Goal: Task Accomplishment & Management: Manage account settings

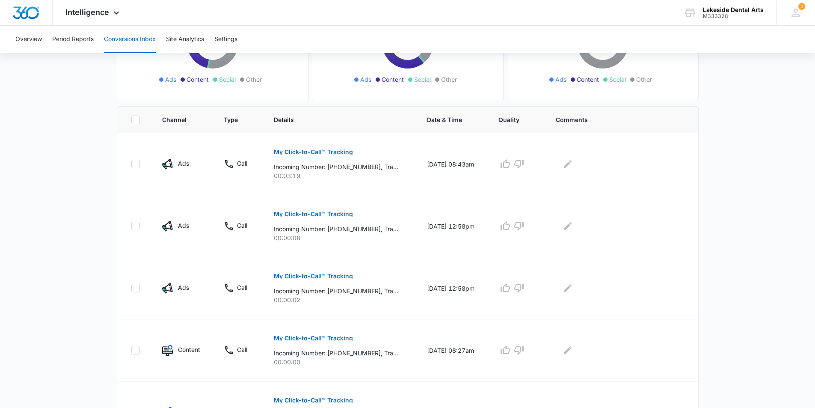
scroll to position [124, 0]
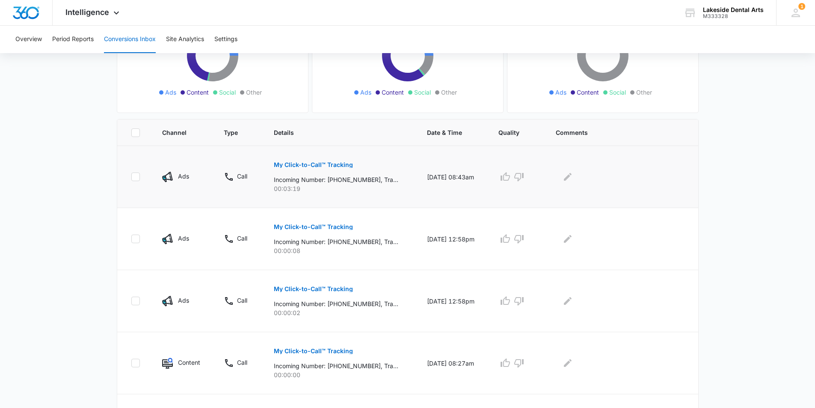
click at [326, 163] on p "My Click-to-Call™ Tracking" at bounding box center [313, 165] width 79 height 6
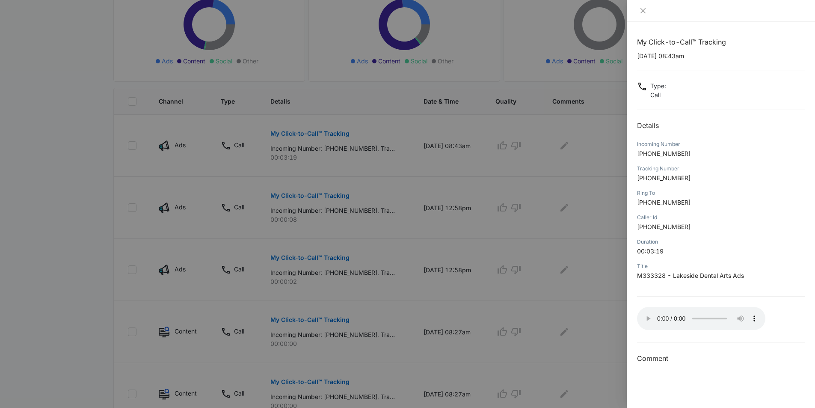
scroll to position [166, 0]
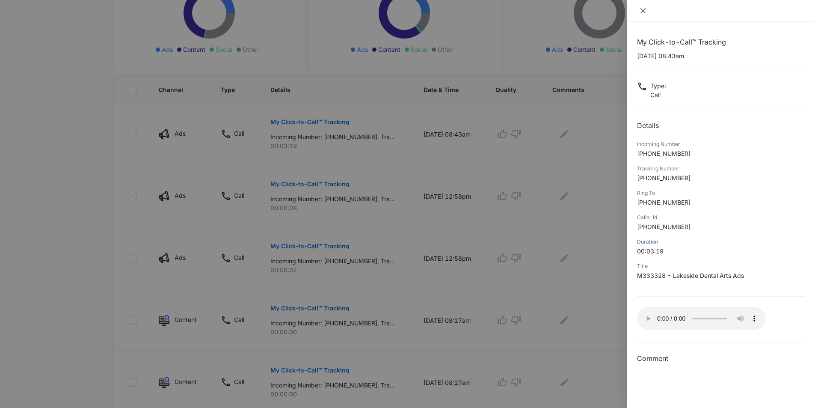
click at [638, 11] on button "Close" at bounding box center [643, 11] width 12 height 8
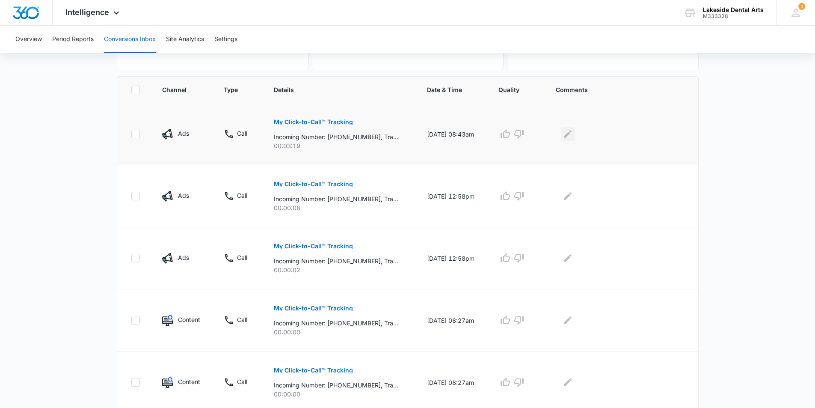
click at [572, 134] on icon "Edit Comments" at bounding box center [568, 134] width 8 height 8
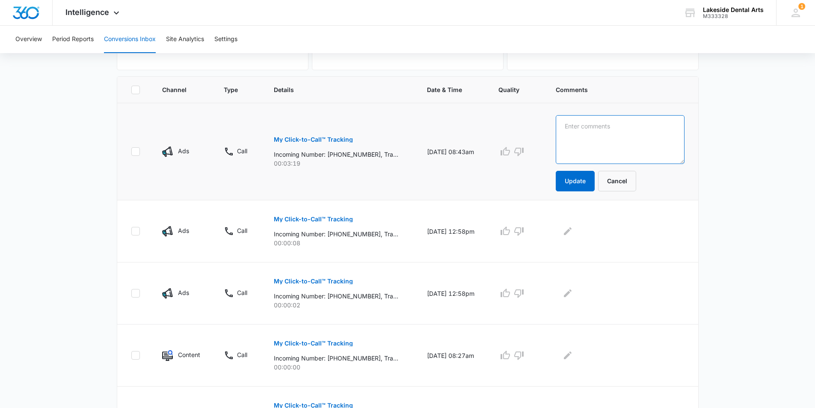
click at [590, 126] on textarea at bounding box center [620, 139] width 129 height 49
type textarea "Double Checking to see if insurance has been filed"
click at [595, 176] on button "Update" at bounding box center [575, 181] width 39 height 21
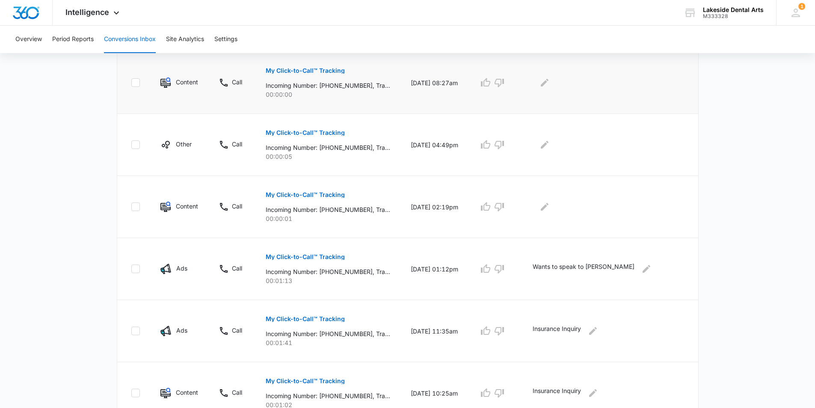
scroll to position [509, 0]
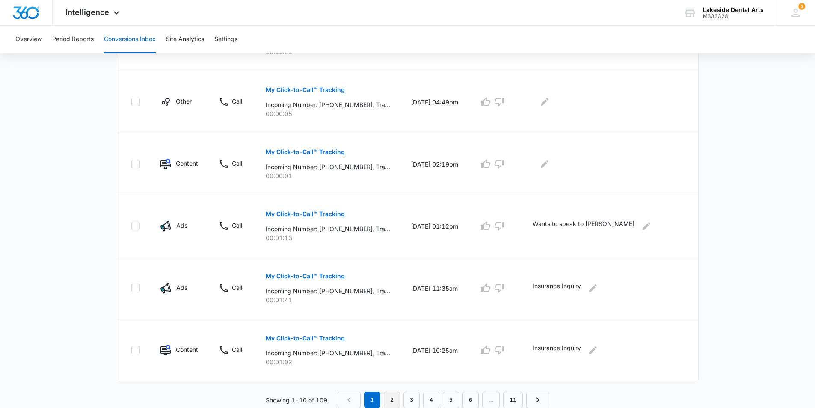
click at [390, 400] on link "2" at bounding box center [392, 399] width 16 height 16
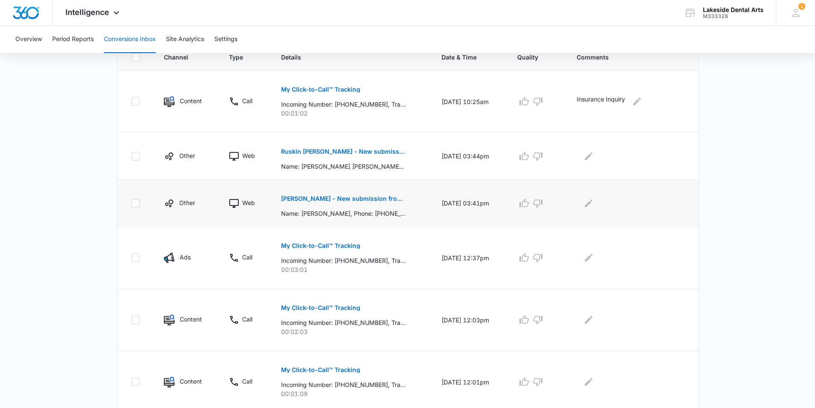
scroll to position [214, 0]
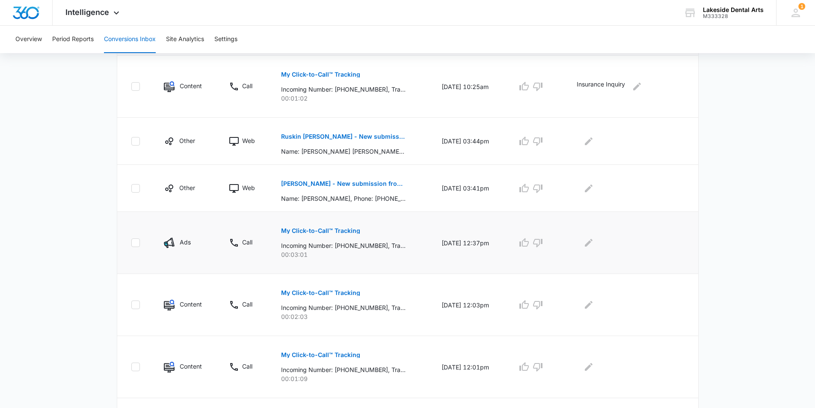
click at [328, 227] on button "My Click-to-Call™ Tracking" at bounding box center [320, 230] width 79 height 21
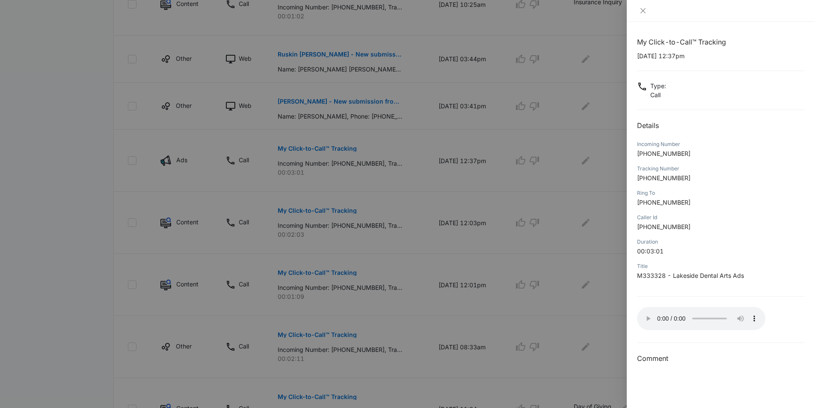
scroll to position [299, 0]
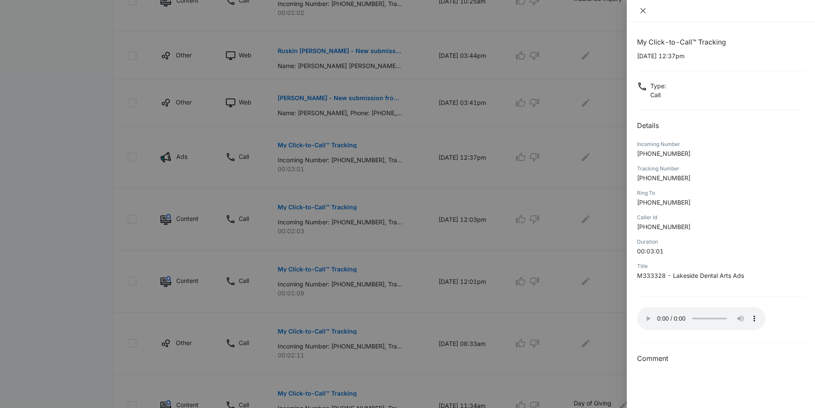
click at [641, 11] on icon "close" at bounding box center [643, 10] width 7 height 7
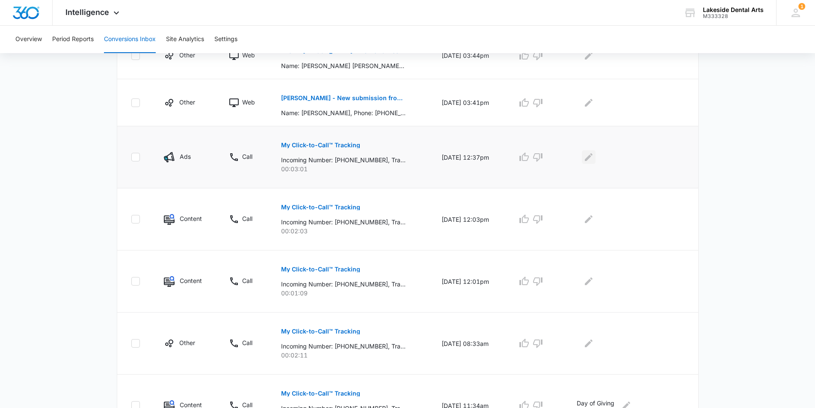
click at [591, 157] on icon "Edit Comments" at bounding box center [589, 157] width 8 height 8
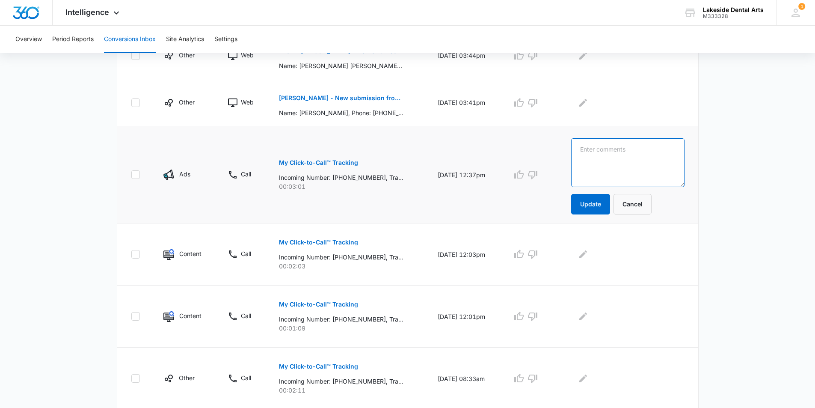
click at [609, 152] on textarea at bounding box center [627, 162] width 113 height 49
type textarea "Want to speak with Dr. Assistant - existing patient"
click at [595, 205] on button "Update" at bounding box center [590, 204] width 39 height 21
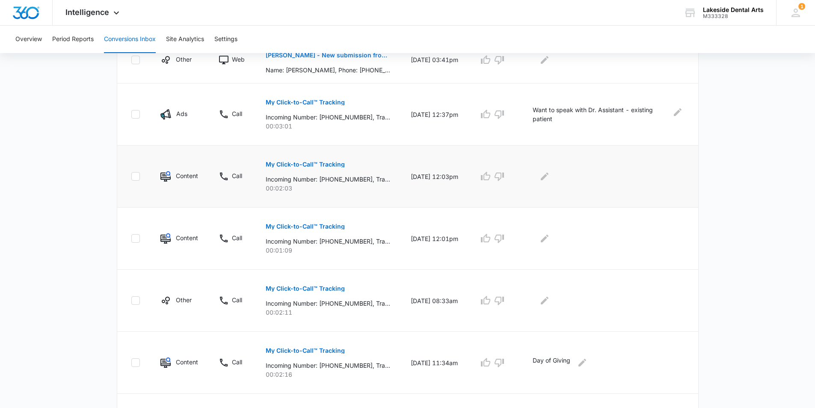
click at [296, 163] on p "My Click-to-Call™ Tracking" at bounding box center [305, 164] width 79 height 6
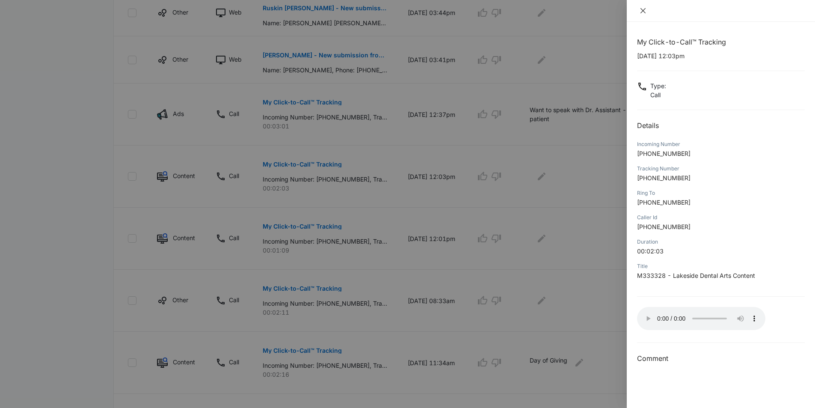
click at [643, 12] on icon "close" at bounding box center [643, 10] width 7 height 7
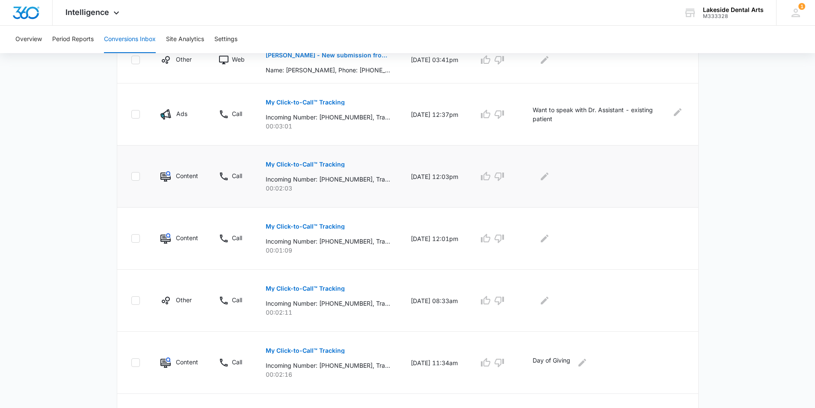
click at [548, 177] on div at bounding box center [608, 176] width 151 height 14
click at [550, 177] on icon "Edit Comments" at bounding box center [544, 176] width 10 height 10
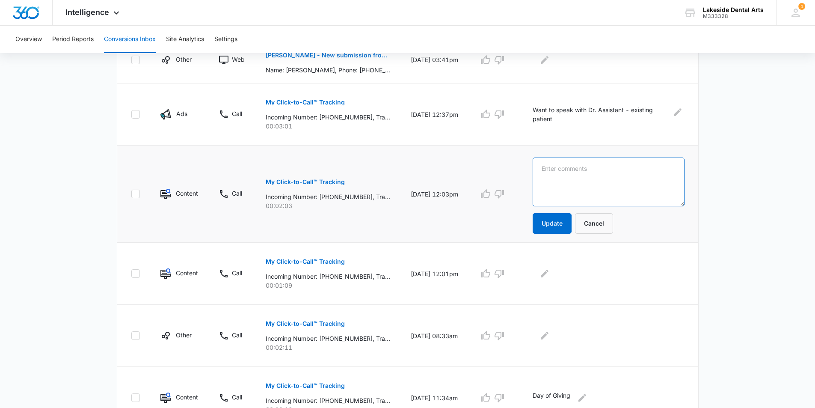
click at [586, 171] on textarea at bounding box center [608, 181] width 151 height 49
type textarea "following up to see insurance was files"
click at [571, 223] on button "Update" at bounding box center [552, 223] width 39 height 21
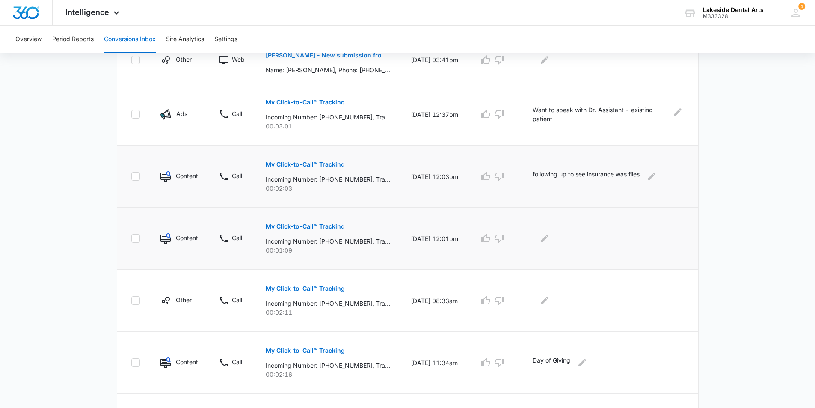
click at [323, 228] on p "My Click-to-Call™ Tracking" at bounding box center [305, 226] width 79 height 6
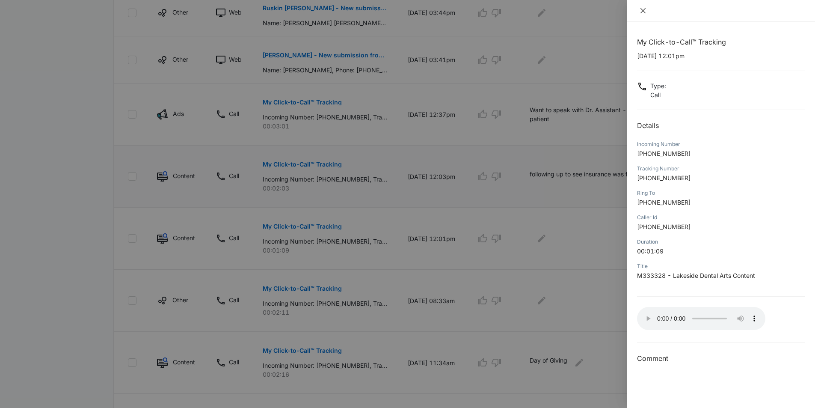
click at [644, 12] on icon "close" at bounding box center [643, 10] width 7 height 7
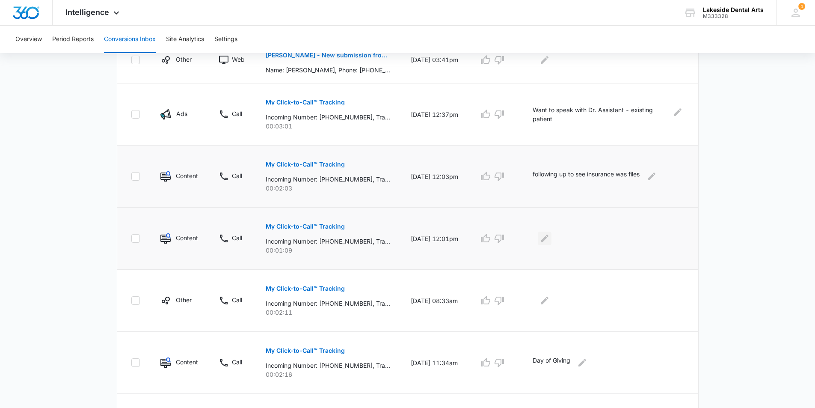
click at [550, 240] on icon "Edit Comments" at bounding box center [544, 238] width 10 height 10
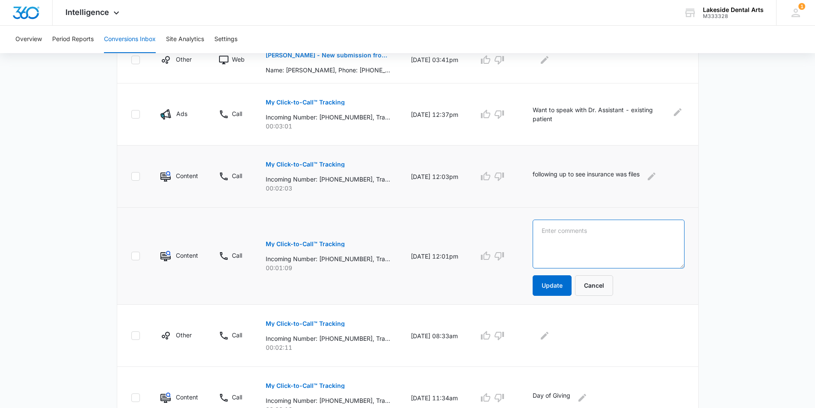
click at [577, 230] on textarea at bounding box center [608, 243] width 151 height 49
type textarea "Kayla"
click at [560, 289] on button "Update" at bounding box center [552, 285] width 39 height 21
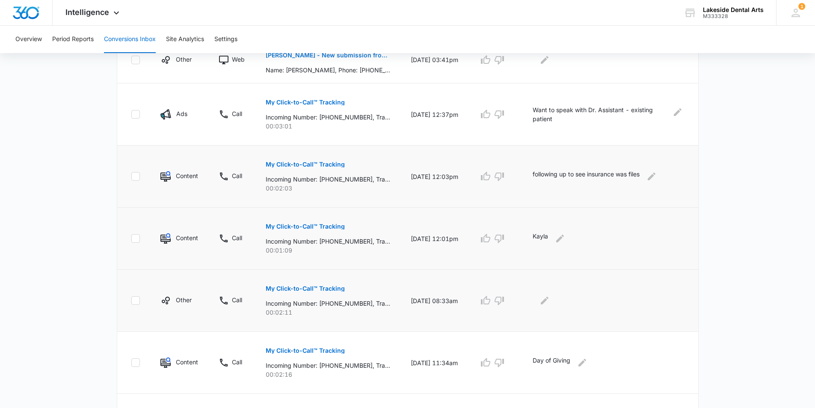
click at [307, 287] on p "My Click-to-Call™ Tracking" at bounding box center [305, 288] width 79 height 6
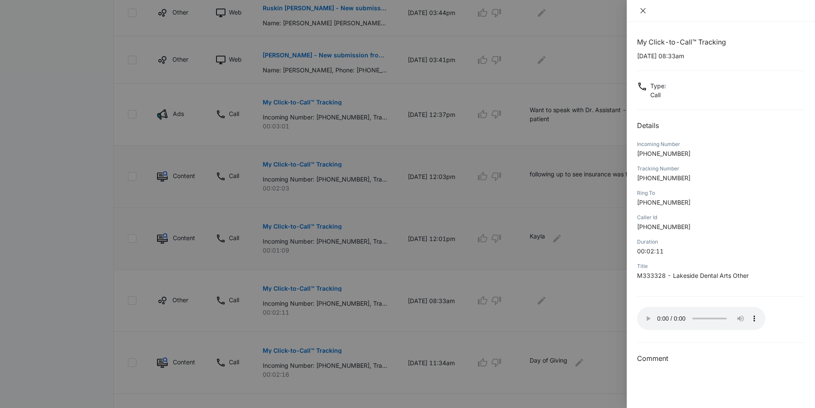
click at [643, 11] on icon "close" at bounding box center [642, 10] width 5 height 5
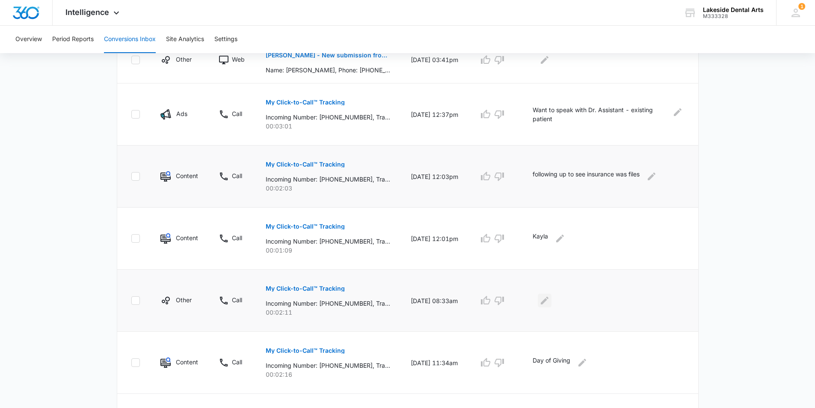
click at [548, 301] on icon "Edit Comments" at bounding box center [545, 300] width 8 height 8
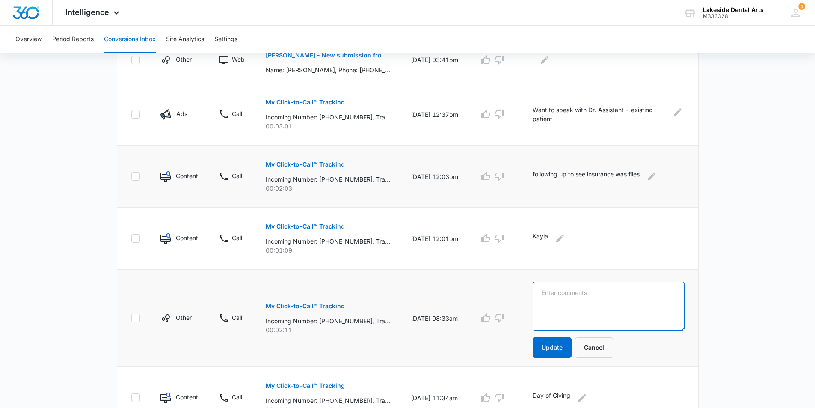
click at [564, 293] on textarea at bounding box center [608, 306] width 151 height 49
type textarea "reschedule appointment"
click at [563, 346] on button "Update" at bounding box center [552, 347] width 39 height 21
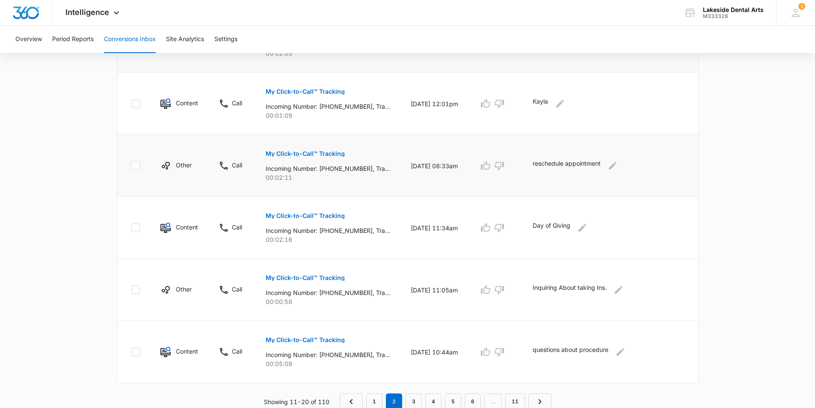
scroll to position [479, 0]
click at [415, 400] on link "3" at bounding box center [414, 399] width 16 height 16
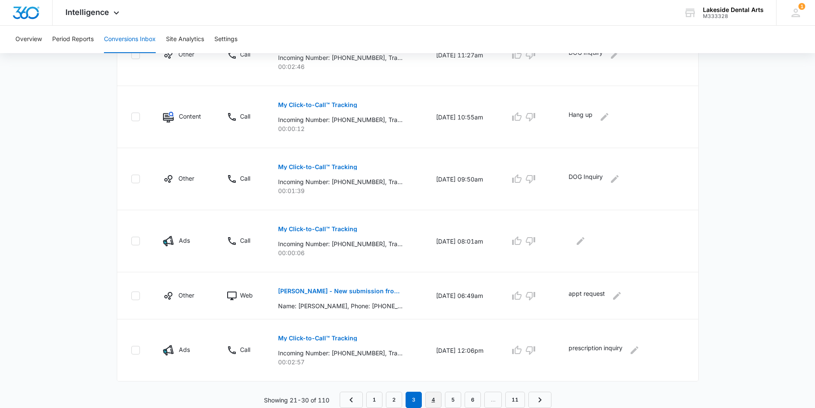
click at [432, 399] on link "4" at bounding box center [433, 399] width 16 height 16
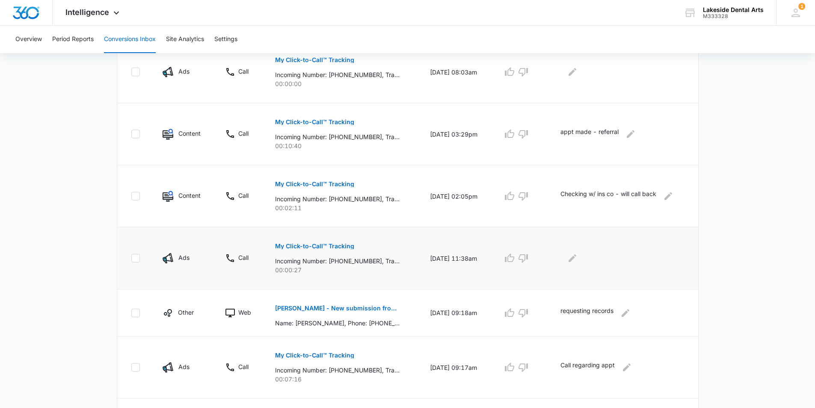
scroll to position [494, 0]
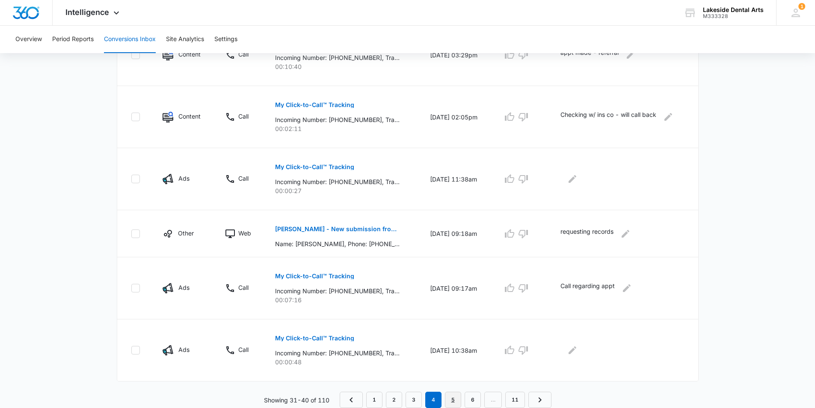
click at [453, 400] on link "5" at bounding box center [453, 399] width 16 height 16
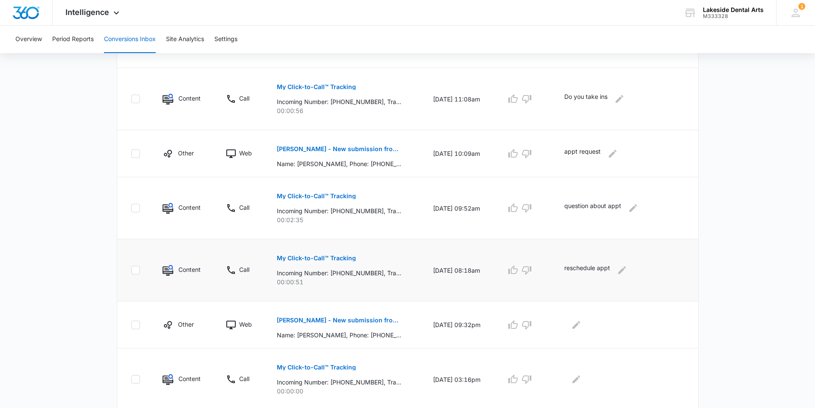
scroll to position [449, 0]
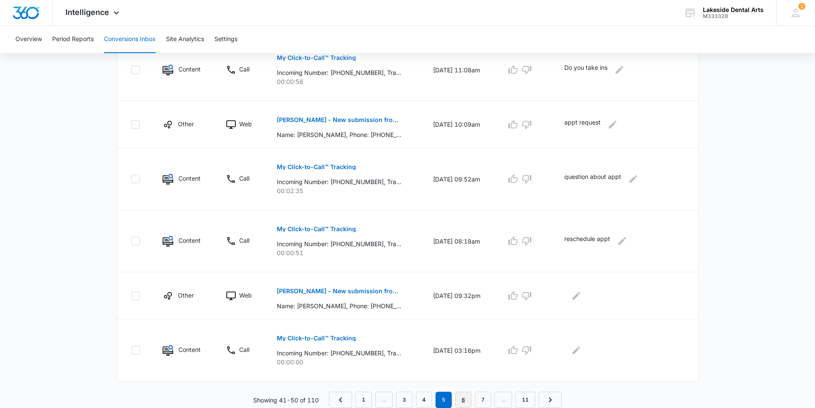
click at [463, 399] on link "6" at bounding box center [463, 399] width 16 height 16
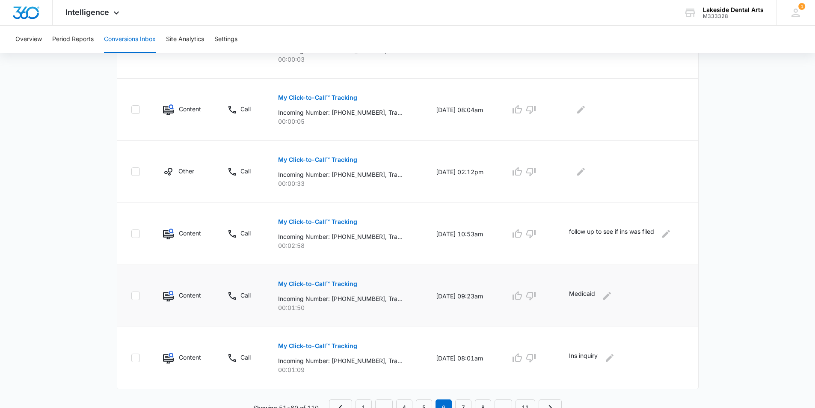
scroll to position [494, 0]
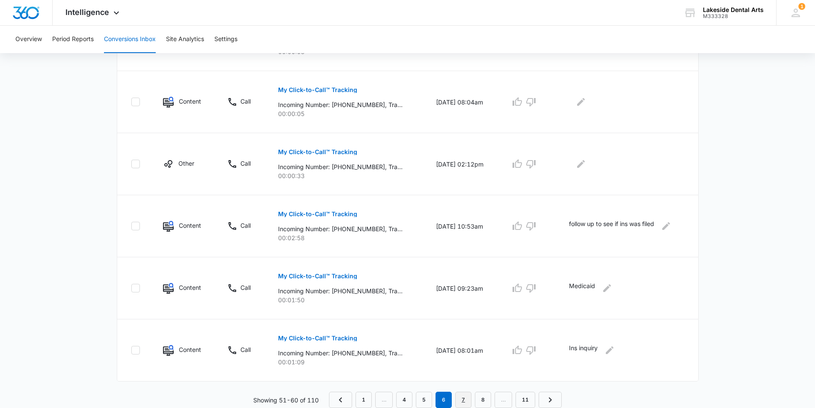
click at [464, 398] on link "7" at bounding box center [463, 399] width 16 height 16
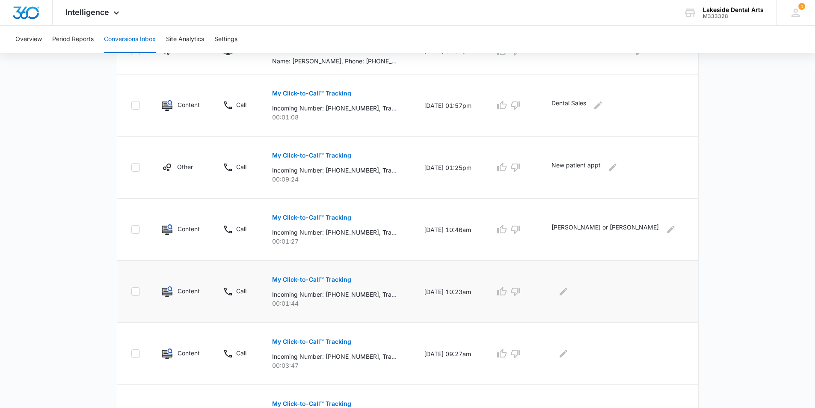
scroll to position [385, 0]
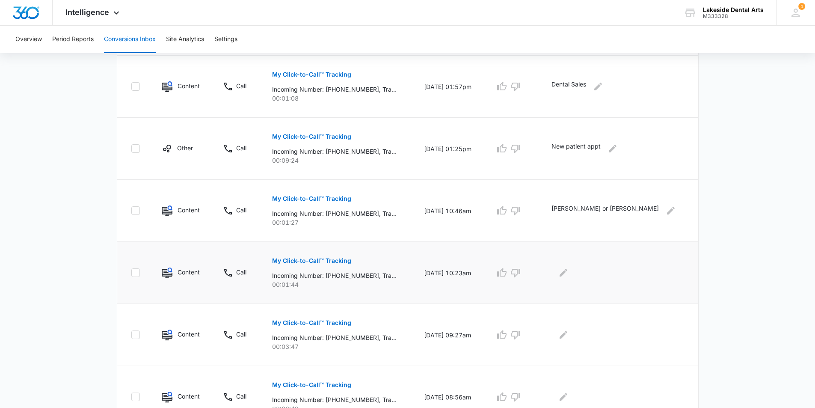
click at [344, 257] on button "My Click-to-Call™ Tracking" at bounding box center [311, 260] width 79 height 21
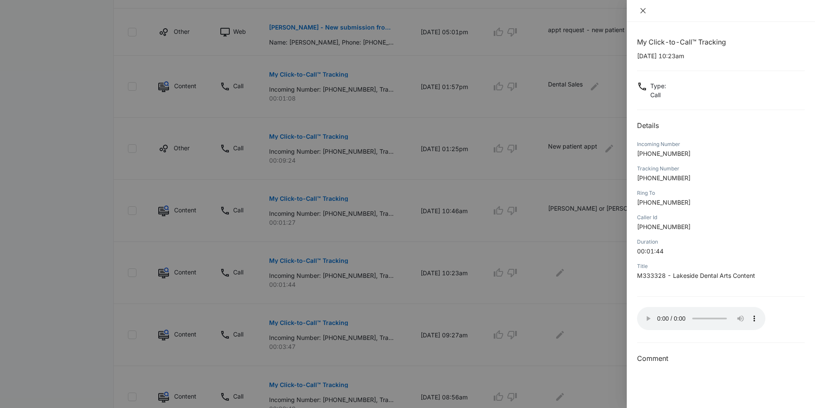
click at [643, 12] on icon "close" at bounding box center [642, 10] width 5 height 5
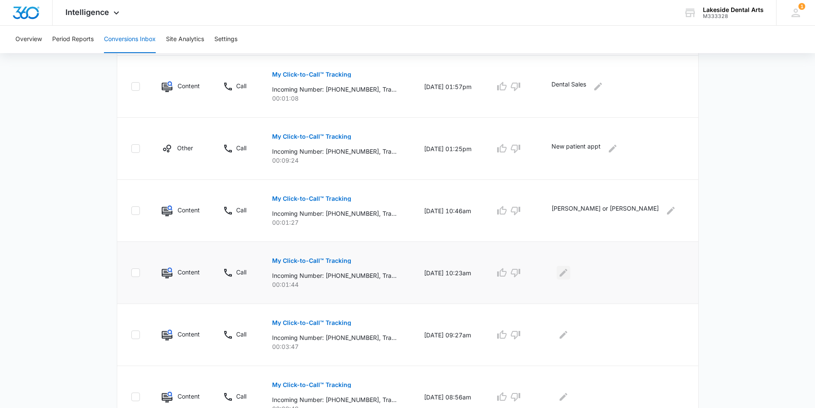
click at [569, 273] on icon "Edit Comments" at bounding box center [563, 272] width 10 height 10
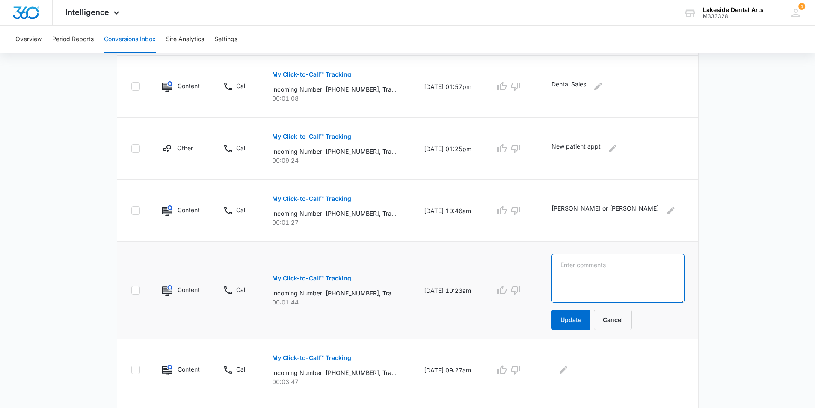
click at [599, 262] on textarea at bounding box center [617, 278] width 133 height 49
type textarea "Calling regarding sisters appointment"
click at [590, 320] on button "Update" at bounding box center [570, 319] width 39 height 21
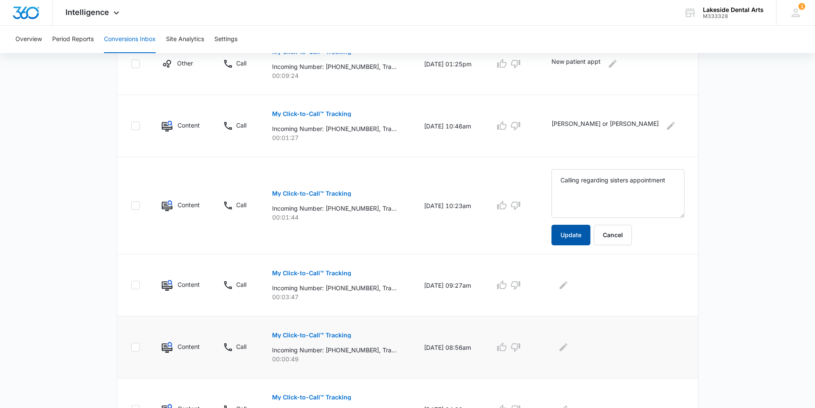
scroll to position [471, 0]
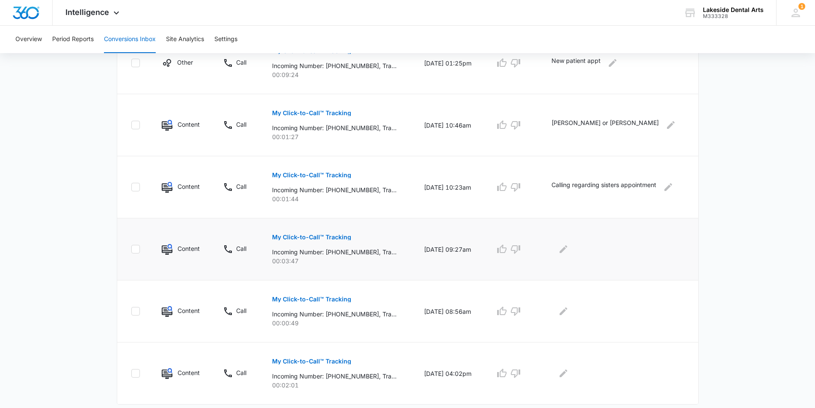
click at [317, 235] on p "My Click-to-Call™ Tracking" at bounding box center [311, 237] width 79 height 6
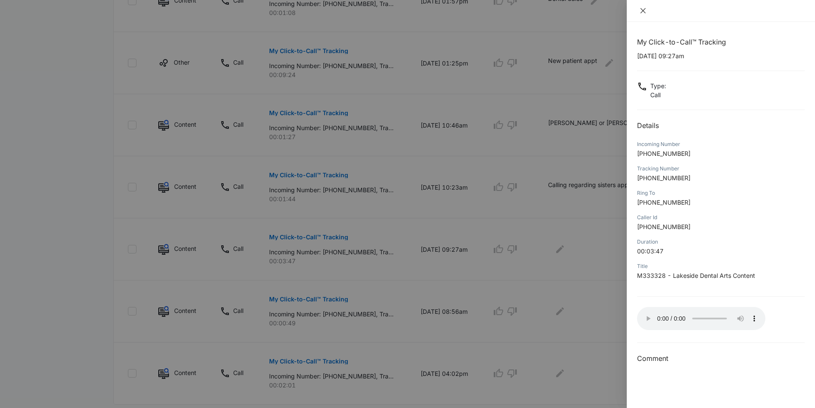
click at [646, 12] on button "Close" at bounding box center [643, 11] width 12 height 8
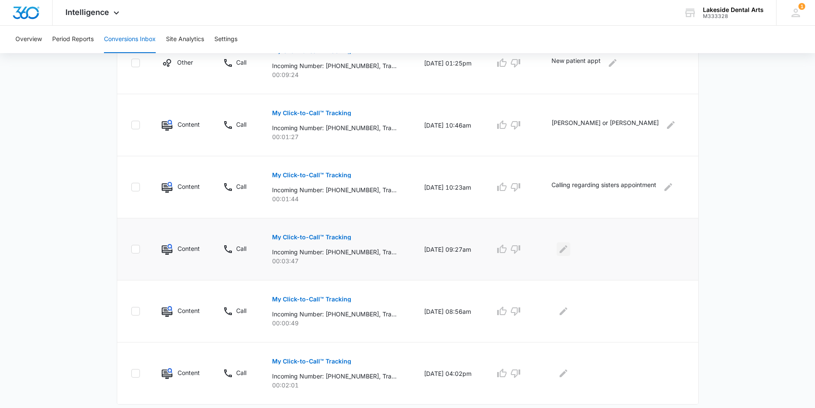
click at [566, 250] on icon "Edit Comments" at bounding box center [564, 249] width 8 height 8
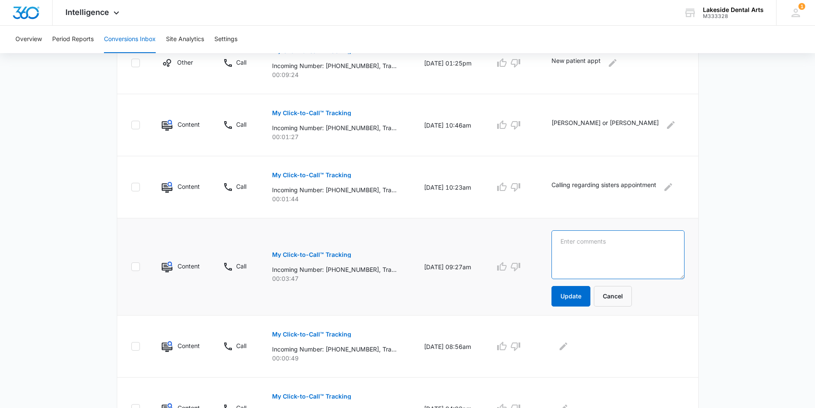
click at [574, 243] on textarea at bounding box center [617, 254] width 133 height 49
type textarea "emergency appt existing patient"
click at [576, 293] on button "Update" at bounding box center [570, 296] width 39 height 21
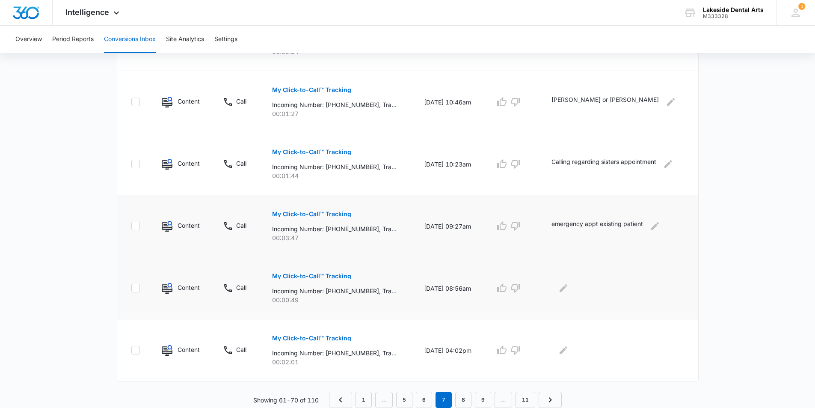
scroll to position [494, 0]
click at [314, 336] on p "My Click-to-Call™ Tracking" at bounding box center [311, 338] width 79 height 6
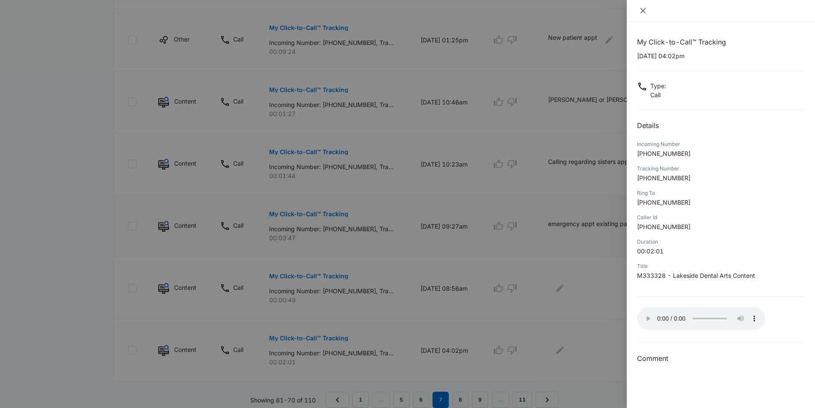
click at [643, 11] on icon "close" at bounding box center [642, 10] width 5 height 5
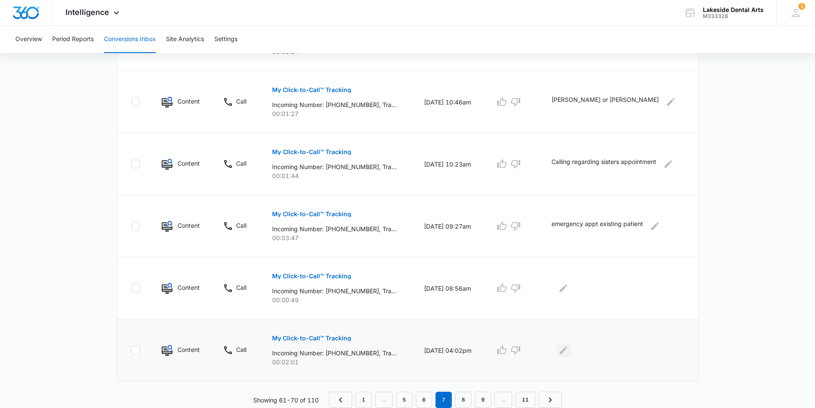
click at [569, 348] on icon "Edit Comments" at bounding box center [563, 350] width 10 height 10
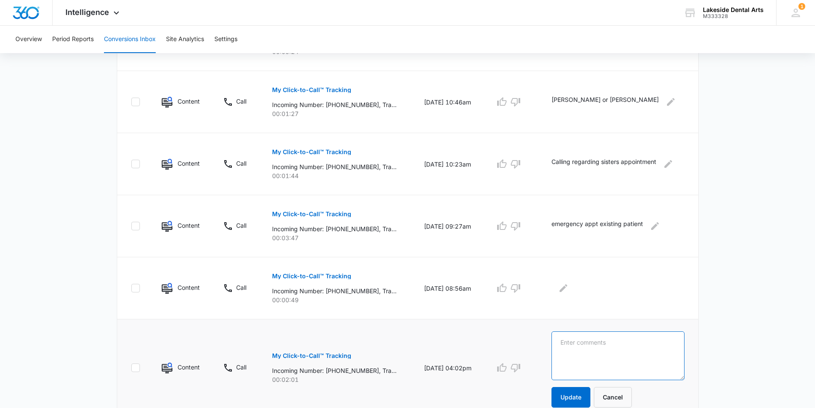
click at [594, 335] on textarea at bounding box center [617, 355] width 133 height 49
type textarea "Insurance inquiry"
click at [575, 394] on button "Update" at bounding box center [570, 397] width 39 height 21
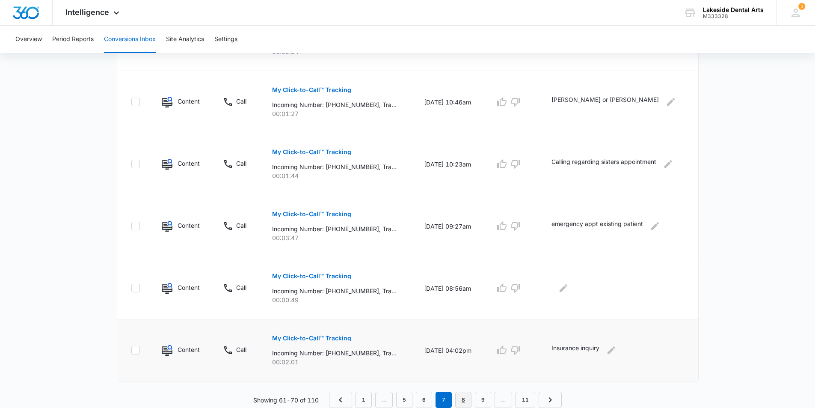
click at [466, 401] on link "8" at bounding box center [463, 399] width 16 height 16
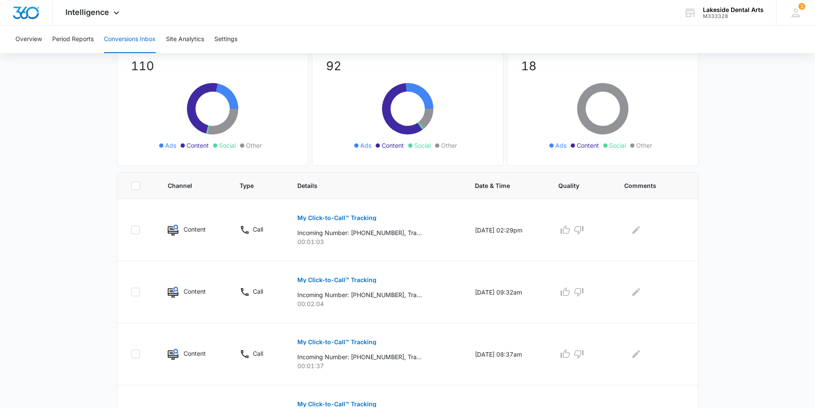
scroll to position [86, 0]
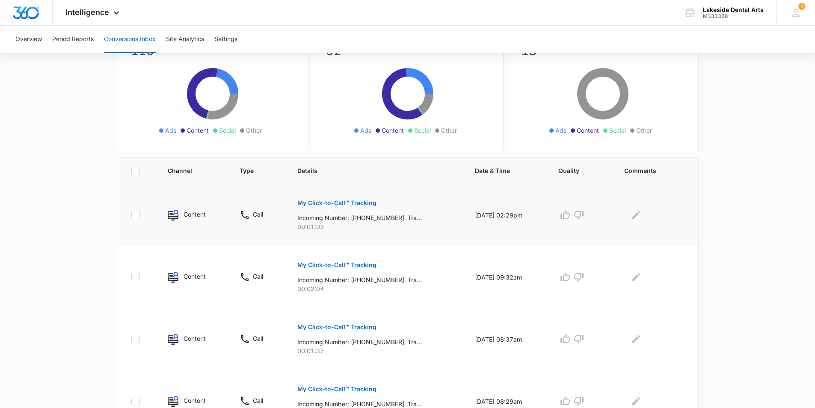
click at [341, 200] on p "My Click-to-Call™ Tracking" at bounding box center [336, 203] width 79 height 6
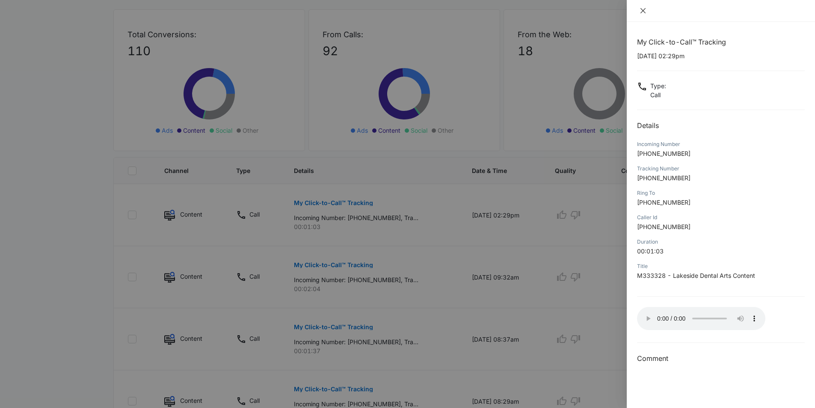
click at [642, 9] on icon "close" at bounding box center [642, 10] width 5 height 5
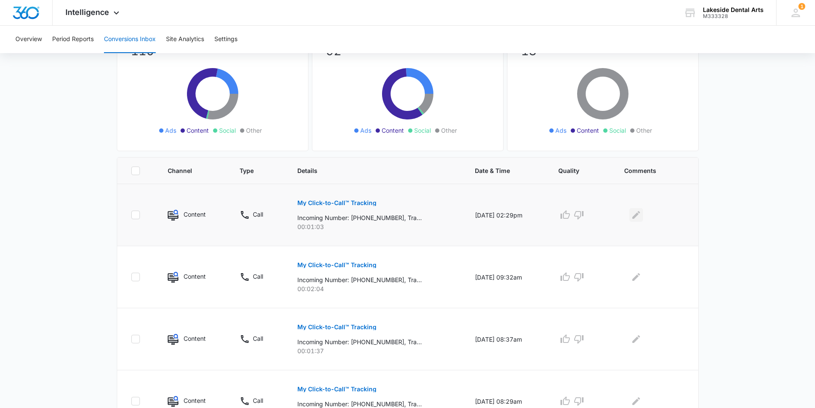
click at [640, 213] on icon "Edit Comments" at bounding box center [636, 215] width 8 height 8
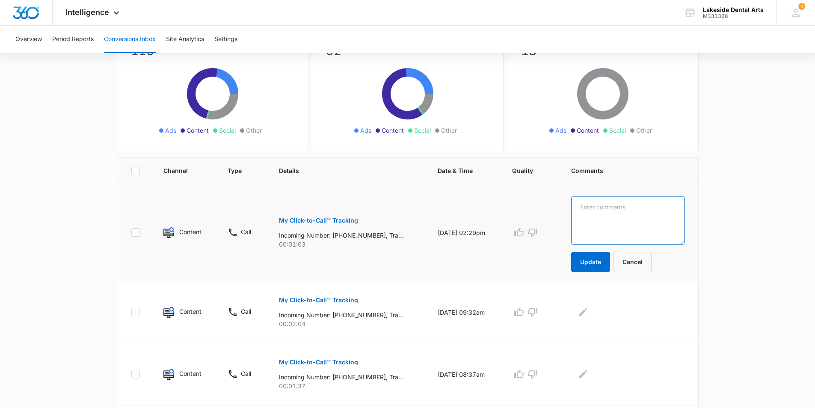
click at [621, 208] on textarea at bounding box center [627, 220] width 113 height 49
type textarea "reschedule appointment"
click at [598, 262] on button "Update" at bounding box center [590, 262] width 39 height 21
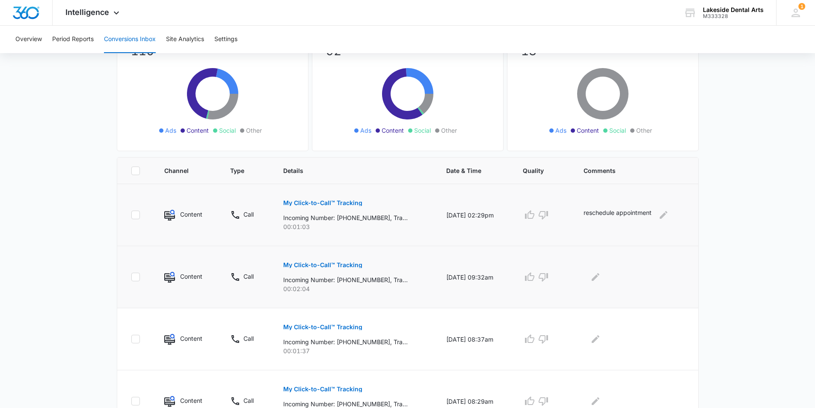
click at [326, 263] on p "My Click-to-Call™ Tracking" at bounding box center [322, 265] width 79 height 6
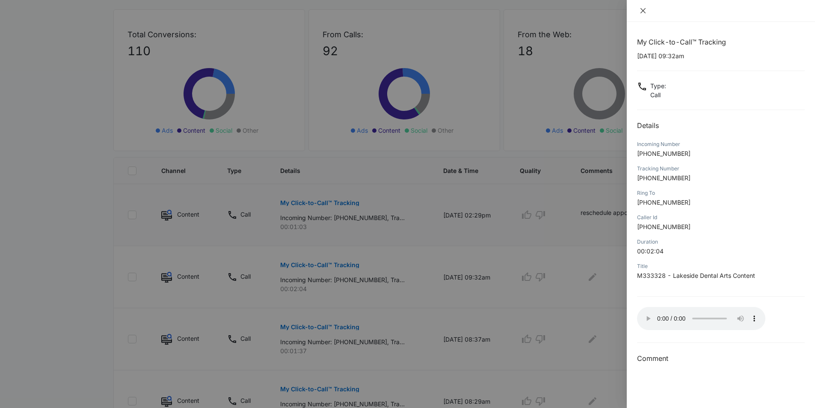
click at [643, 8] on icon "close" at bounding box center [643, 10] width 7 height 7
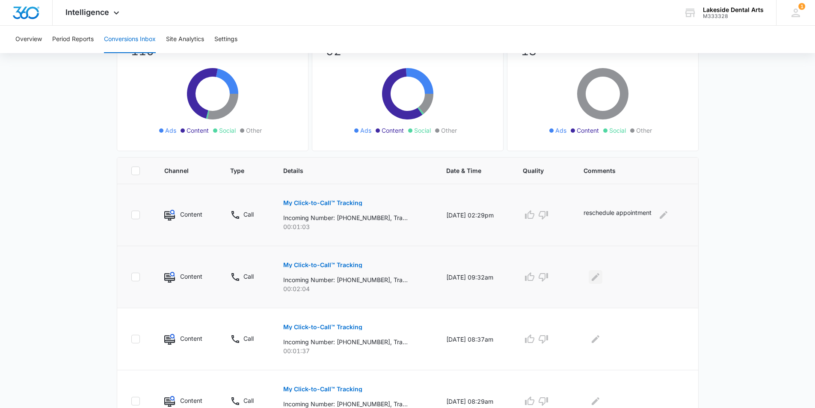
click at [599, 276] on icon "Edit Comments" at bounding box center [596, 277] width 8 height 8
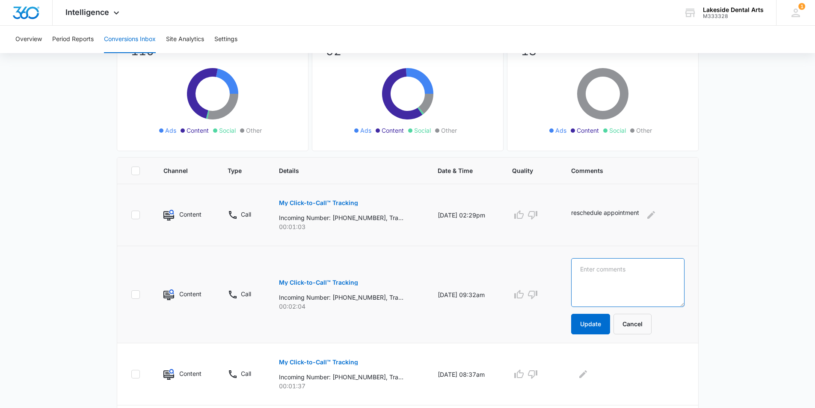
click at [596, 272] on textarea at bounding box center [627, 282] width 113 height 49
type textarea "schedule appointment existing patient"
click at [601, 322] on button "Update" at bounding box center [590, 324] width 39 height 21
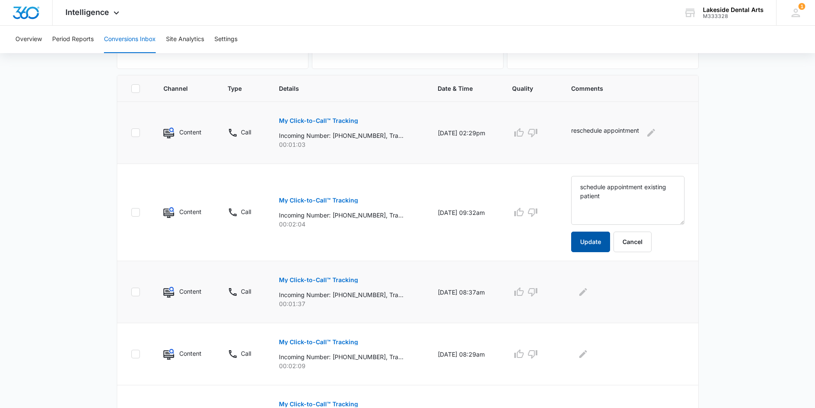
scroll to position [171, 0]
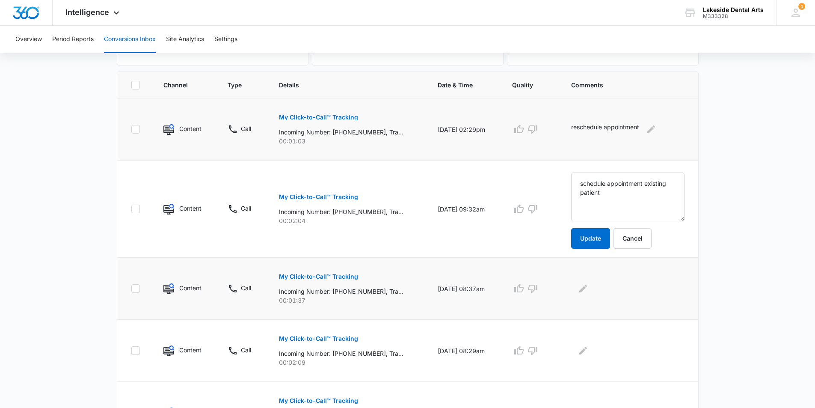
click at [325, 274] on p "My Click-to-Call™ Tracking" at bounding box center [318, 276] width 79 height 6
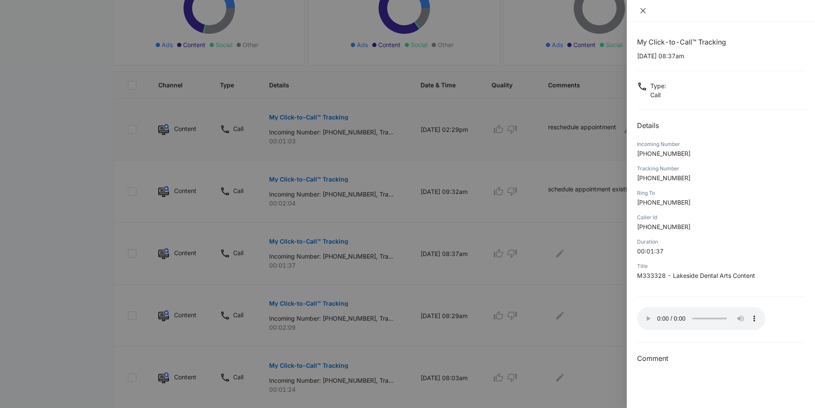
click at [645, 14] on icon "close" at bounding box center [643, 10] width 7 height 7
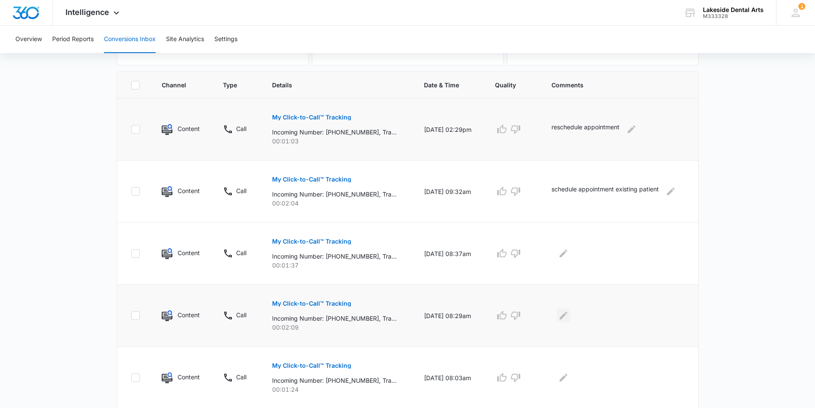
click at [565, 317] on icon "Edit Comments" at bounding box center [564, 315] width 8 height 8
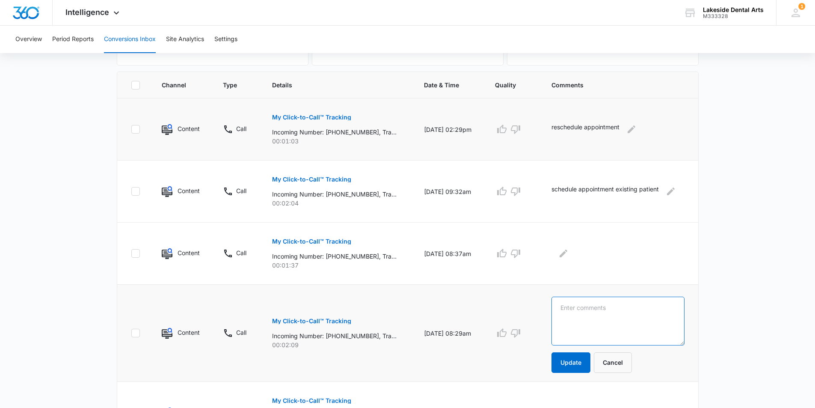
click at [581, 308] on textarea at bounding box center [617, 320] width 133 height 49
type textarea "appointment verification"
click at [568, 363] on button "Update" at bounding box center [570, 362] width 39 height 21
click at [305, 239] on p "My Click-to-Call™ Tracking" at bounding box center [311, 241] width 79 height 6
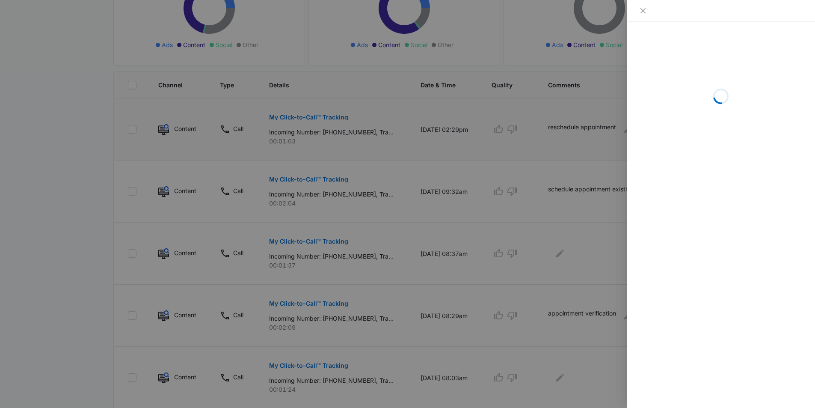
scroll to position [214, 0]
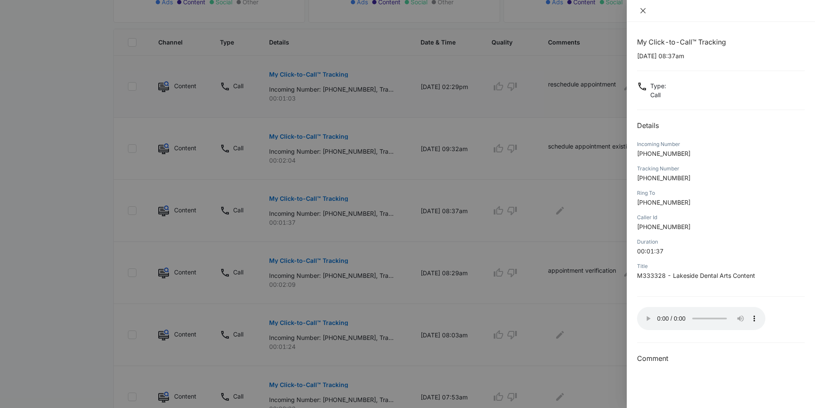
click at [643, 8] on icon "close" at bounding box center [643, 10] width 7 height 7
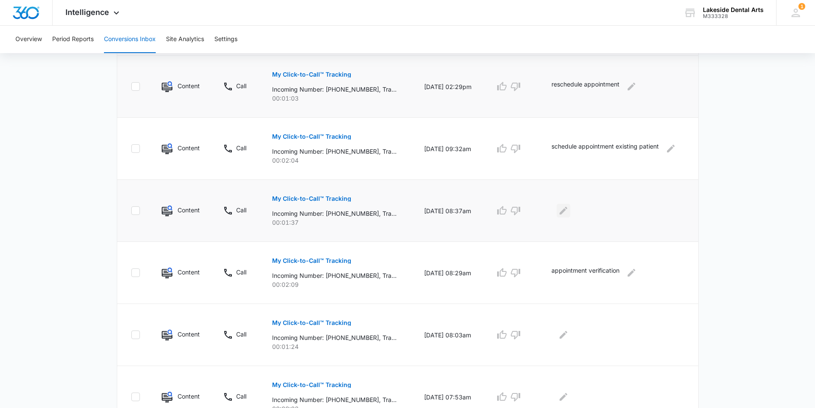
click at [567, 212] on icon "Edit Comments" at bounding box center [564, 211] width 8 height 8
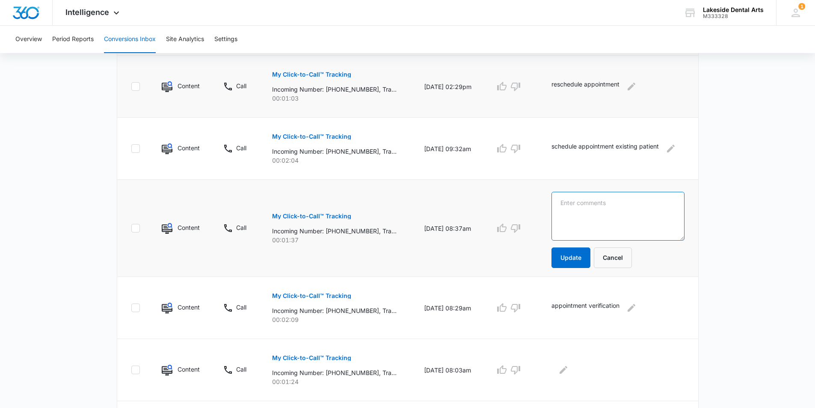
click at [567, 203] on textarea at bounding box center [617, 216] width 133 height 49
click at [611, 203] on textarea "appointment verficiation" at bounding box center [617, 216] width 133 height 49
drag, startPoint x: 599, startPoint y: 208, endPoint x: 628, endPoint y: 203, distance: 30.4
click at [628, 203] on textarea "appointment verficiation" at bounding box center [617, 216] width 133 height 49
type textarea "appointment verification"
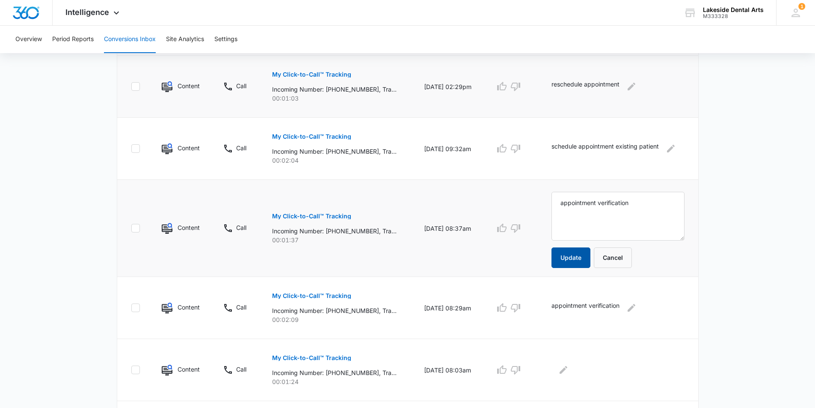
click at [578, 258] on button "Update" at bounding box center [570, 257] width 39 height 21
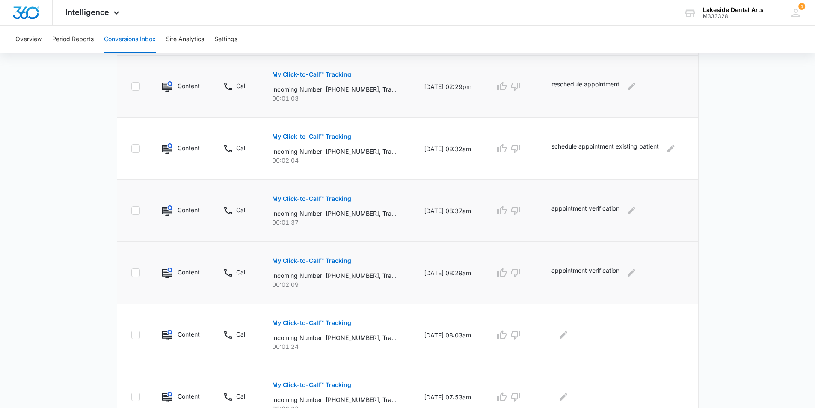
click at [314, 260] on p "My Click-to-Call™ Tracking" at bounding box center [311, 261] width 79 height 6
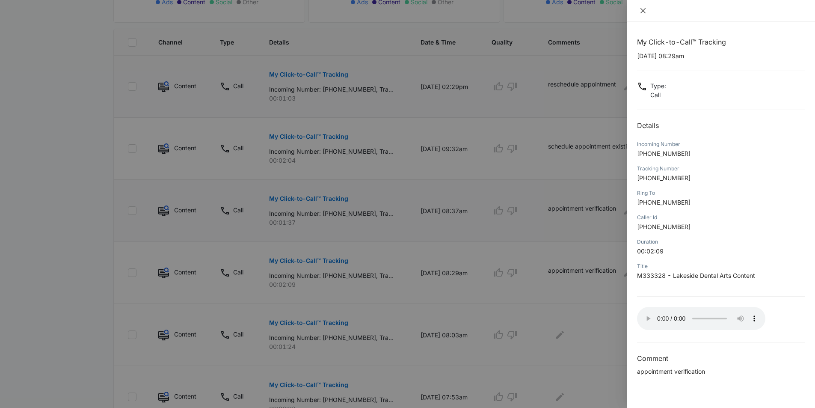
click at [640, 10] on icon "close" at bounding box center [643, 10] width 7 height 7
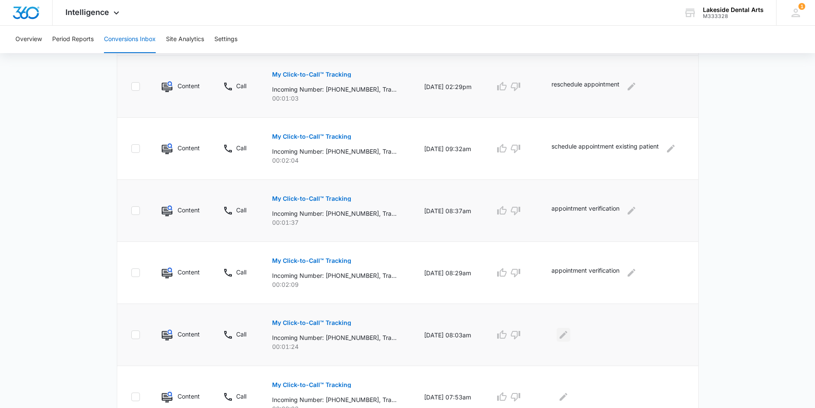
click at [567, 334] on icon "Edit Comments" at bounding box center [564, 335] width 8 height 8
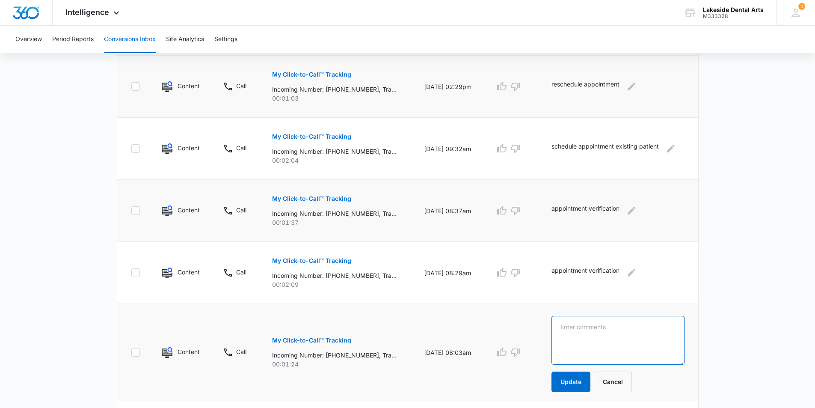
click at [584, 324] on textarea at bounding box center [617, 340] width 133 height 49
type textarea "e"
click at [655, 327] on textarea "Emergency appointment - exisitng patient" at bounding box center [617, 340] width 133 height 49
type textarea "Emergency appointment - existing patient"
click at [569, 380] on button "Update" at bounding box center [570, 381] width 39 height 21
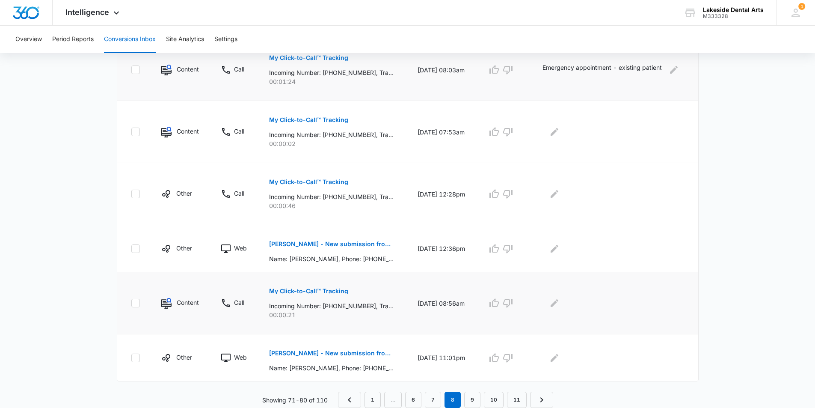
scroll to position [479, 0]
click at [470, 400] on link "9" at bounding box center [472, 399] width 16 height 16
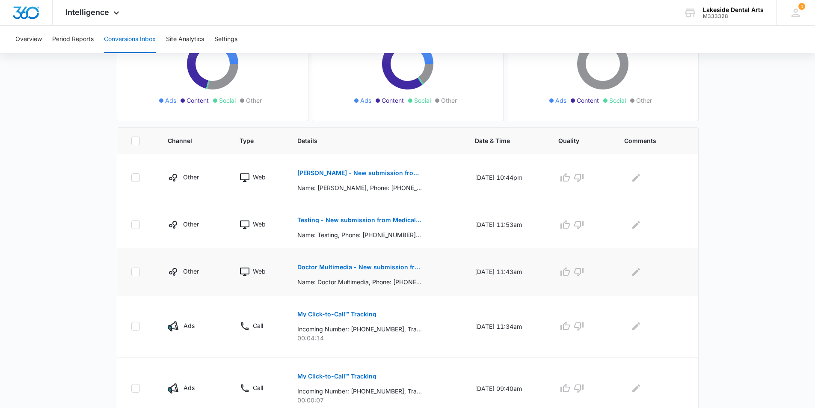
scroll to position [171, 0]
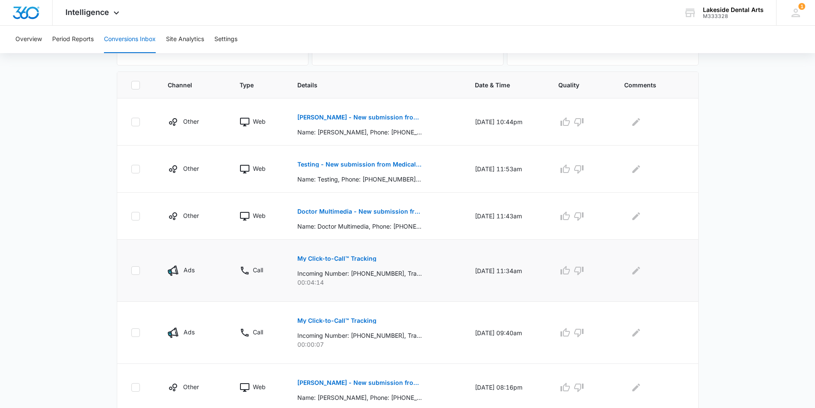
click at [341, 258] on p "My Click-to-Call™ Tracking" at bounding box center [336, 258] width 79 height 6
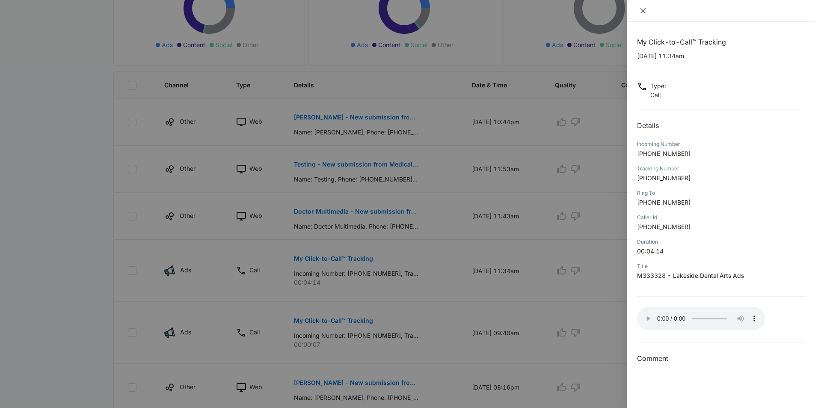
click at [641, 10] on icon "close" at bounding box center [643, 10] width 7 height 7
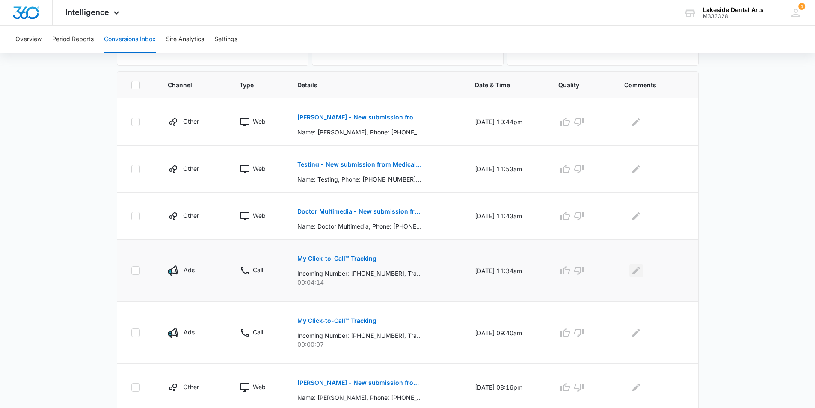
click at [640, 269] on icon "Edit Comments" at bounding box center [636, 271] width 8 height 8
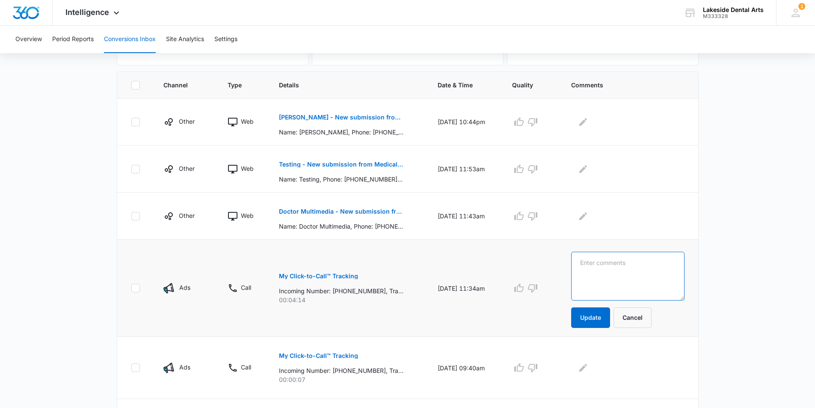
click at [625, 263] on textarea at bounding box center [627, 276] width 113 height 49
type textarea "Existing patient requesting an appointment"
click at [595, 318] on button "Update" at bounding box center [590, 317] width 39 height 21
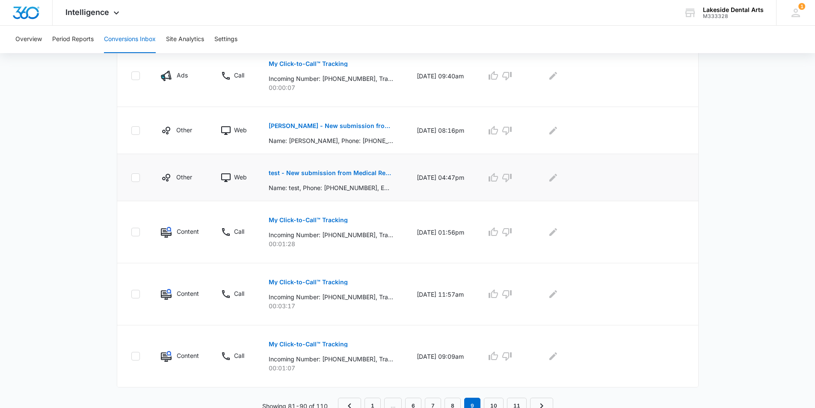
scroll to position [410, 0]
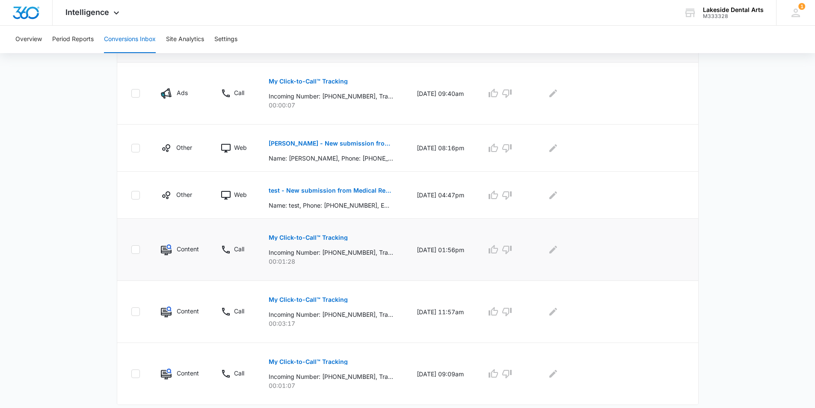
click at [321, 238] on p "My Click-to-Call™ Tracking" at bounding box center [308, 237] width 79 height 6
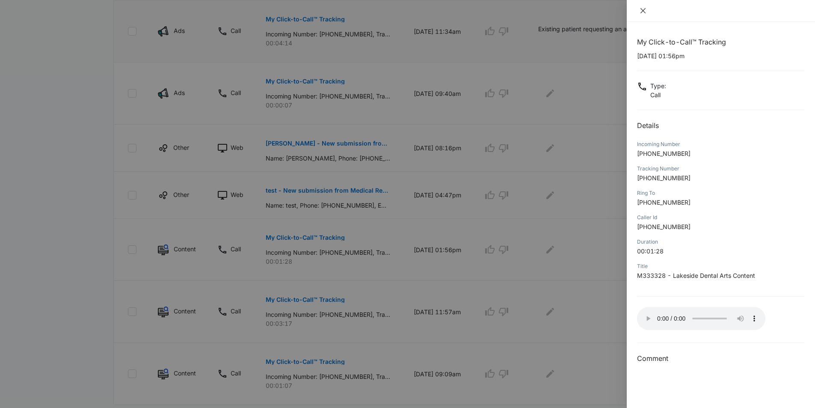
click at [646, 10] on icon "close" at bounding box center [643, 10] width 7 height 7
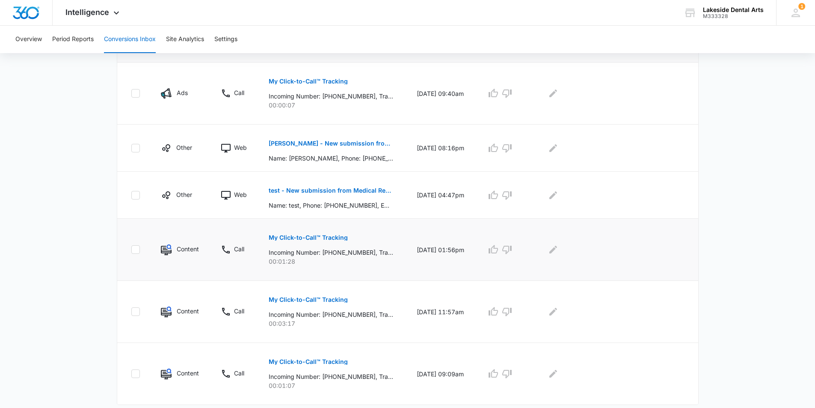
scroll to position [434, 0]
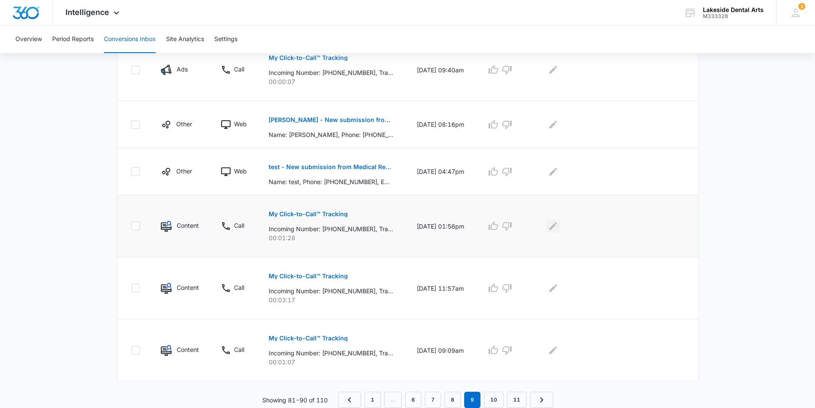
click at [558, 227] on icon "Edit Comments" at bounding box center [553, 226] width 10 height 10
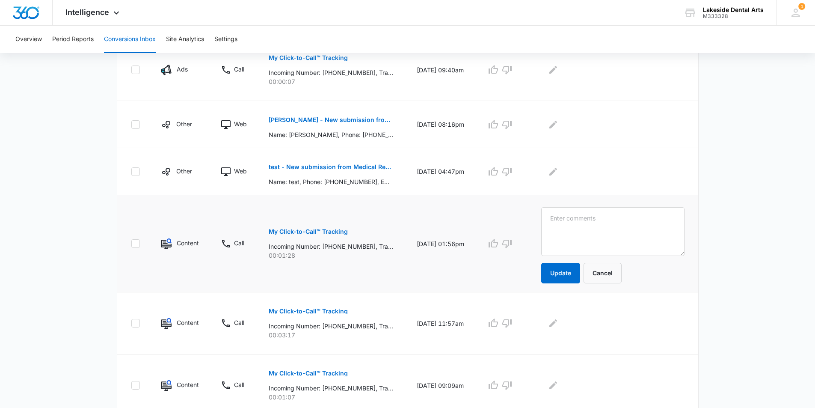
click at [324, 228] on p "My Click-to-Call™ Tracking" at bounding box center [308, 231] width 79 height 6
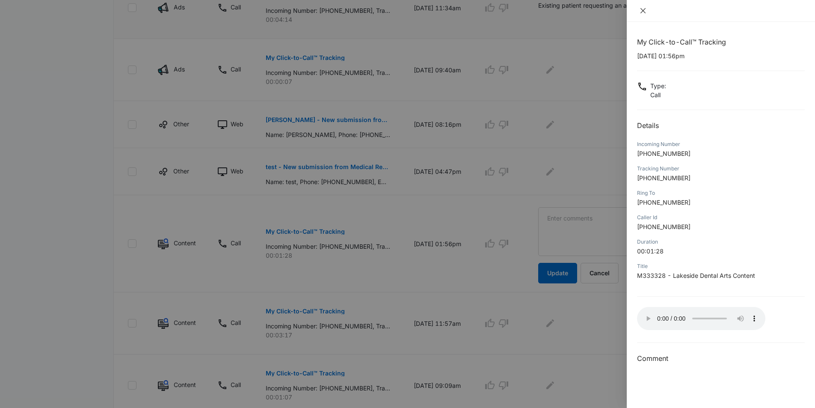
click at [643, 12] on icon "close" at bounding box center [643, 10] width 7 height 7
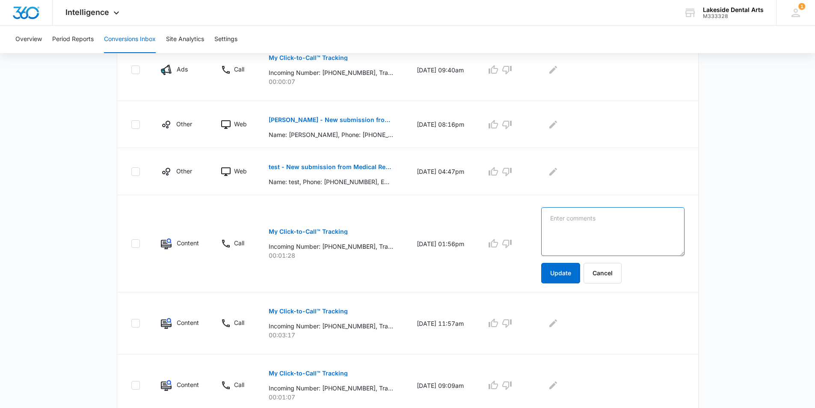
drag, startPoint x: 593, startPoint y: 214, endPoint x: 596, endPoint y: 211, distance: 4.8
click at [594, 216] on textarea at bounding box center [612, 231] width 143 height 49
type textarea "Reschedule appointment"
click at [574, 275] on button "Update" at bounding box center [560, 273] width 39 height 21
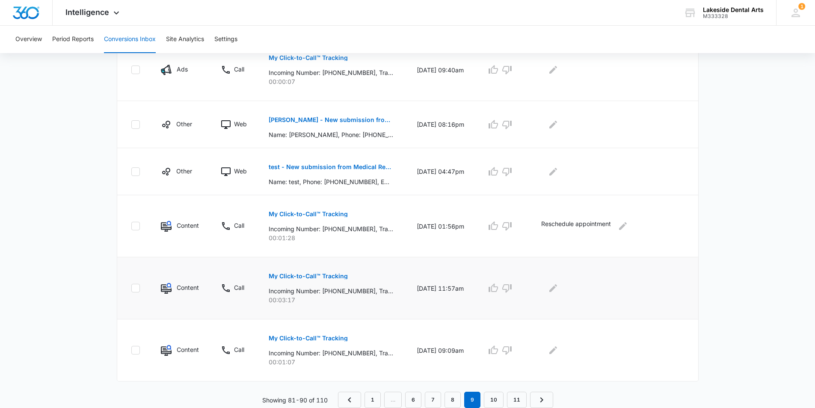
click at [307, 274] on p "My Click-to-Call™ Tracking" at bounding box center [308, 276] width 79 height 6
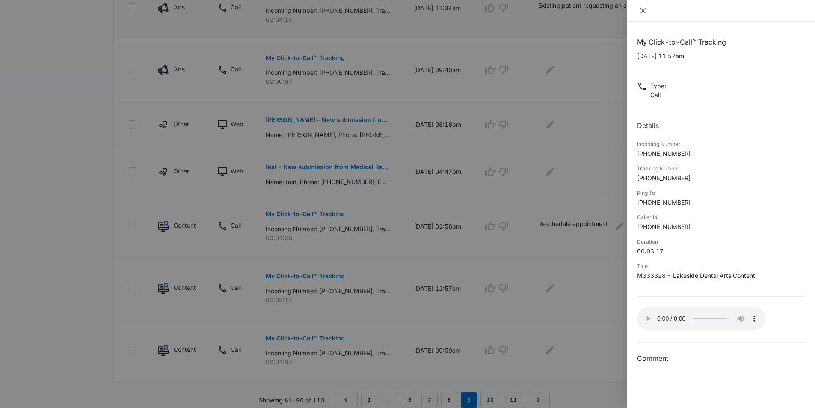
click at [643, 8] on icon "close" at bounding box center [643, 10] width 7 height 7
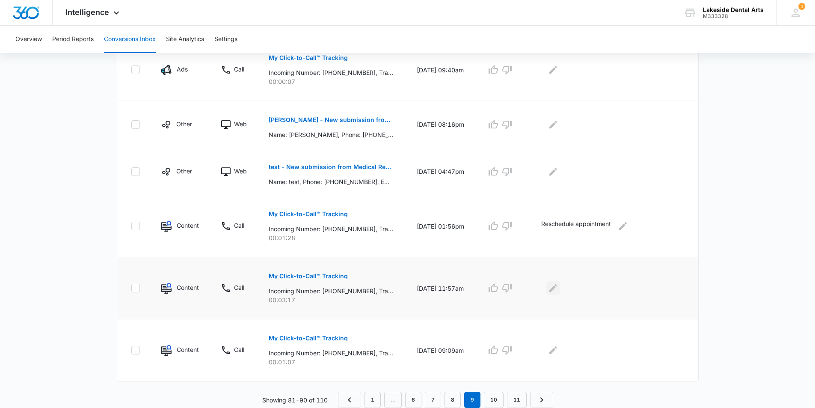
click at [560, 294] on button "Edit Comments" at bounding box center [553, 288] width 14 height 14
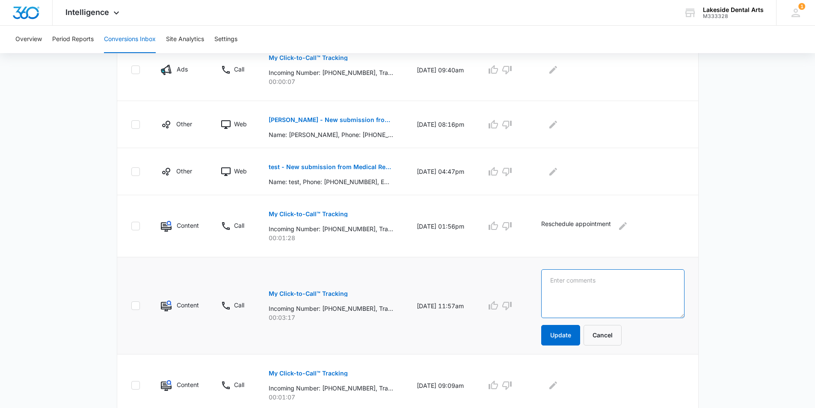
click at [572, 284] on textarea at bounding box center [612, 293] width 143 height 49
type textarea "New Patient - referred by his wife who is an existing patient"
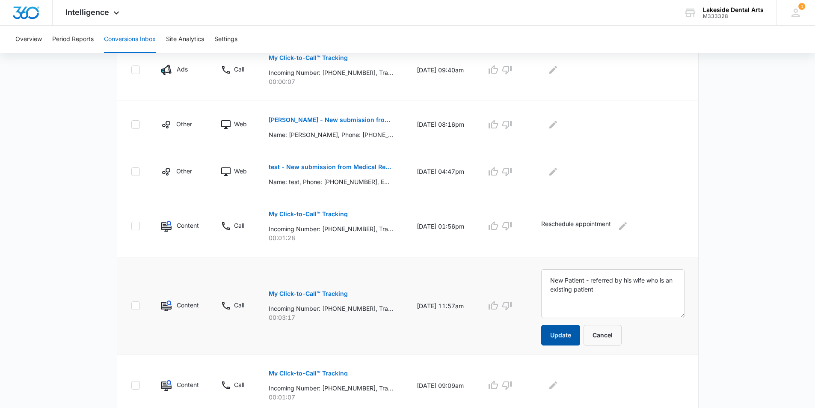
click at [563, 335] on button "Update" at bounding box center [560, 335] width 39 height 21
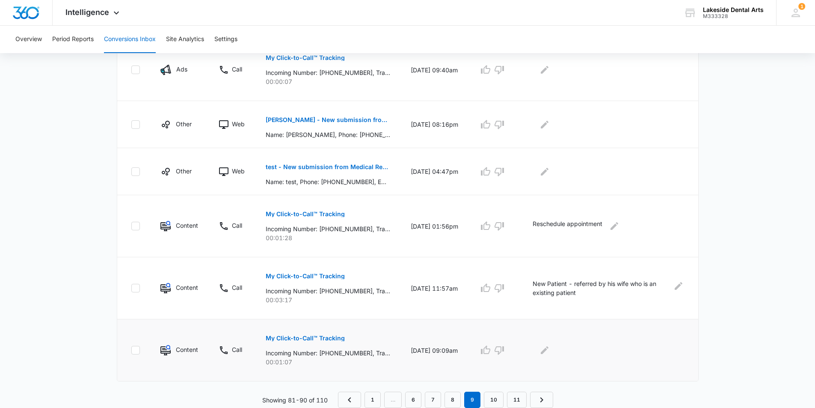
click at [293, 335] on p "My Click-to-Call™ Tracking" at bounding box center [305, 338] width 79 height 6
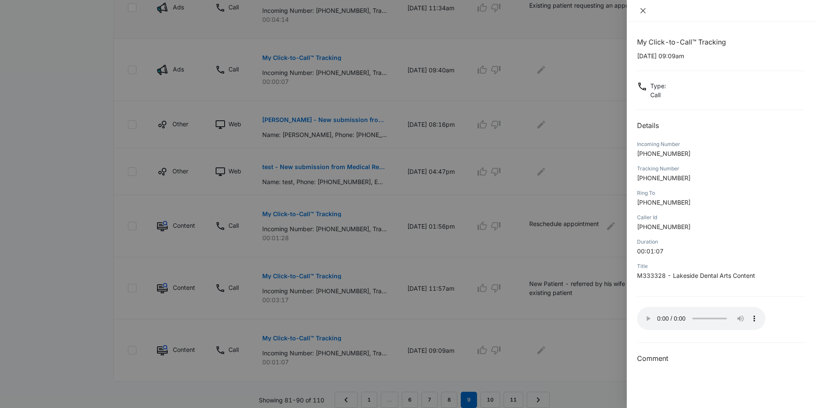
click at [642, 9] on icon "close" at bounding box center [642, 10] width 5 height 5
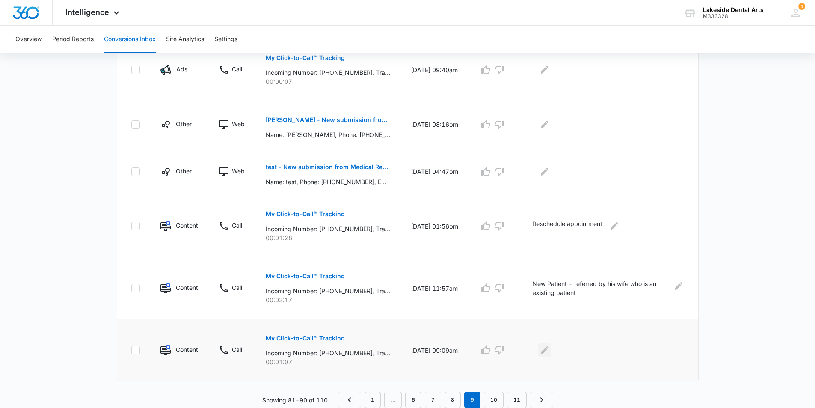
click at [548, 350] on icon "Edit Comments" at bounding box center [545, 350] width 8 height 8
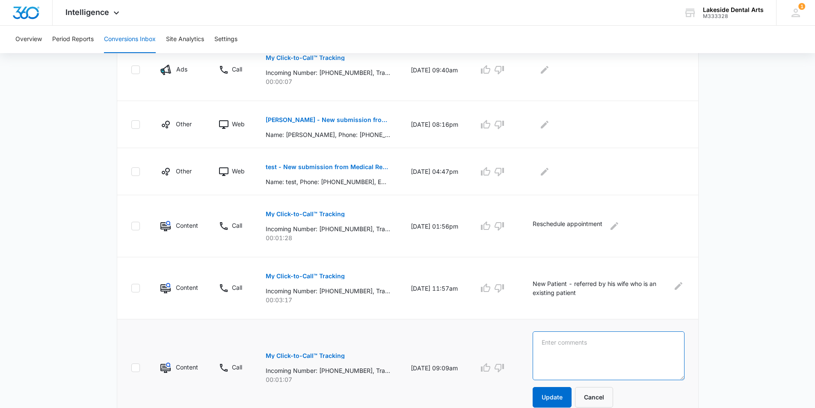
click at [561, 341] on textarea at bounding box center [609, 355] width 152 height 49
type textarea "reschedule appointment"
click at [563, 397] on button "Update" at bounding box center [552, 397] width 39 height 21
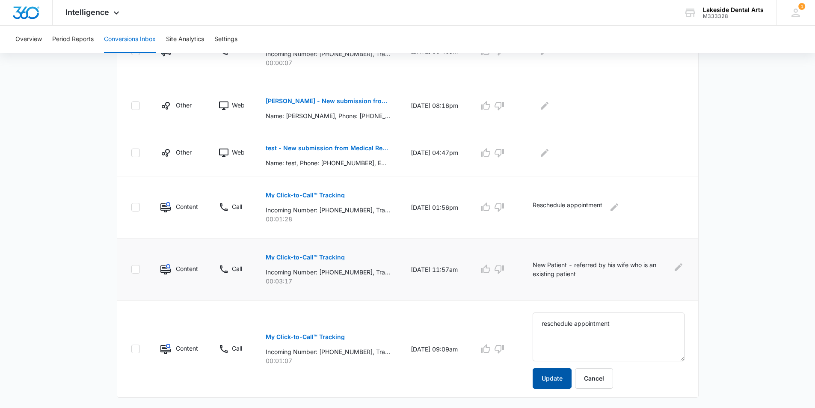
scroll to position [469, 0]
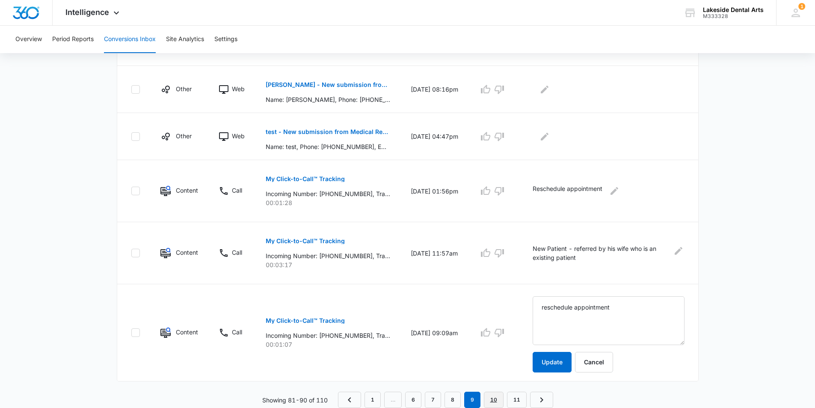
click at [493, 400] on link "10" at bounding box center [494, 399] width 20 height 16
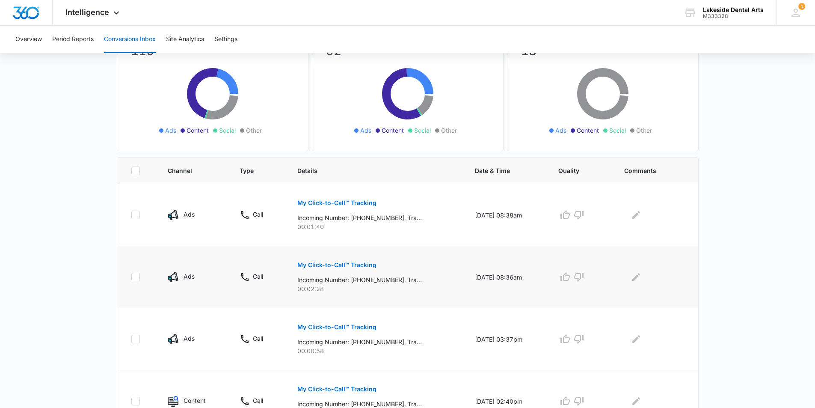
scroll to position [128, 0]
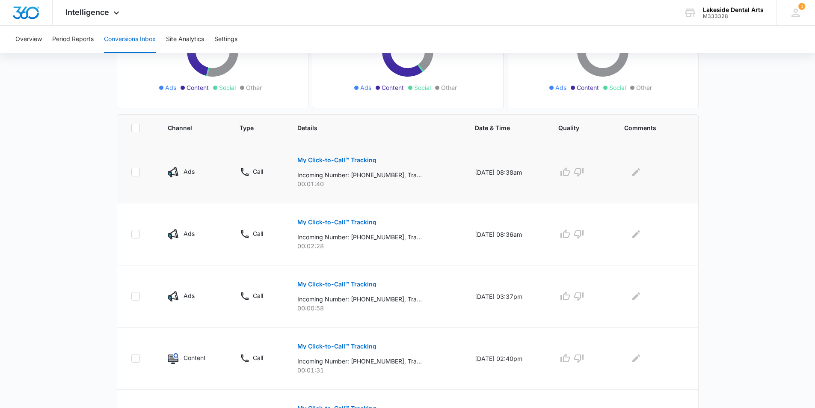
click at [330, 158] on p "My Click-to-Call™ Tracking" at bounding box center [336, 160] width 79 height 6
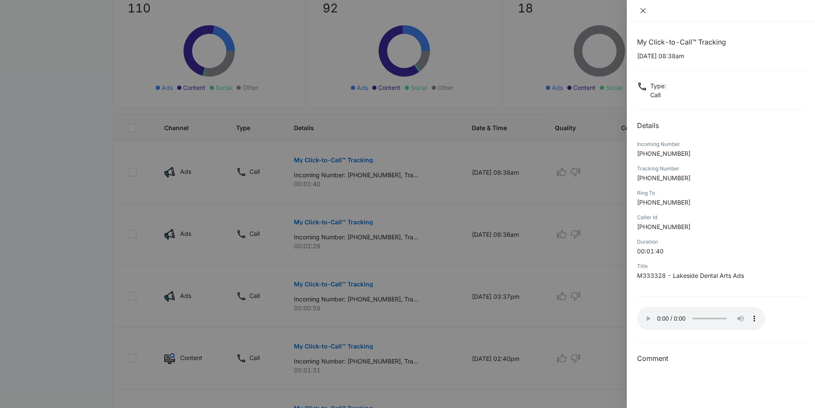
click at [642, 9] on icon "close" at bounding box center [642, 10] width 5 height 5
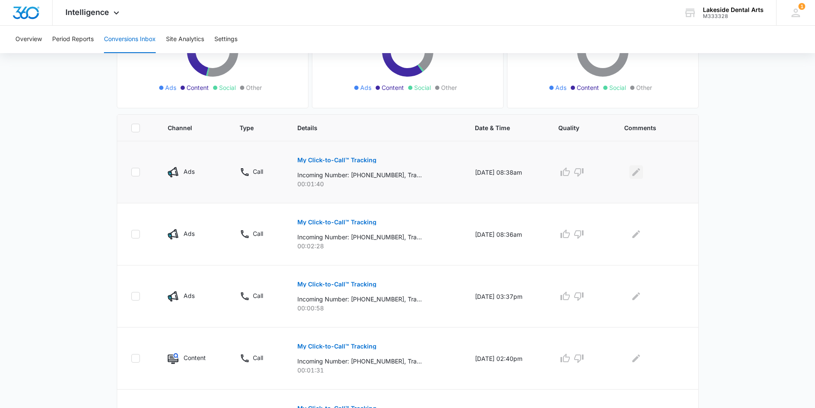
click at [637, 175] on icon "Edit Comments" at bounding box center [636, 172] width 8 height 8
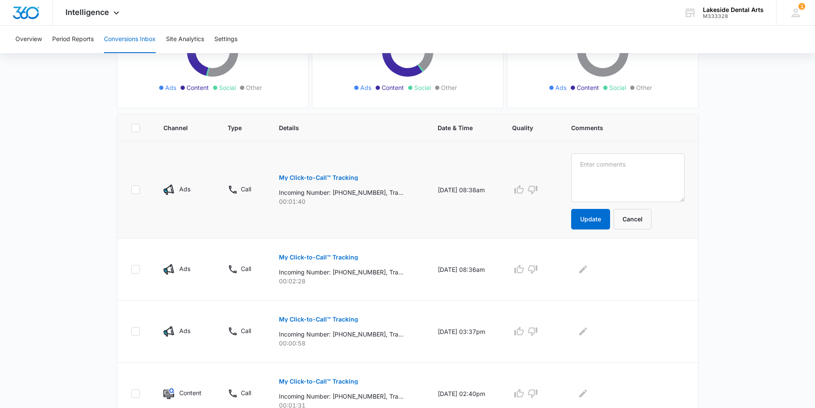
click at [304, 176] on p "My Click-to-Call™ Tracking" at bounding box center [318, 178] width 79 height 6
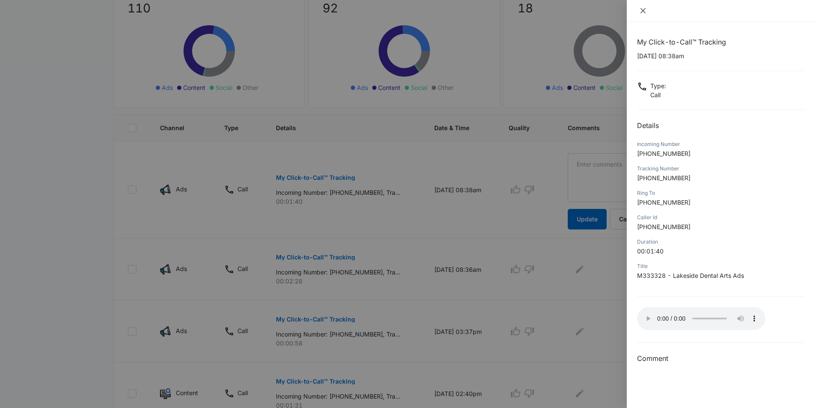
click at [641, 10] on icon "close" at bounding box center [643, 10] width 7 height 7
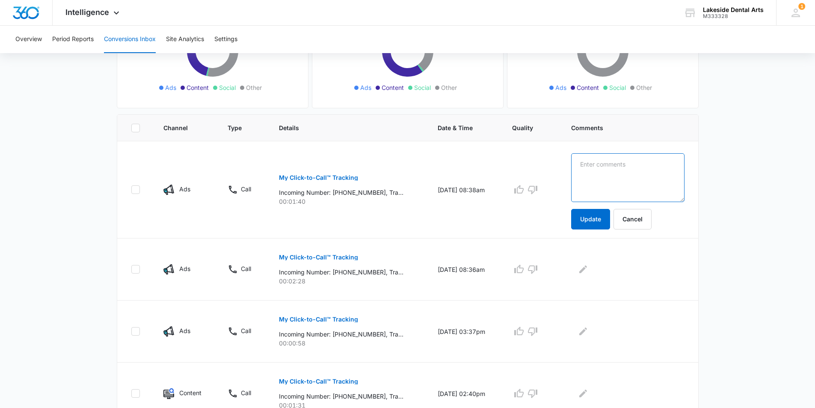
click at [597, 163] on textarea at bounding box center [627, 177] width 113 height 49
type textarea "New Patient Inquiry - no insurance, offered Day of Giving. Upset"
click at [599, 221] on button "Update" at bounding box center [590, 219] width 39 height 21
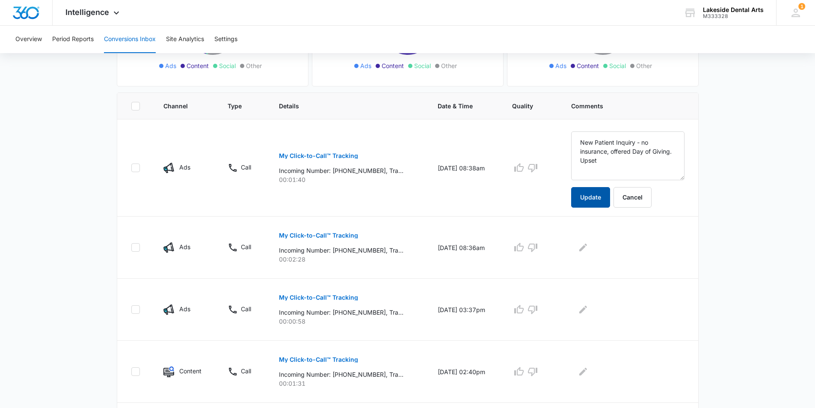
scroll to position [171, 0]
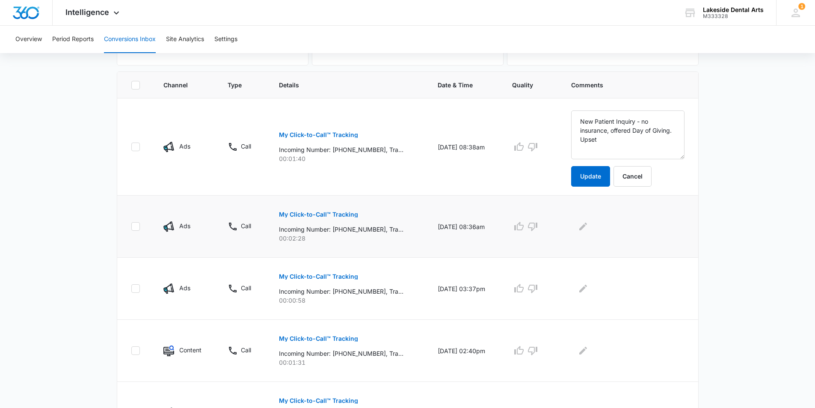
click at [329, 212] on p "My Click-to-Call™ Tracking" at bounding box center [318, 214] width 79 height 6
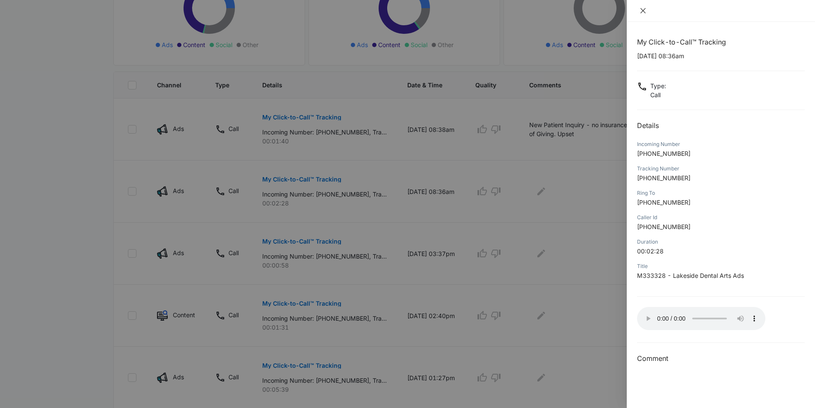
click at [641, 10] on icon "close" at bounding box center [643, 10] width 7 height 7
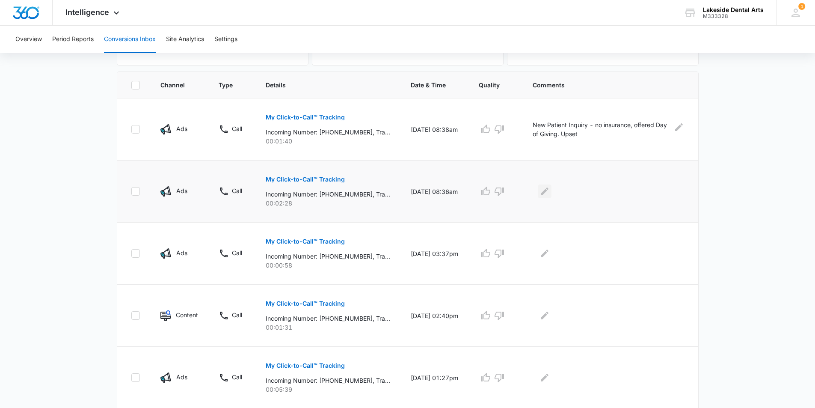
click at [550, 192] on icon "Edit Comments" at bounding box center [544, 191] width 10 height 10
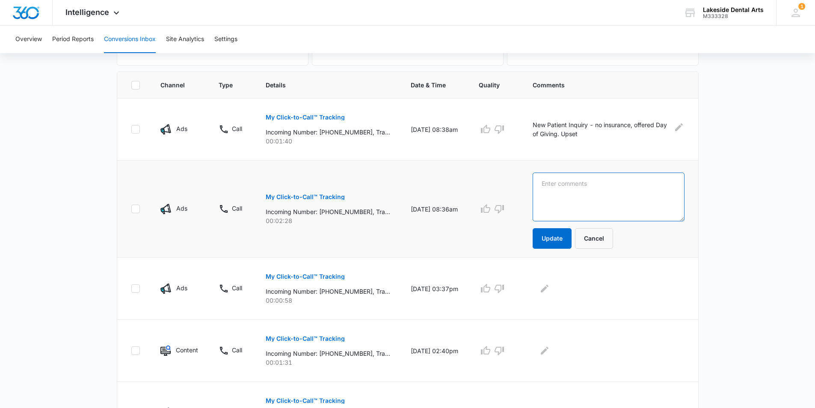
click at [555, 187] on textarea at bounding box center [609, 196] width 152 height 49
type textarea "Day of Giving Inquiry"
click at [554, 237] on button "Update" at bounding box center [552, 238] width 39 height 21
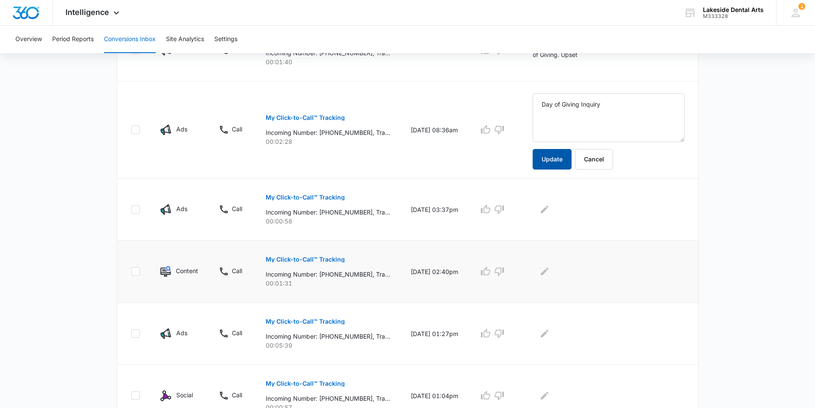
scroll to position [257, 0]
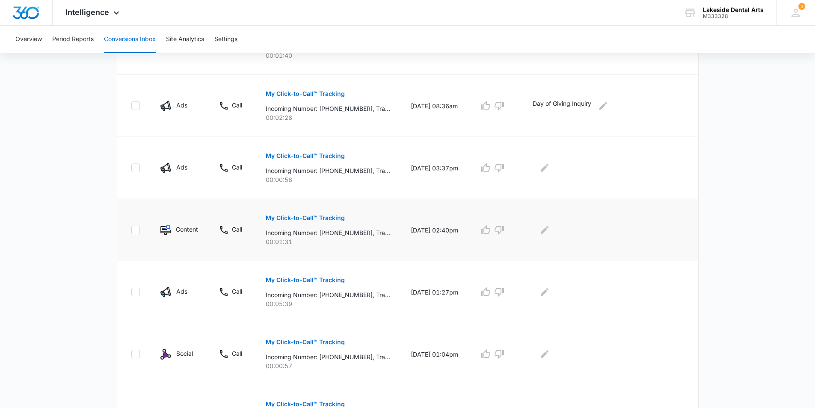
click at [316, 216] on p "My Click-to-Call™ Tracking" at bounding box center [305, 218] width 79 height 6
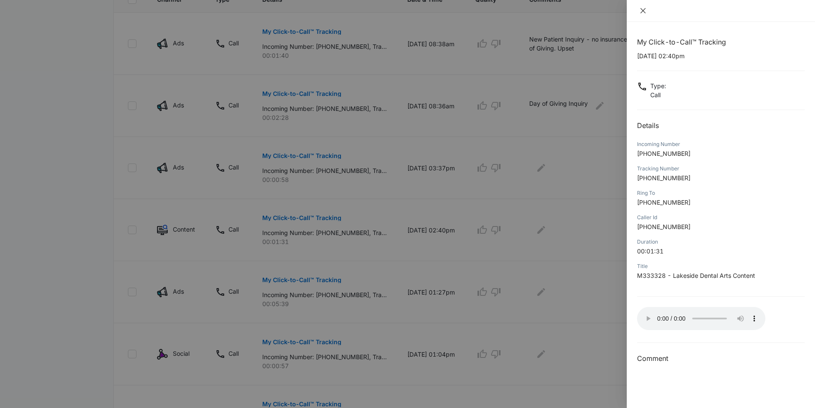
click at [642, 9] on icon "close" at bounding box center [642, 10] width 5 height 5
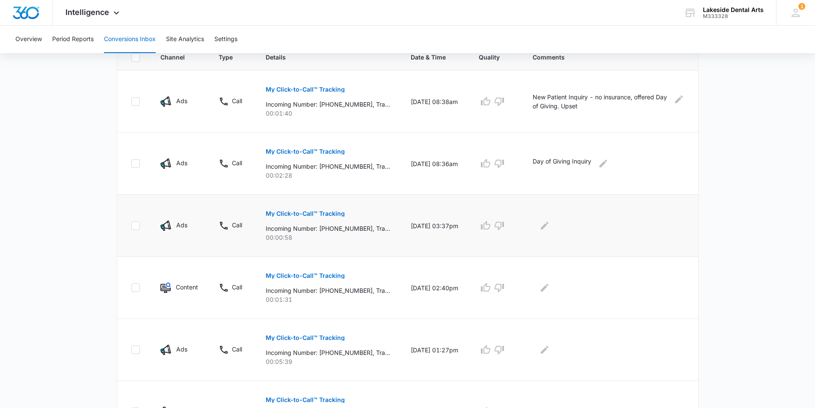
scroll to position [214, 0]
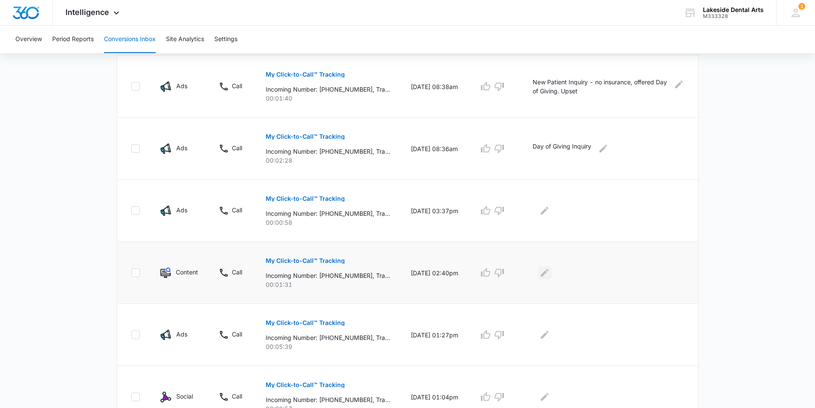
click at [550, 273] on icon "Edit Comments" at bounding box center [544, 272] width 10 height 10
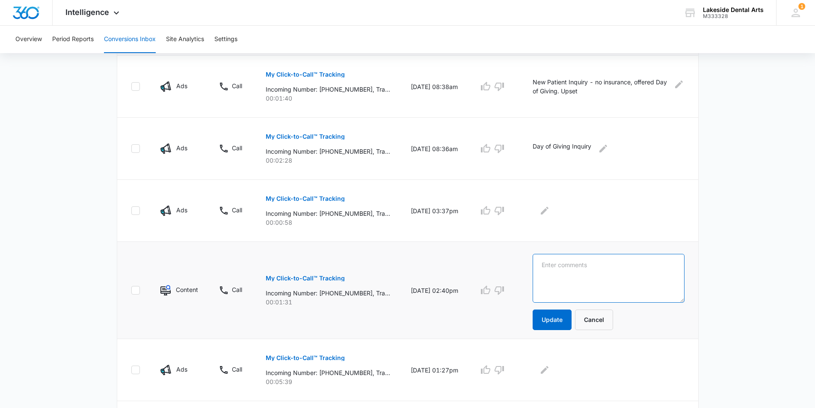
click at [579, 266] on textarea at bounding box center [609, 278] width 152 height 49
type textarea "[PERSON_NAME] or [PERSON_NAME]"
click at [570, 320] on button "Update" at bounding box center [552, 319] width 39 height 21
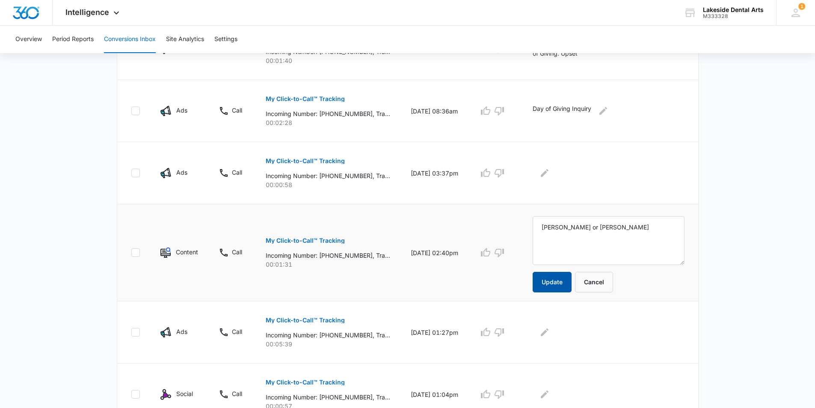
scroll to position [342, 0]
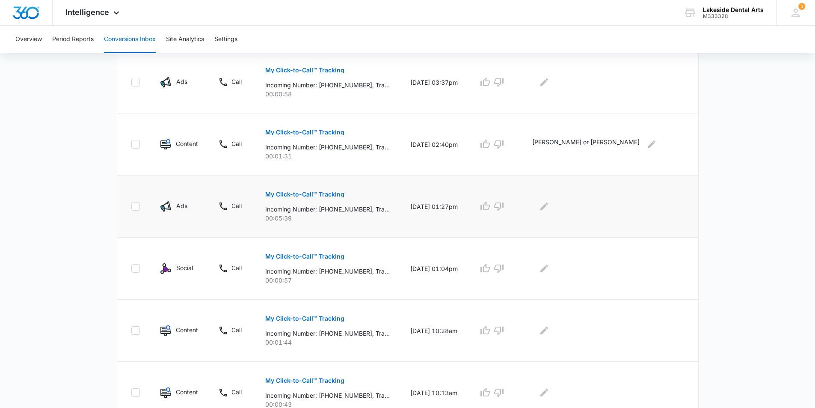
click at [294, 193] on p "My Click-to-Call™ Tracking" at bounding box center [304, 194] width 79 height 6
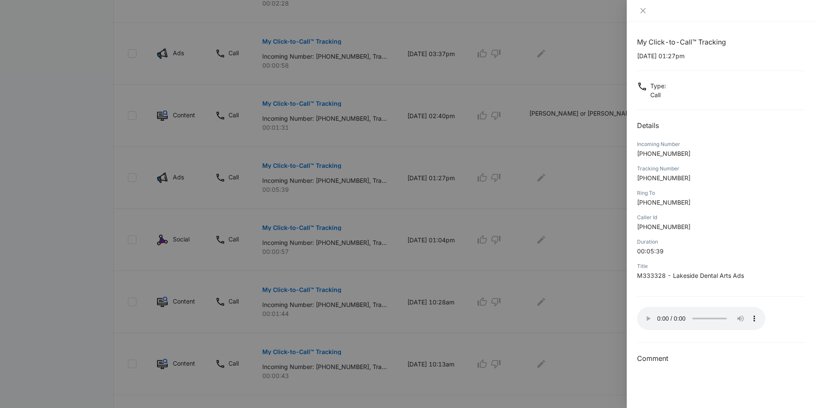
scroll to position [385, 0]
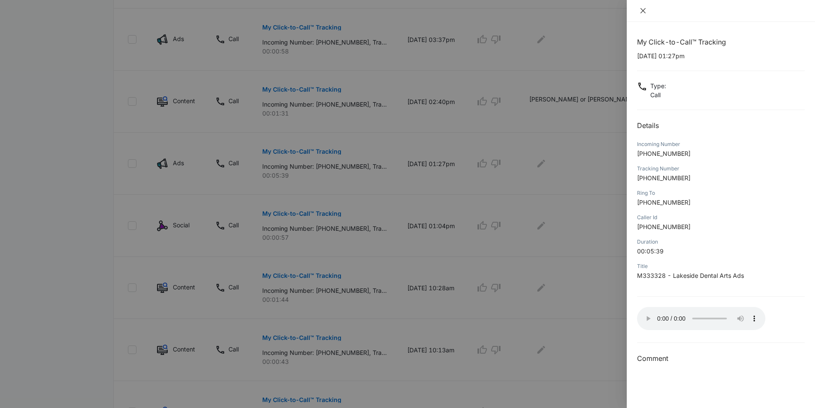
click at [641, 9] on icon "close" at bounding box center [642, 10] width 5 height 5
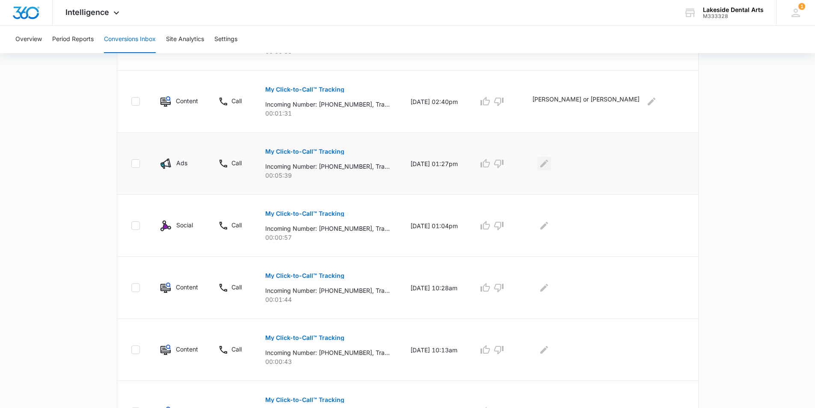
click at [549, 162] on icon "Edit Comments" at bounding box center [544, 163] width 10 height 10
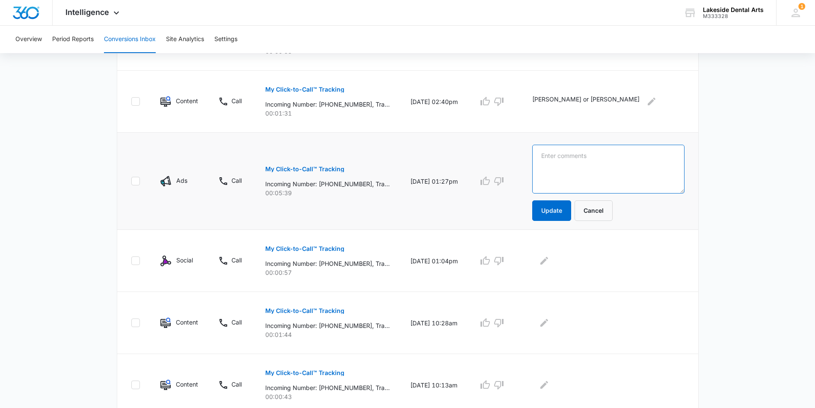
click at [582, 164] on textarea at bounding box center [608, 169] width 152 height 49
click at [599, 157] on textarea "New patient reffered by exisitng patient" at bounding box center [608, 169] width 152 height 49
click at [628, 156] on textarea "New patient referred by exisitng patient" at bounding box center [608, 169] width 152 height 49
click at [628, 157] on textarea "New patient referred by exisitng patient" at bounding box center [608, 169] width 152 height 49
type textarea "New patient referred by existing patient"
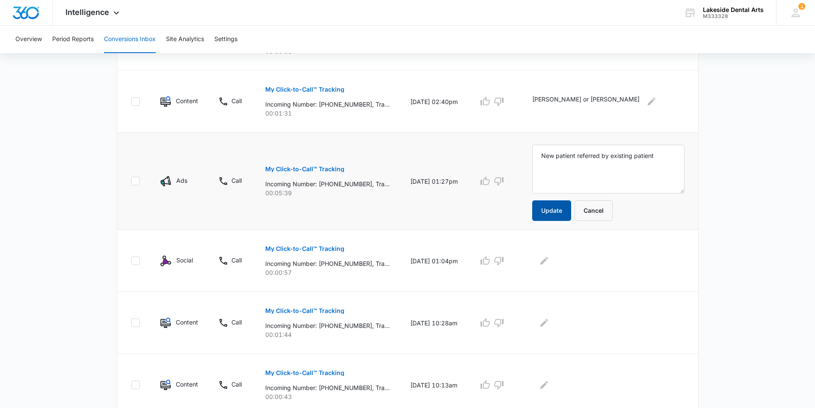
click at [556, 210] on button "Update" at bounding box center [551, 210] width 39 height 21
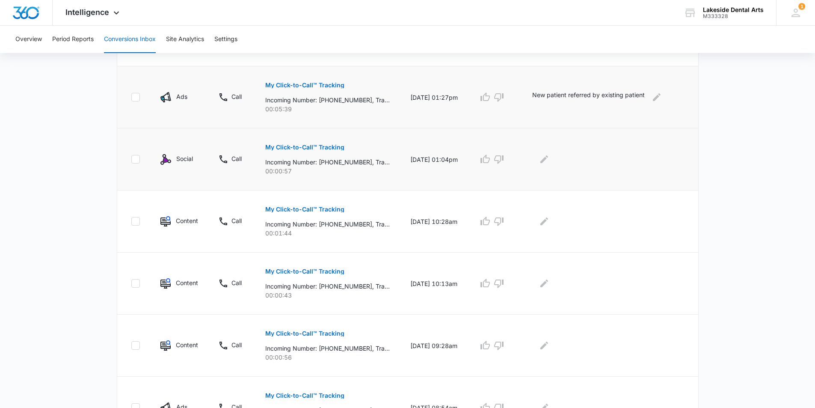
scroll to position [471, 0]
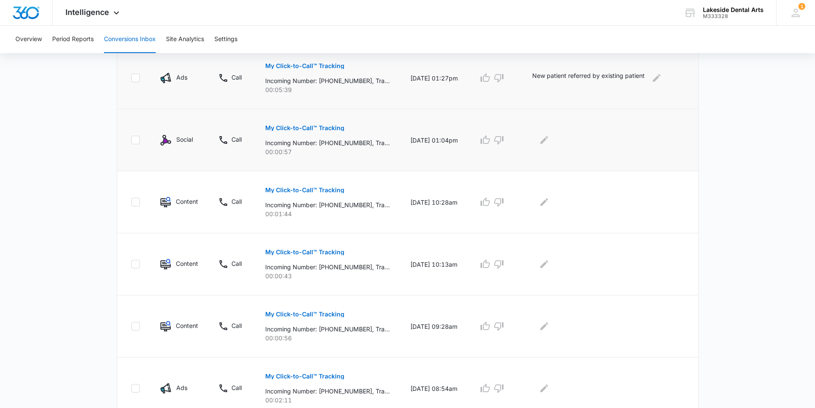
click at [316, 127] on p "My Click-to-Call™ Tracking" at bounding box center [304, 128] width 79 height 6
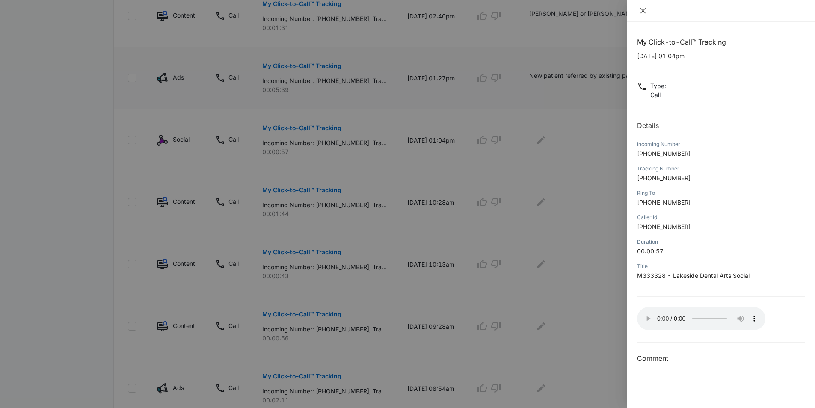
click at [642, 9] on icon "close" at bounding box center [643, 10] width 7 height 7
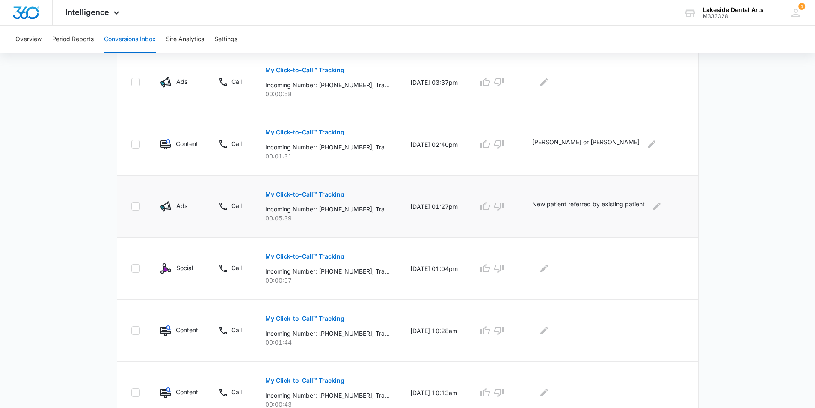
scroll to position [385, 0]
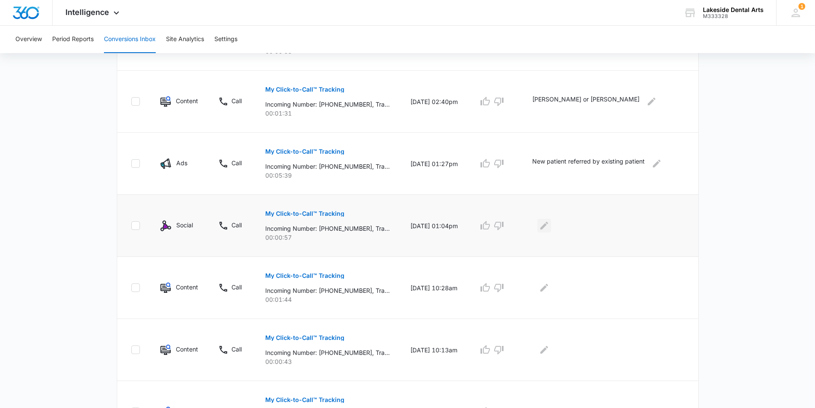
click at [549, 225] on icon "Edit Comments" at bounding box center [544, 225] width 10 height 10
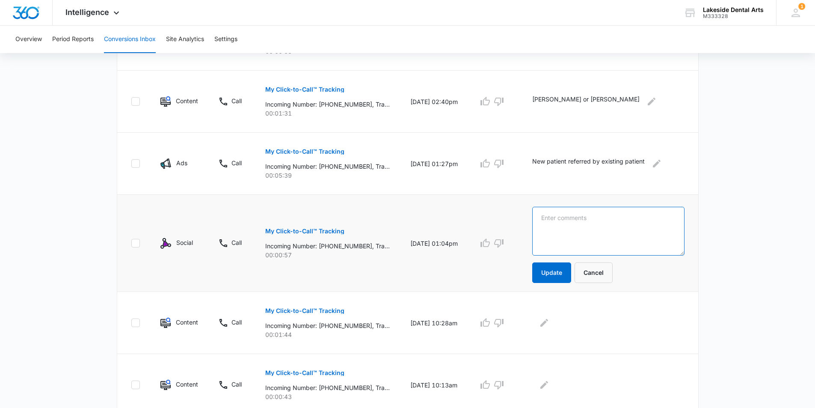
click at [581, 219] on textarea at bounding box center [608, 231] width 152 height 49
type textarea "Day of Giving question"
click at [556, 271] on button "Update" at bounding box center [551, 272] width 39 height 21
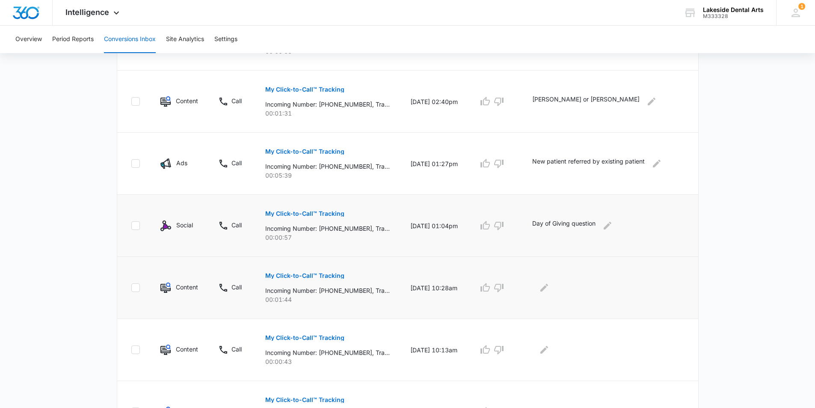
click at [317, 274] on p "My Click-to-Call™ Tracking" at bounding box center [304, 276] width 79 height 6
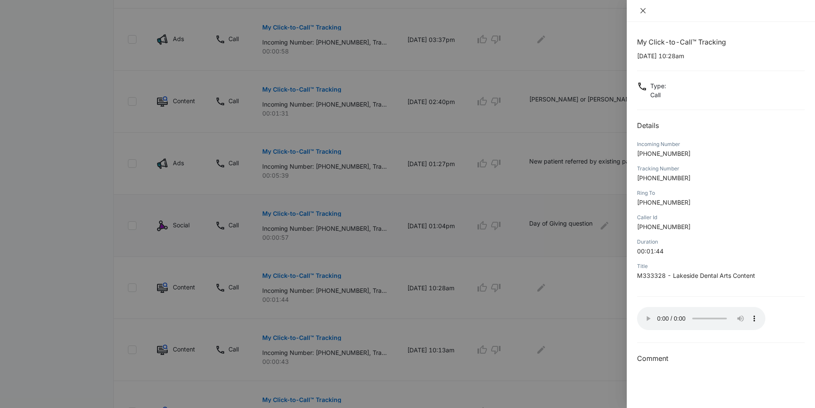
click at [643, 10] on icon "close" at bounding box center [642, 10] width 5 height 5
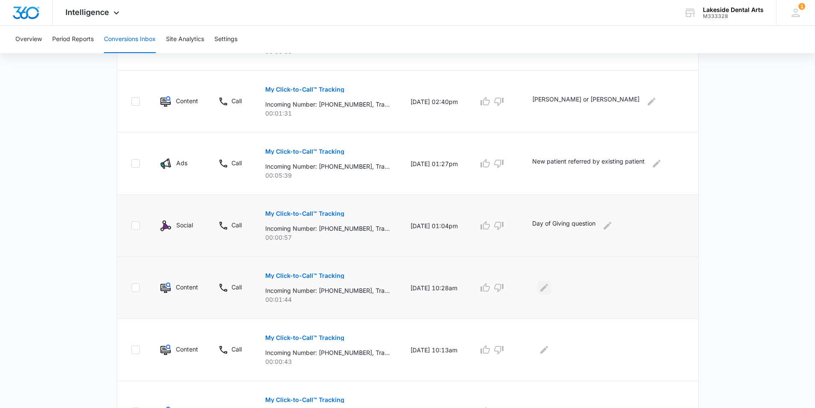
click at [548, 288] on icon "Edit Comments" at bounding box center [544, 288] width 8 height 8
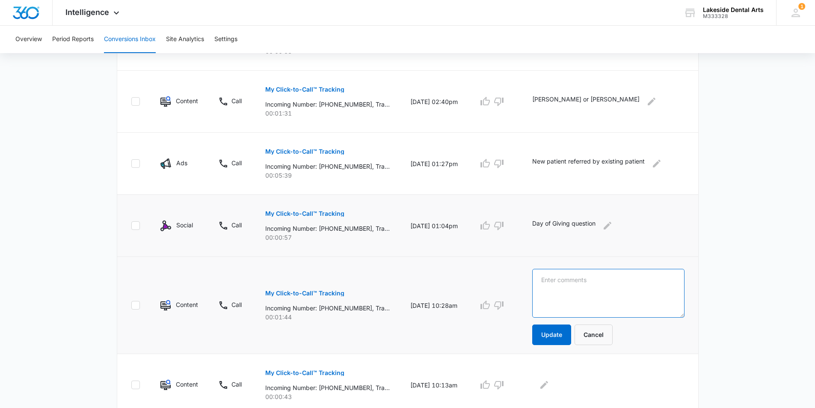
click at [556, 278] on textarea at bounding box center [608, 293] width 152 height 49
type textarea "Looking for Oral Surgeon"
click at [558, 333] on button "Update" at bounding box center [551, 334] width 39 height 21
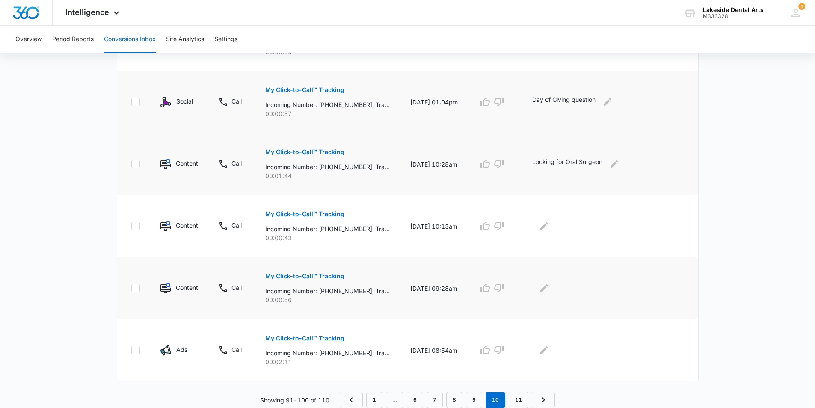
scroll to position [509, 0]
click at [296, 273] on p "My Click-to-Call™ Tracking" at bounding box center [304, 276] width 79 height 6
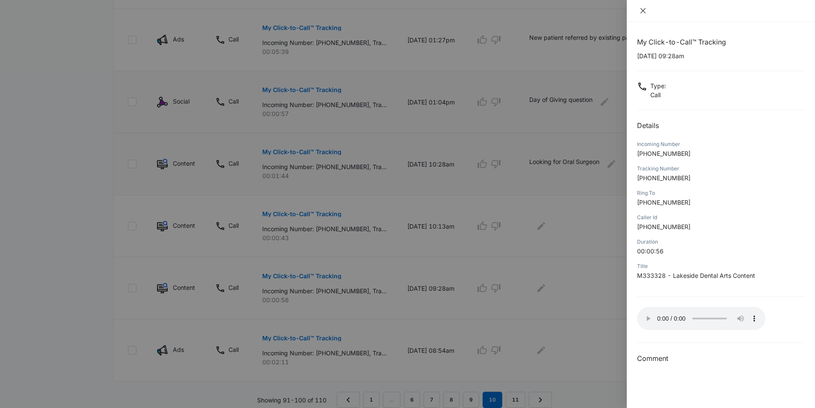
click at [645, 10] on icon "close" at bounding box center [643, 10] width 7 height 7
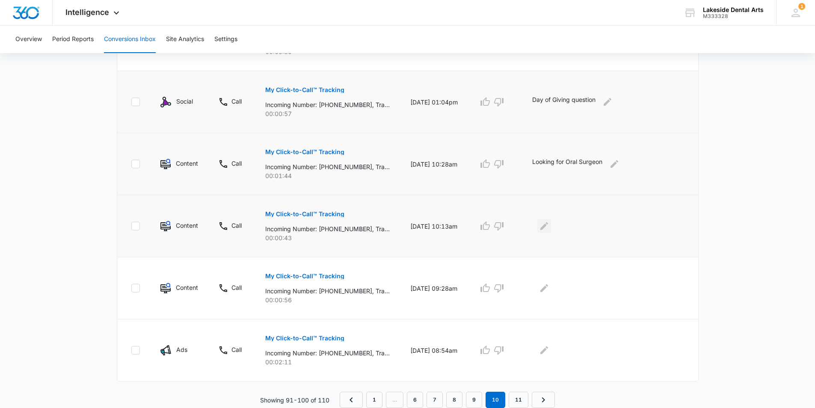
click at [548, 223] on icon "Edit Comments" at bounding box center [544, 226] width 8 height 8
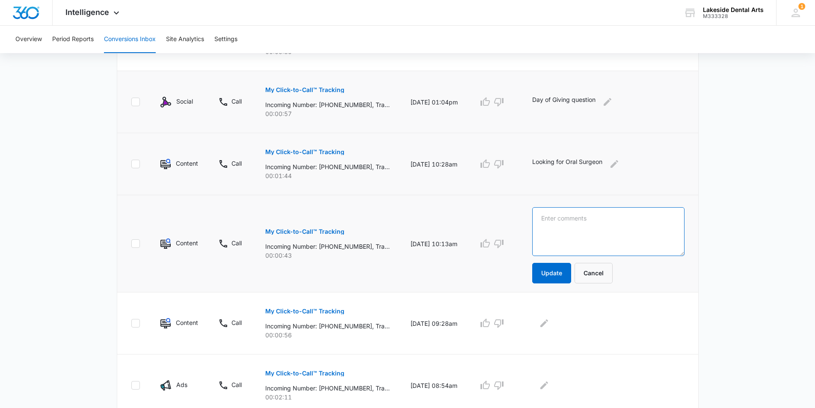
click at [603, 212] on textarea at bounding box center [608, 231] width 152 height 49
type textarea "Fax #"
click at [555, 272] on button "Update" at bounding box center [551, 273] width 39 height 21
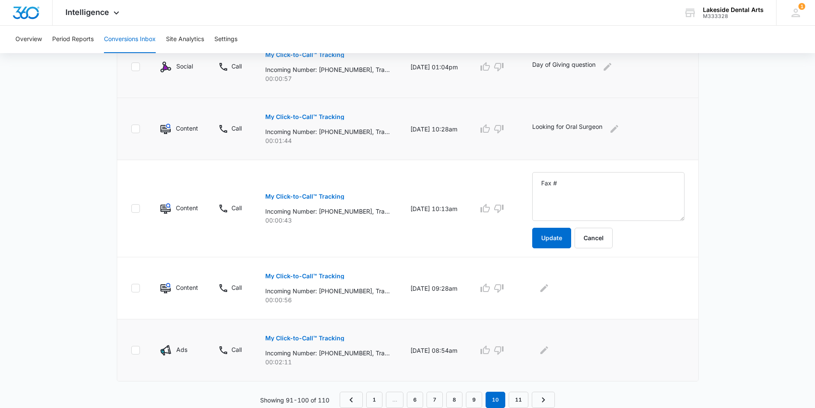
click at [317, 336] on p "My Click-to-Call™ Tracking" at bounding box center [304, 338] width 79 height 6
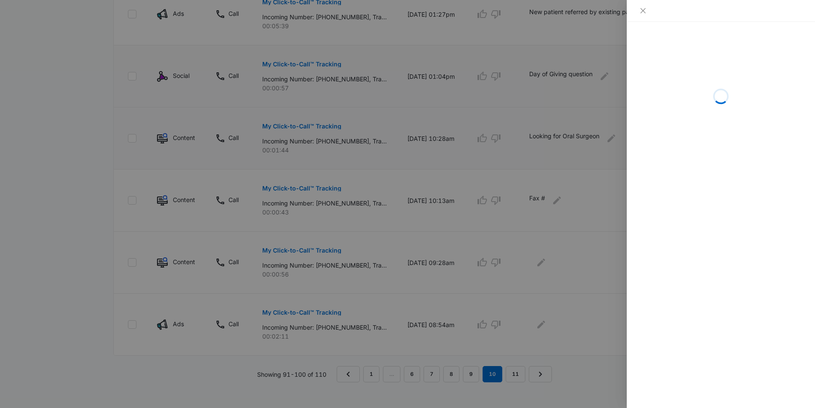
scroll to position [541, 0]
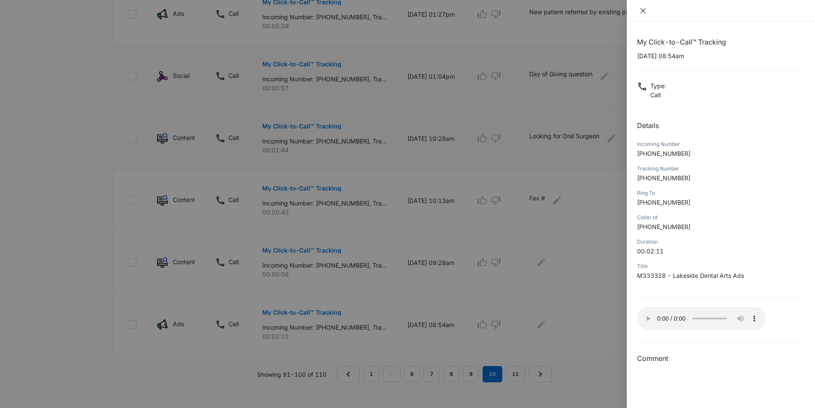
click at [642, 10] on icon "close" at bounding box center [642, 10] width 5 height 5
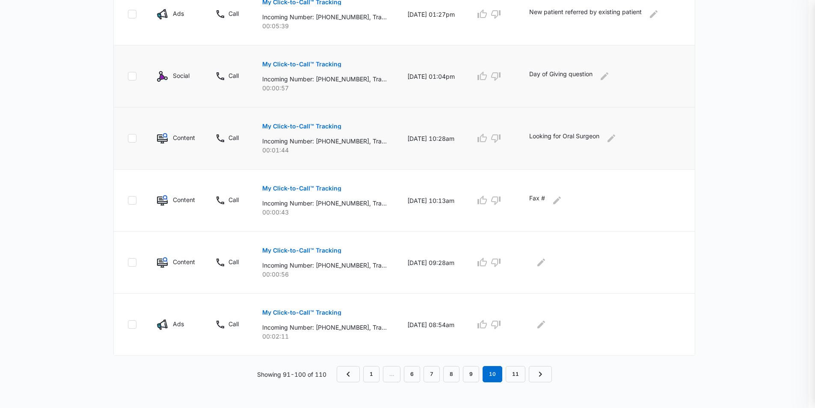
scroll to position [509, 0]
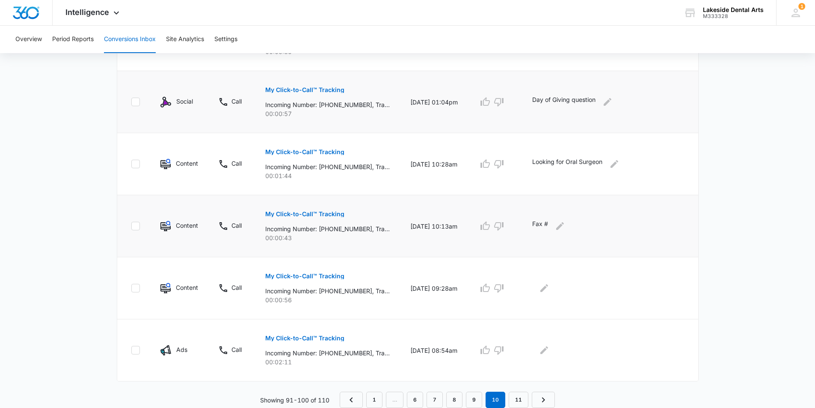
click at [320, 213] on p "My Click-to-Call™ Tracking" at bounding box center [304, 214] width 79 height 6
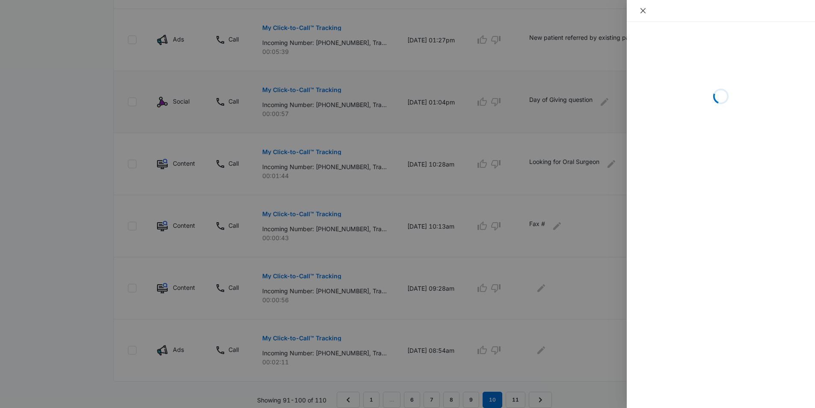
click at [640, 11] on icon "close" at bounding box center [643, 10] width 7 height 7
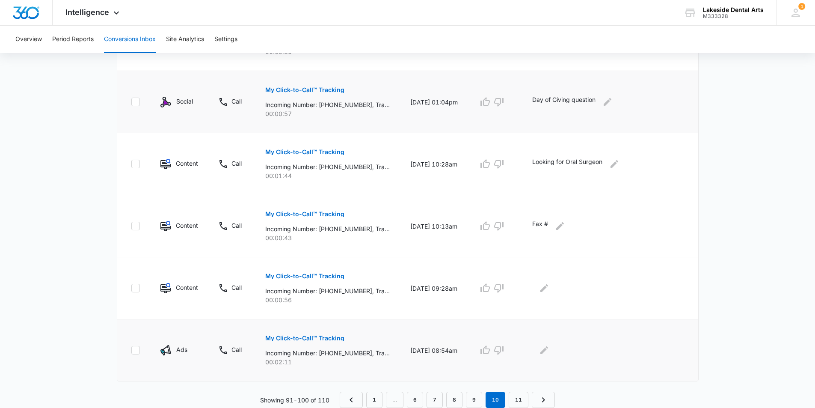
click at [320, 337] on p "My Click-to-Call™ Tracking" at bounding box center [304, 338] width 79 height 6
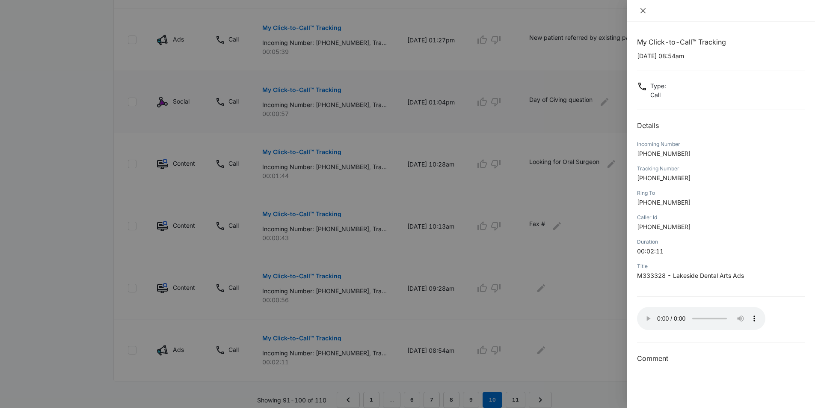
click at [643, 11] on icon "close" at bounding box center [642, 10] width 5 height 5
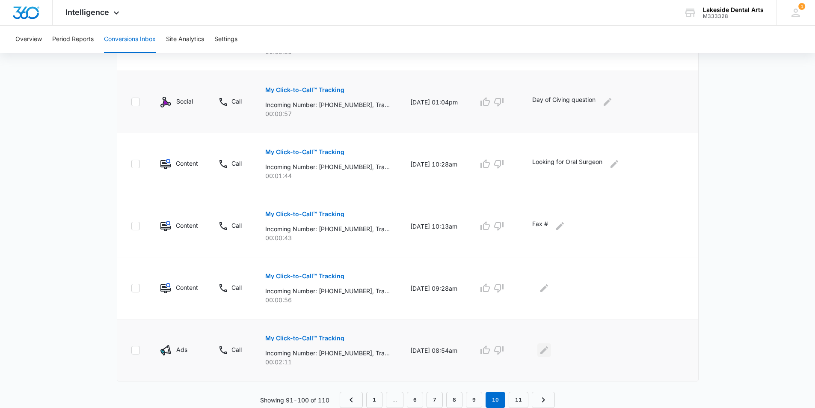
click at [549, 347] on icon "Edit Comments" at bounding box center [544, 350] width 10 height 10
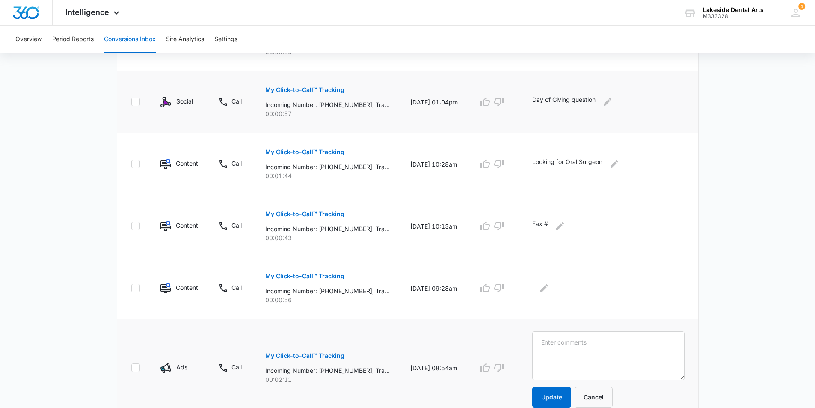
scroll to position [544, 0]
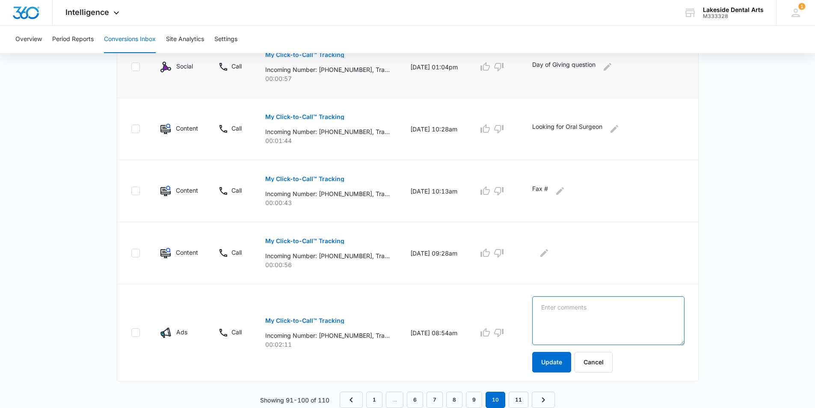
click at [562, 306] on textarea at bounding box center [608, 320] width 152 height 49
type textarea "Left a message for [PERSON_NAME]"
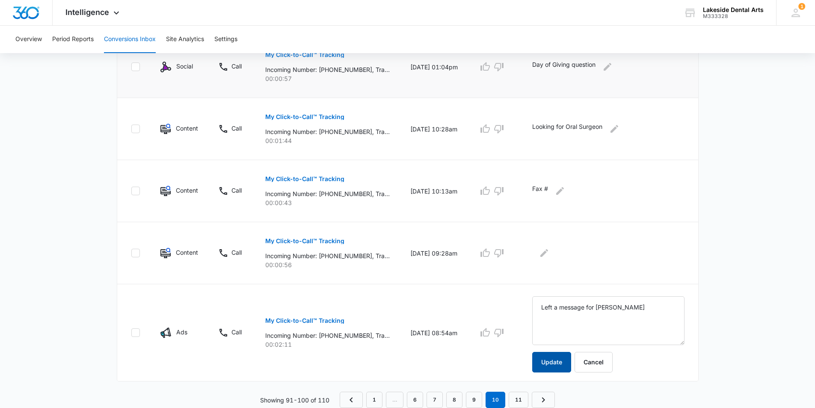
click at [559, 361] on button "Update" at bounding box center [551, 362] width 39 height 21
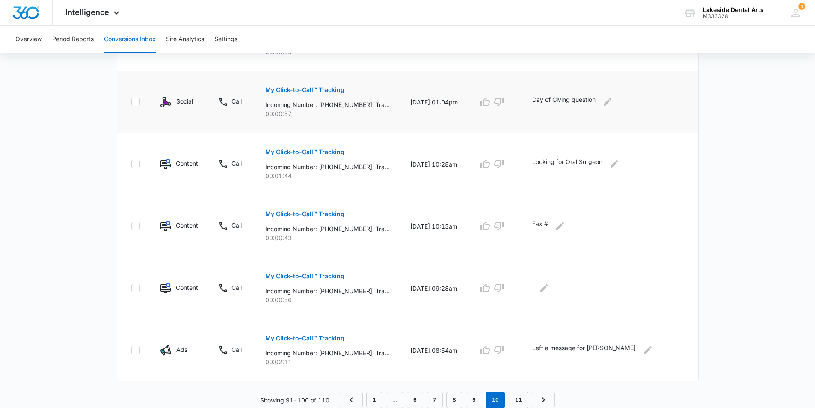
scroll to position [509, 0]
click at [373, 398] on link "1" at bounding box center [374, 399] width 16 height 16
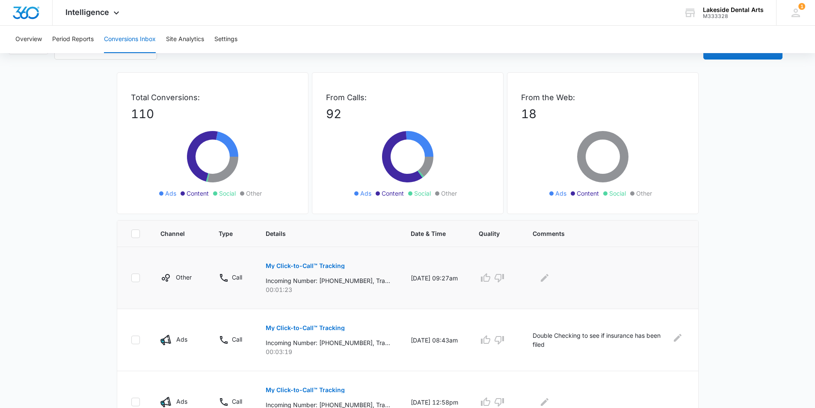
scroll to position [43, 0]
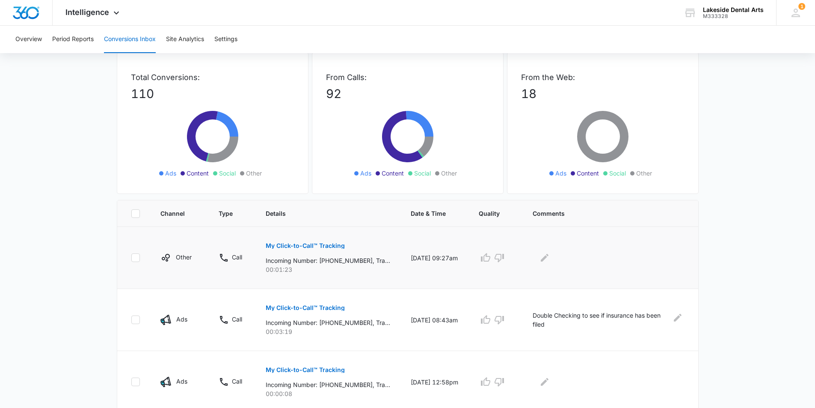
click at [316, 243] on p "My Click-to-Call™ Tracking" at bounding box center [305, 246] width 79 height 6
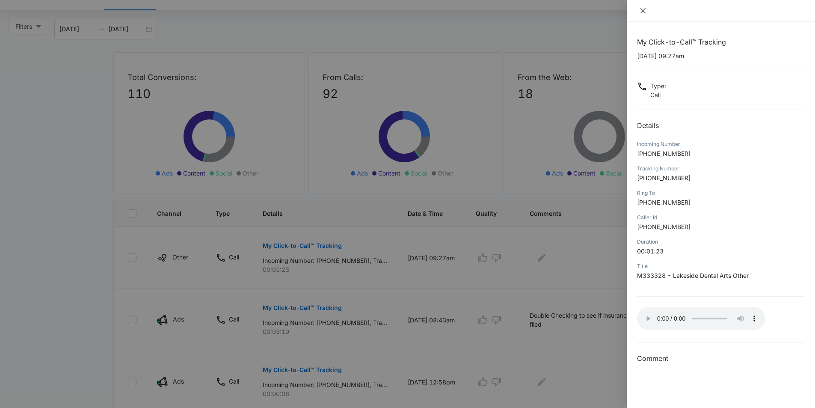
click at [645, 12] on icon "close" at bounding box center [642, 10] width 5 height 5
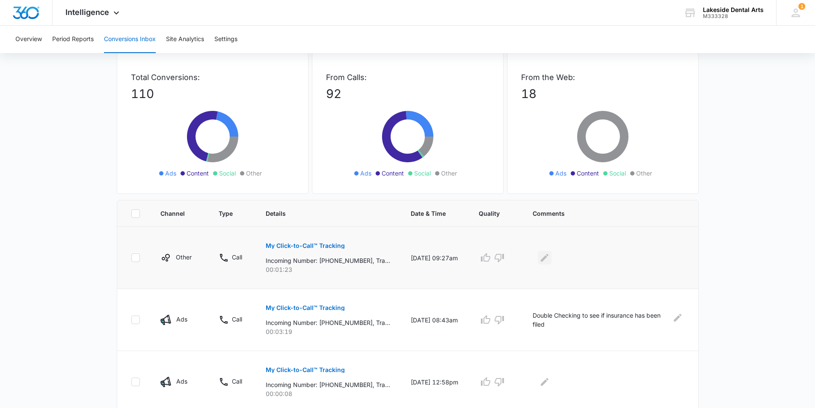
click at [550, 254] on icon "Edit Comments" at bounding box center [544, 257] width 10 height 10
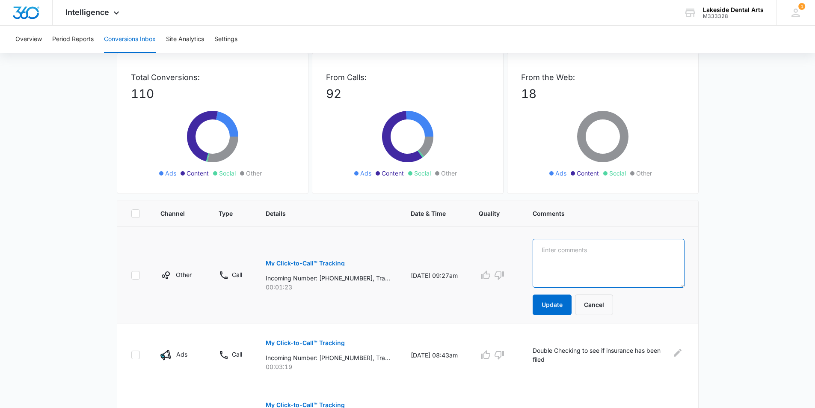
click at [582, 250] on textarea at bounding box center [608, 263] width 151 height 49
type textarea "partial adjustment"
click at [560, 302] on button "Update" at bounding box center [552, 304] width 39 height 21
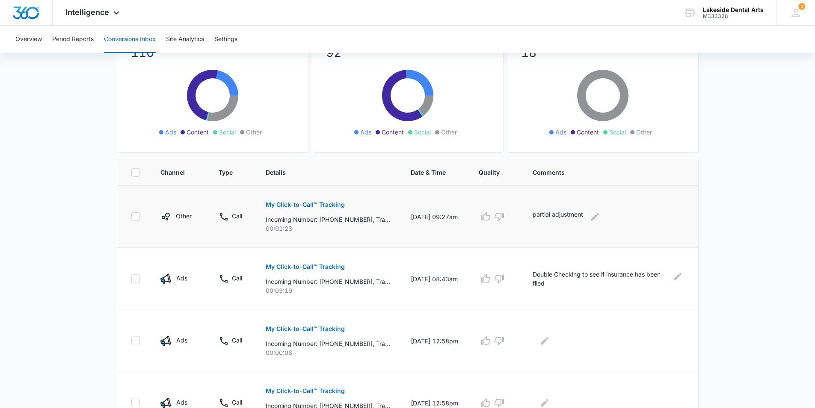
scroll to position [0, 0]
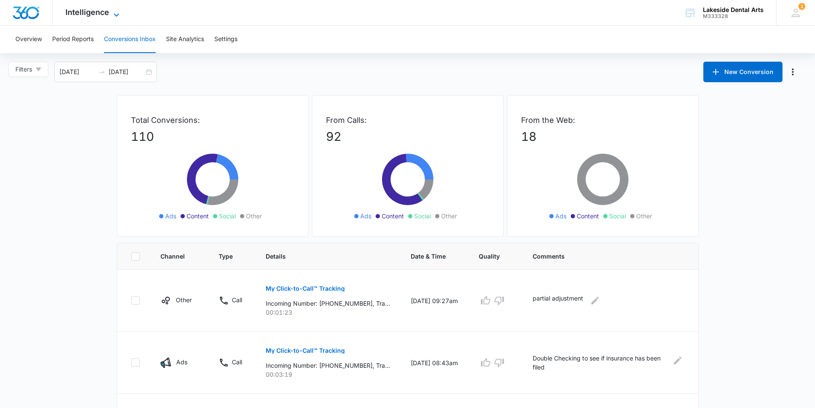
click at [115, 13] on icon at bounding box center [116, 15] width 10 height 10
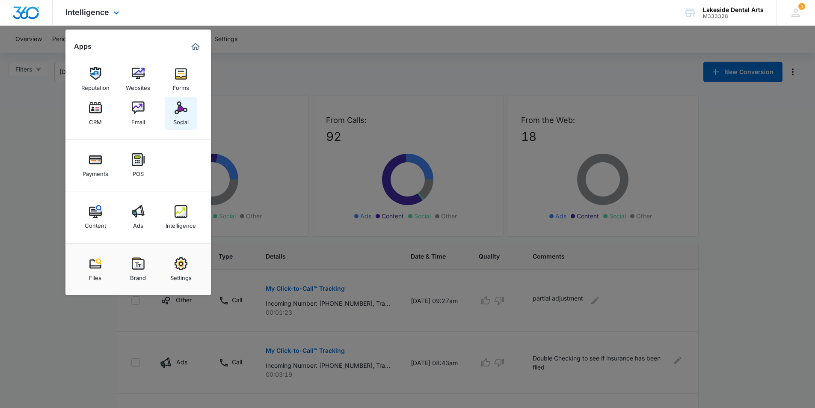
click at [183, 116] on div "Social" at bounding box center [180, 119] width 15 height 11
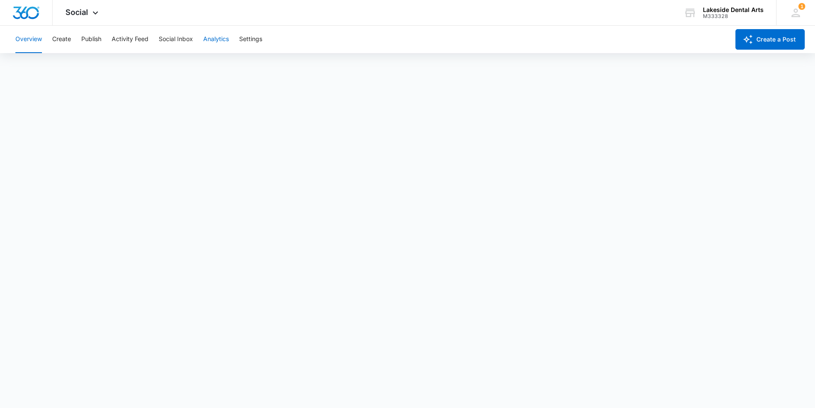
click at [217, 41] on button "Analytics" at bounding box center [216, 39] width 26 height 27
click at [21, 38] on button "Overview" at bounding box center [28, 39] width 27 height 27
click at [95, 13] on icon at bounding box center [95, 15] width 10 height 10
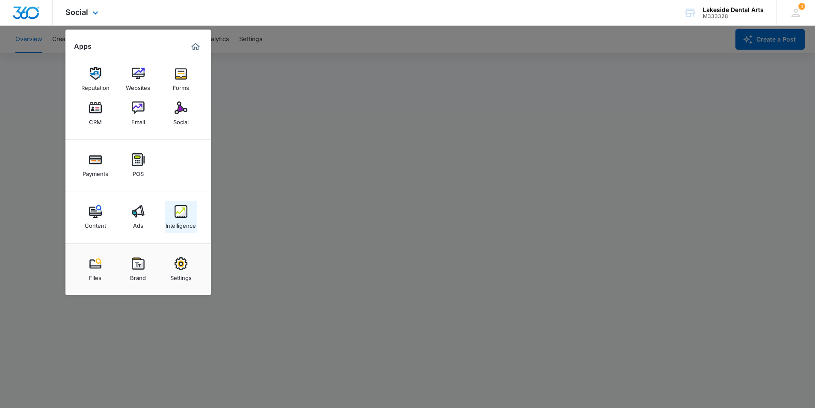
click at [179, 216] on img at bounding box center [181, 211] width 13 height 13
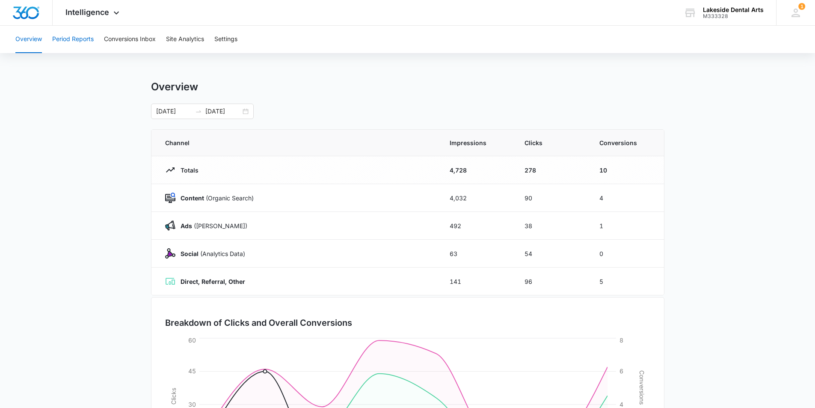
click at [87, 39] on button "Period Reports" at bounding box center [72, 39] width 41 height 27
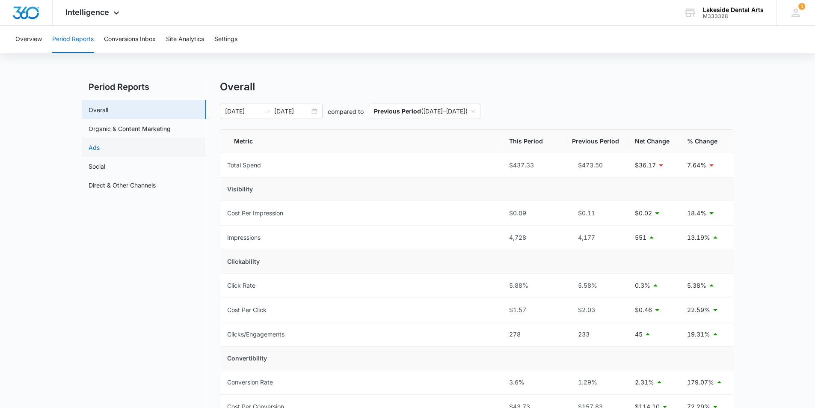
click at [100, 146] on link "Ads" at bounding box center [94, 147] width 11 height 9
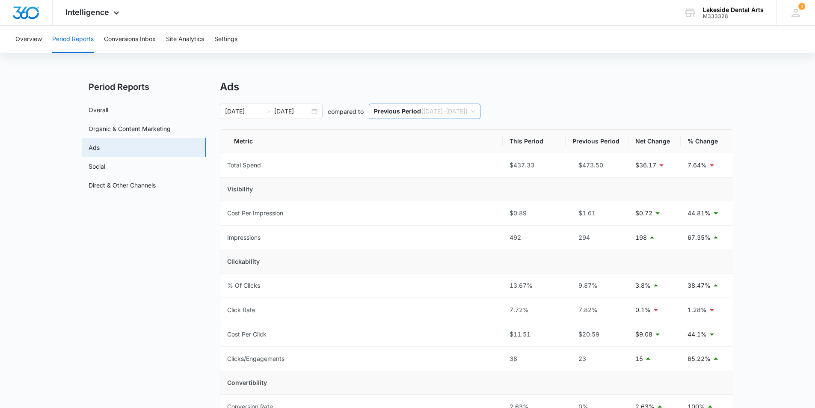
click at [458, 113] on span "Previous Period ( 08/24/2025 – 08/31/2025 )" at bounding box center [424, 111] width 101 height 15
click at [457, 113] on span "Previous Period ( 08/24/2025 – 08/31/2025 )" at bounding box center [424, 111] width 101 height 15
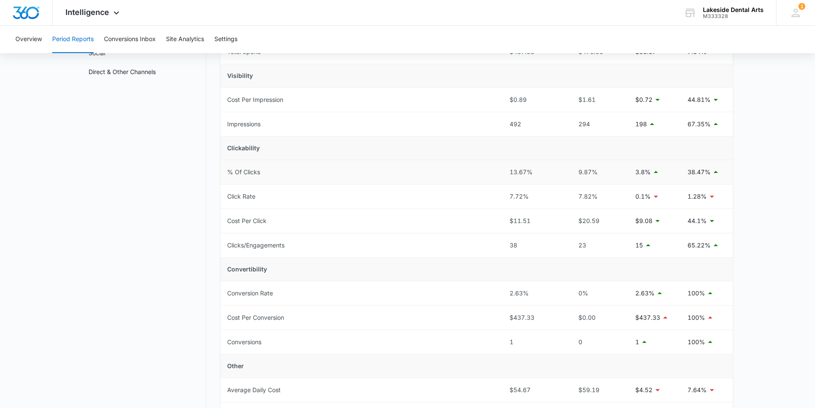
scroll to position [128, 0]
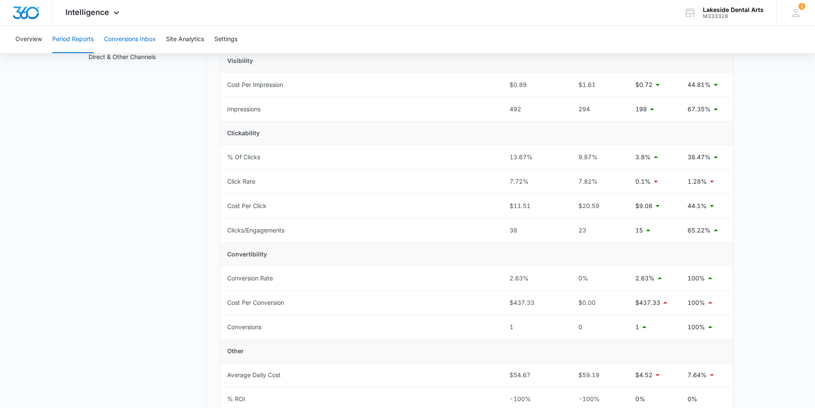
click at [135, 34] on button "Conversions Inbox" at bounding box center [130, 39] width 52 height 27
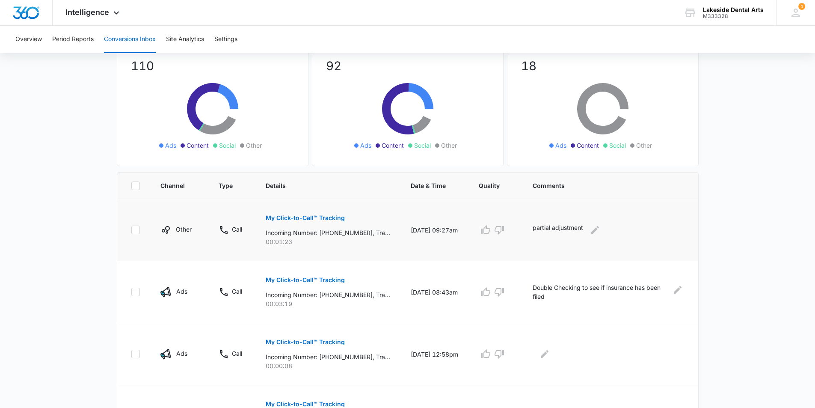
scroll to position [86, 0]
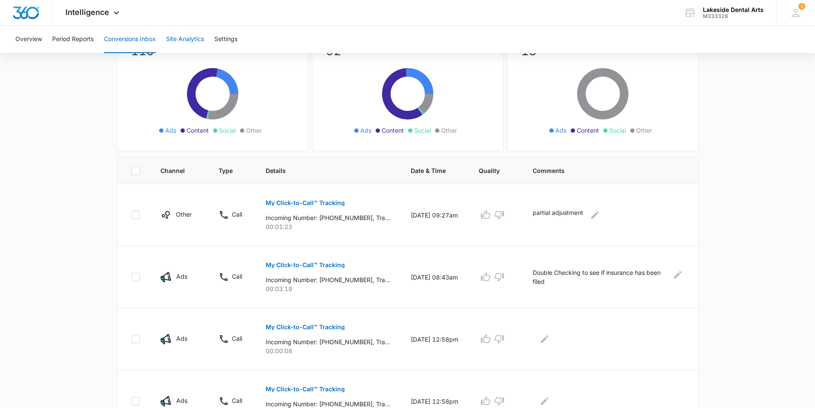
click at [179, 37] on button "Site Analytics" at bounding box center [185, 39] width 38 height 27
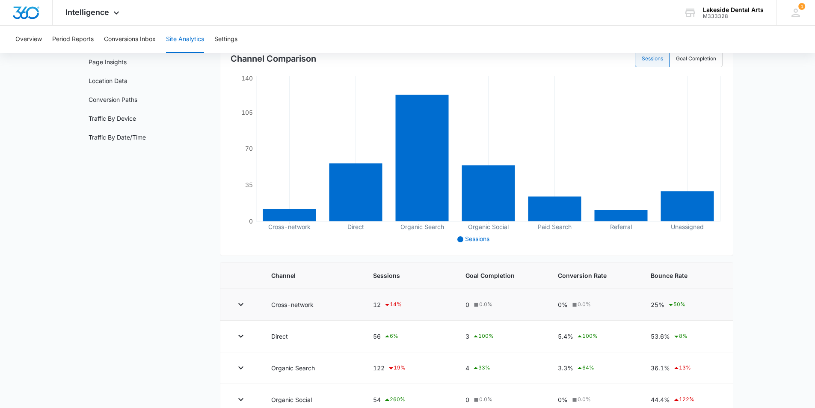
scroll to position [171, 0]
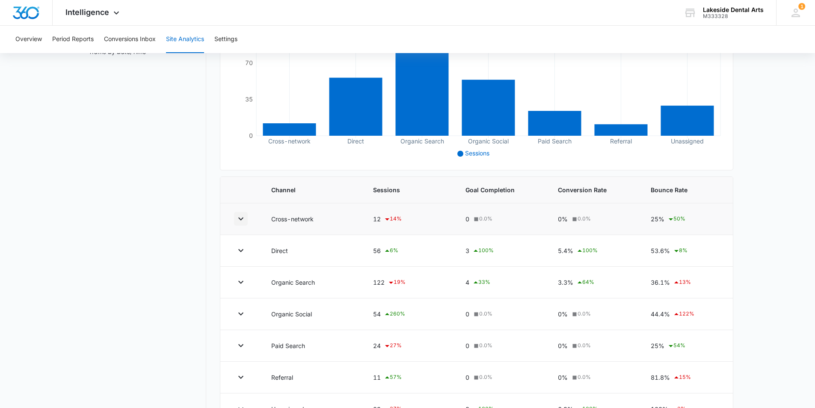
click at [240, 219] on icon "button" at bounding box center [240, 218] width 5 height 3
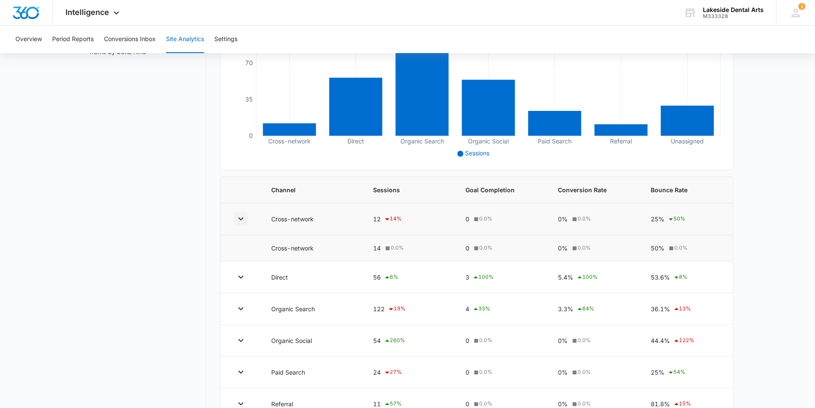
click at [241, 219] on icon "button" at bounding box center [241, 218] width 10 height 10
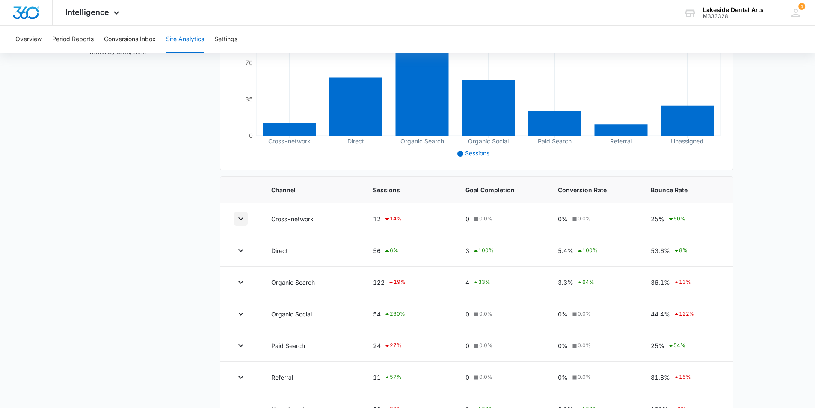
scroll to position [199, 0]
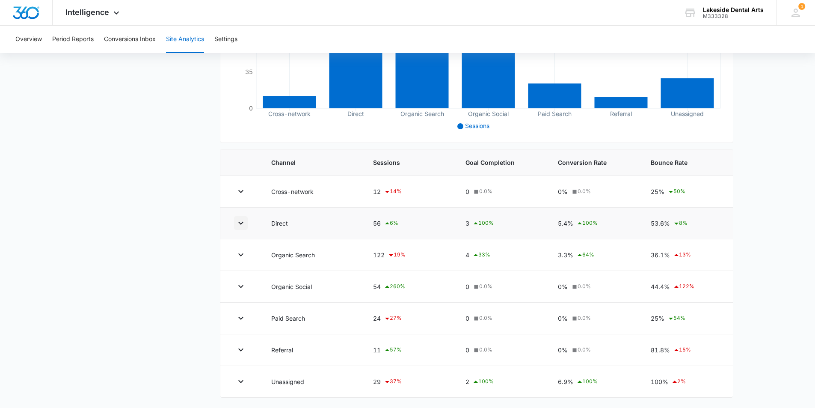
click at [240, 224] on icon "button" at bounding box center [240, 223] width 5 height 3
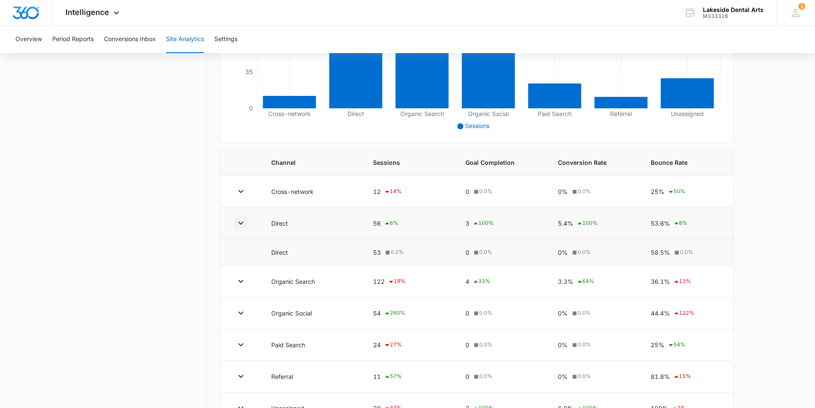
click at [240, 224] on icon "button" at bounding box center [240, 223] width 5 height 3
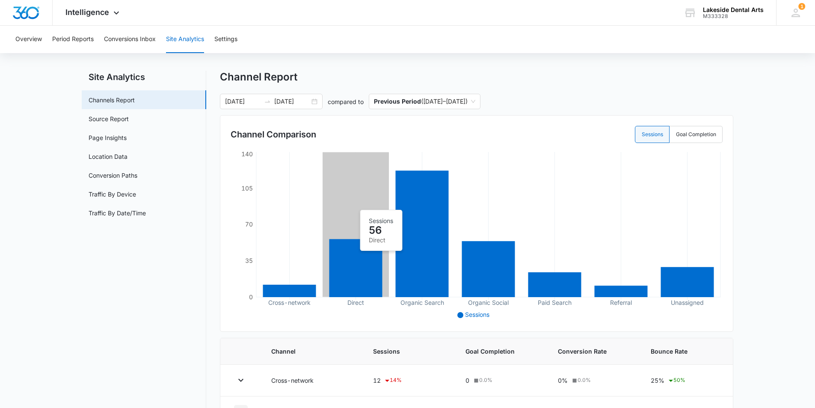
scroll to position [0, 0]
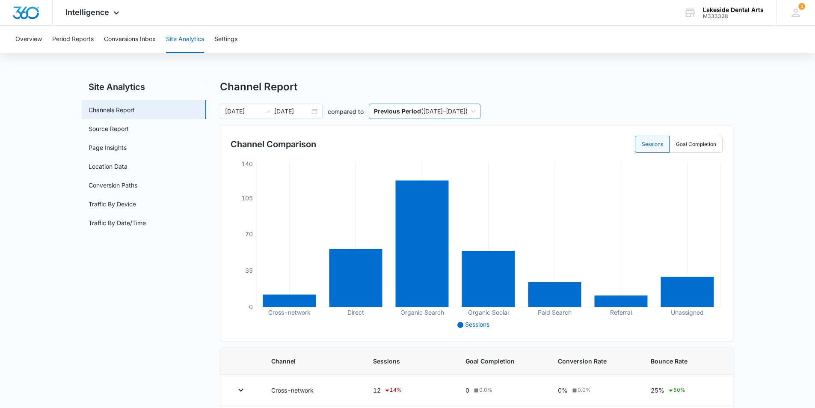
click at [463, 110] on span "Previous Period ( 08/24/2025 – 08/31/2025 )" at bounding box center [424, 111] width 101 height 15
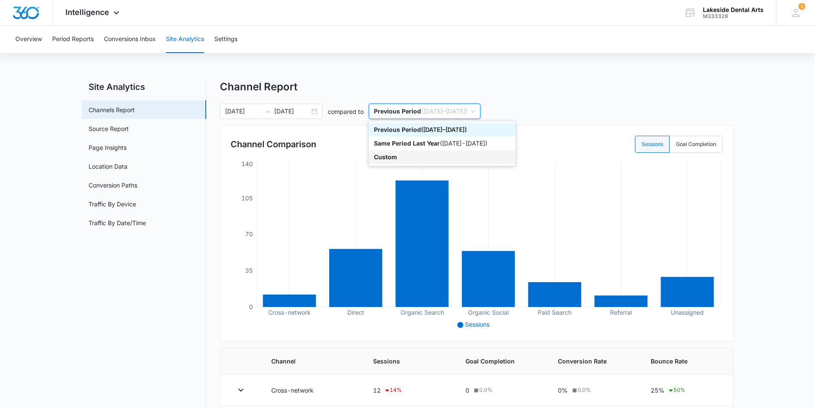
click at [393, 157] on p "Custom" at bounding box center [385, 156] width 23 height 7
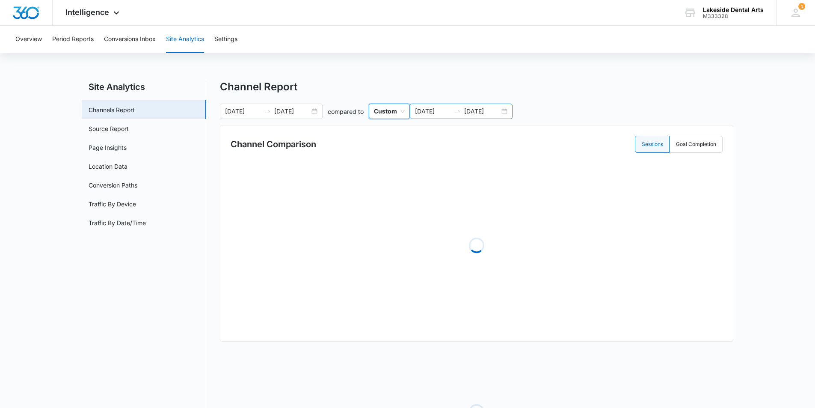
click at [436, 115] on input "09/01/2025" at bounding box center [433, 111] width 36 height 9
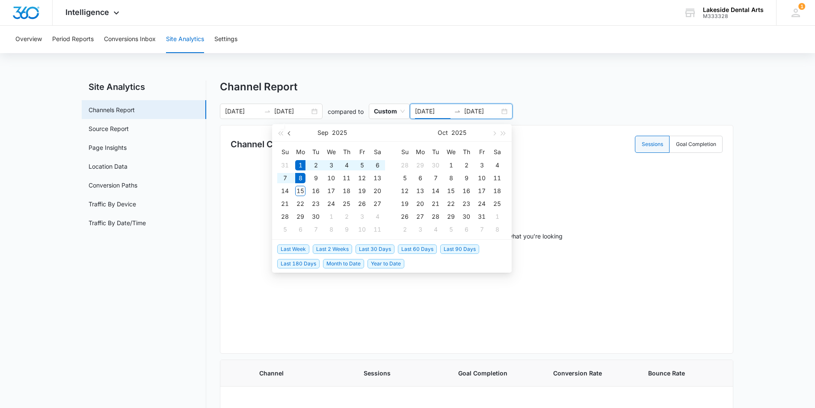
click at [289, 133] on span "button" at bounding box center [290, 133] width 4 height 4
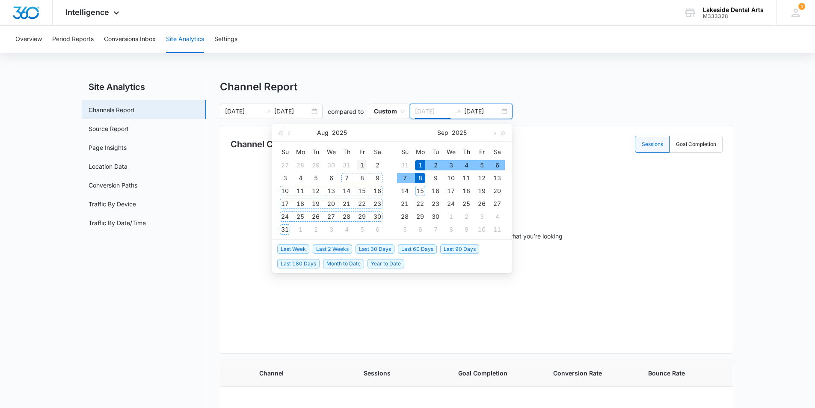
type input "08/01/2025"
click at [360, 166] on div "1" at bounding box center [362, 165] width 10 height 10
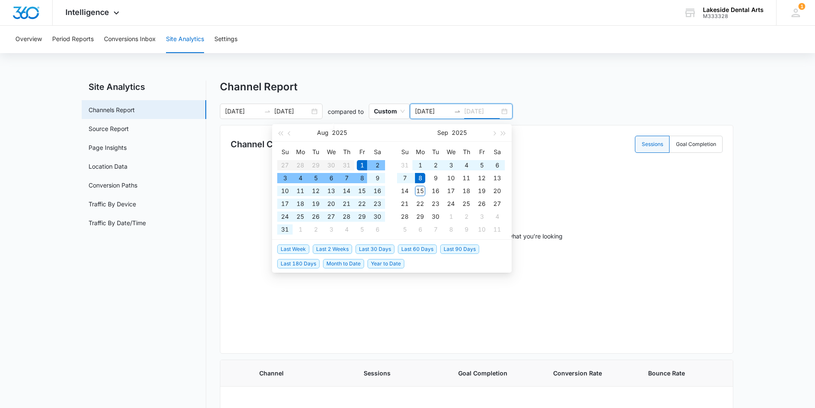
type input "08/08/2025"
click at [360, 177] on div "8" at bounding box center [362, 178] width 10 height 10
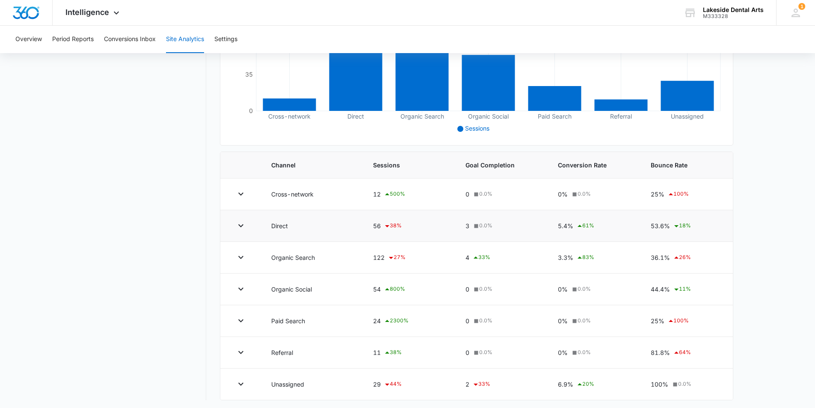
scroll to position [199, 0]
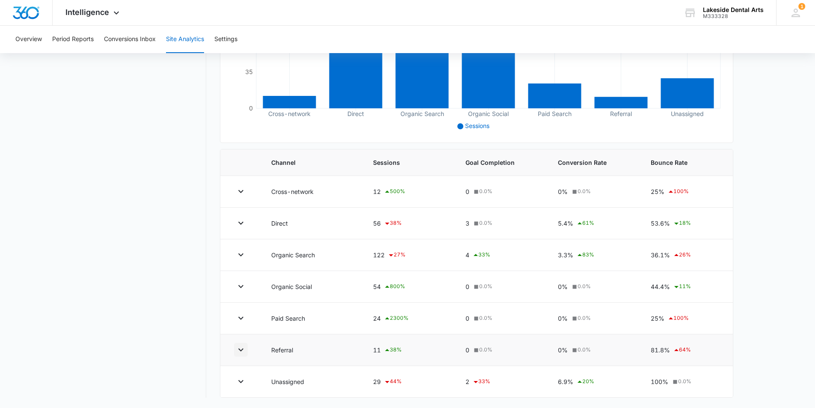
click at [242, 350] on icon "button" at bounding box center [240, 349] width 5 height 3
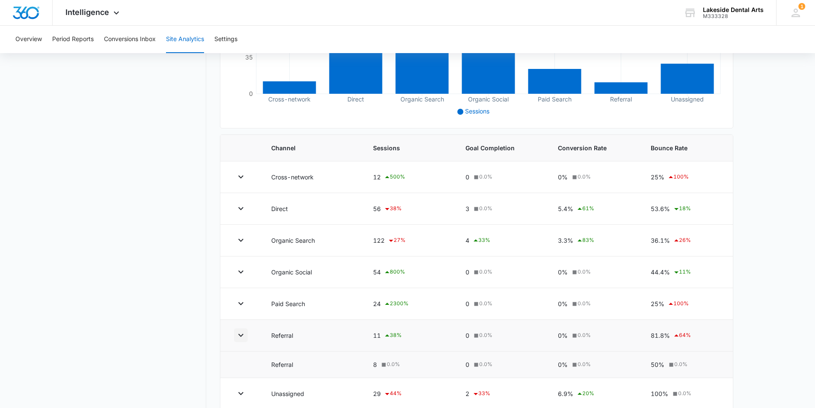
scroll to position [225, 0]
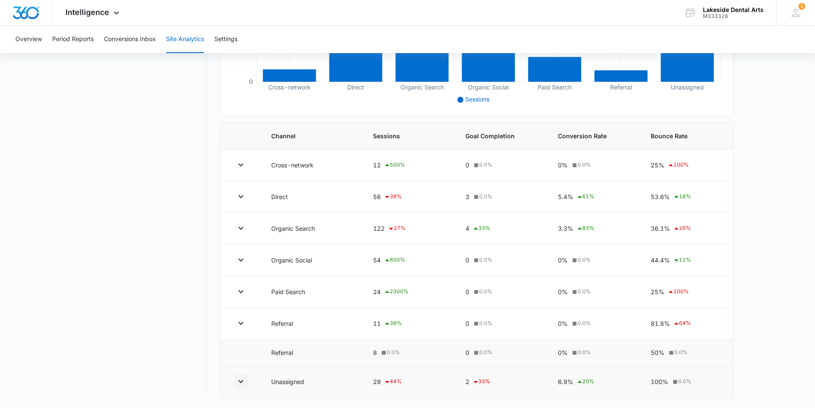
click at [240, 382] on icon "button" at bounding box center [240, 381] width 5 height 3
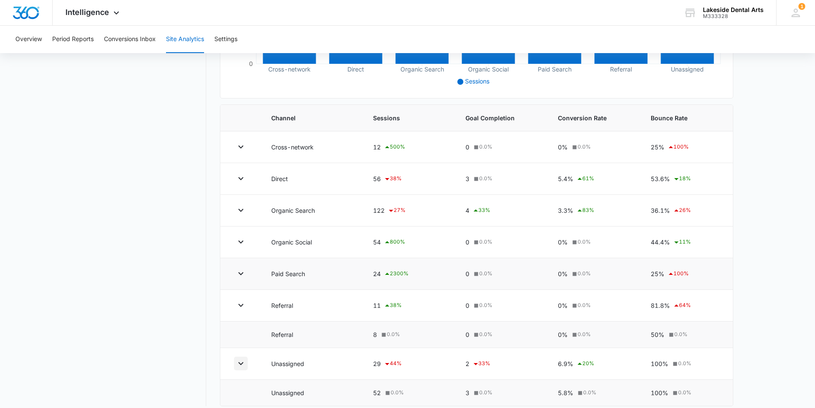
scroll to position [252, 0]
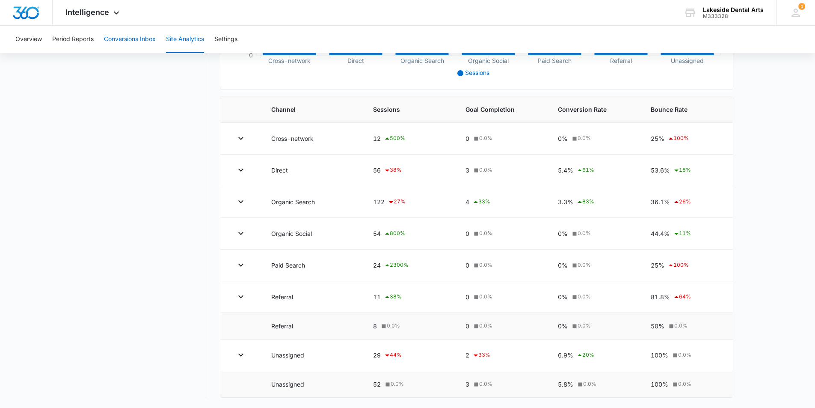
click at [125, 37] on button "Conversions Inbox" at bounding box center [130, 39] width 52 height 27
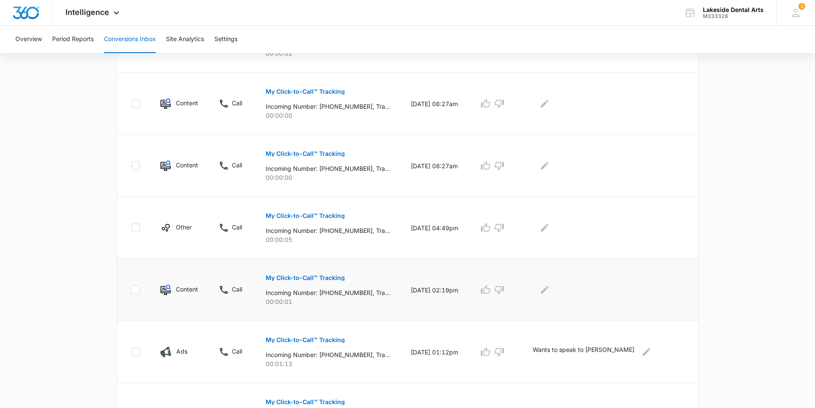
scroll to position [509, 0]
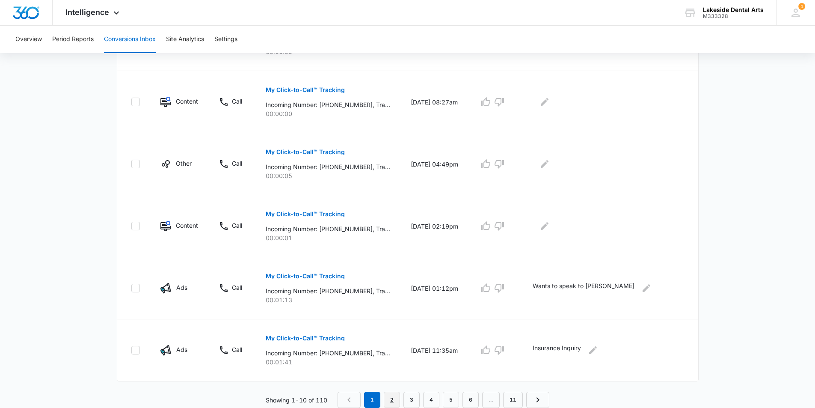
click at [393, 398] on link "2" at bounding box center [392, 399] width 16 height 16
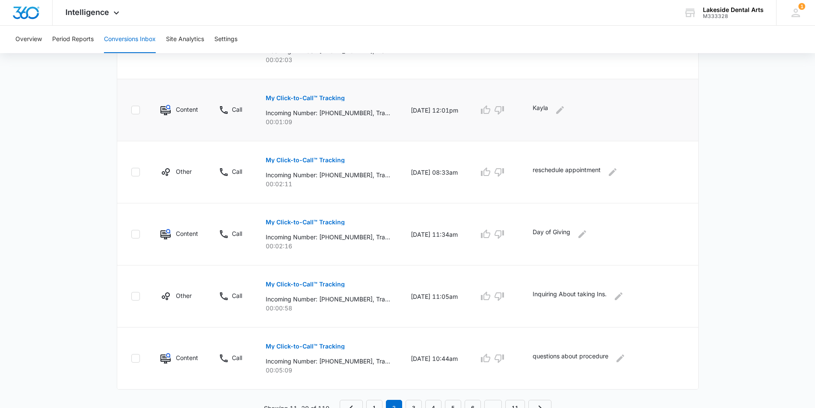
scroll to position [479, 0]
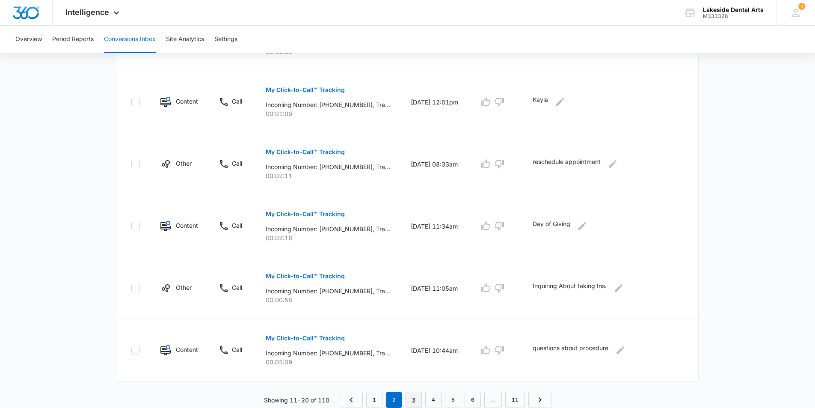
click at [413, 398] on link "3" at bounding box center [414, 399] width 16 height 16
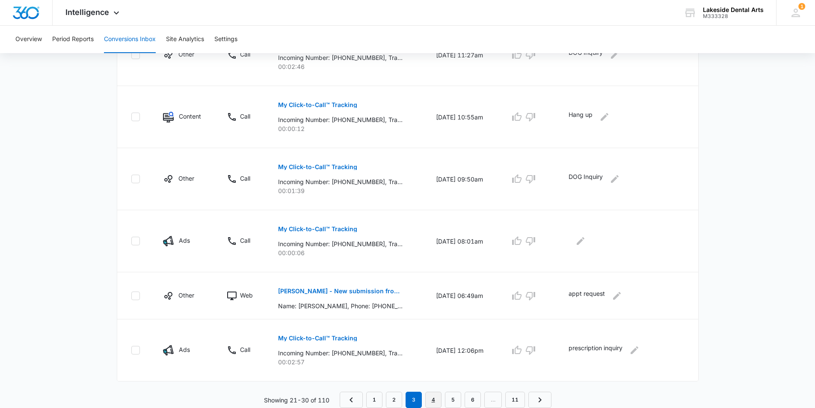
click at [432, 400] on link "4" at bounding box center [433, 399] width 16 height 16
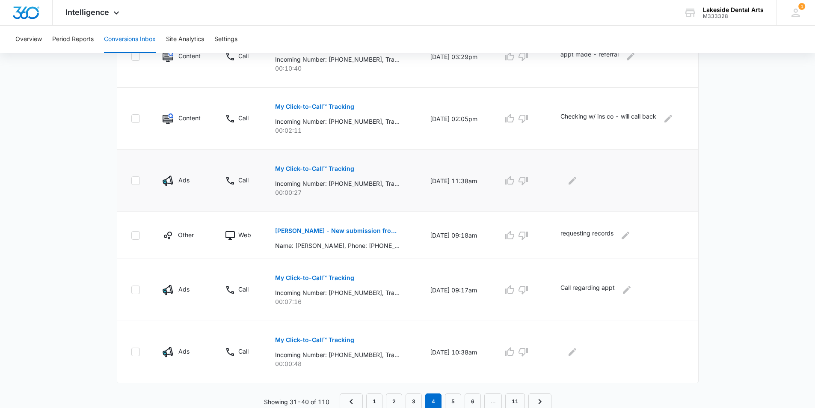
scroll to position [494, 0]
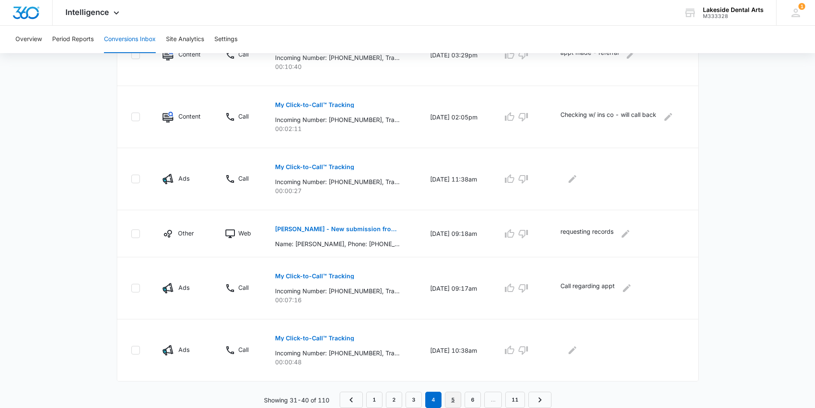
click at [452, 403] on link "5" at bounding box center [453, 399] width 16 height 16
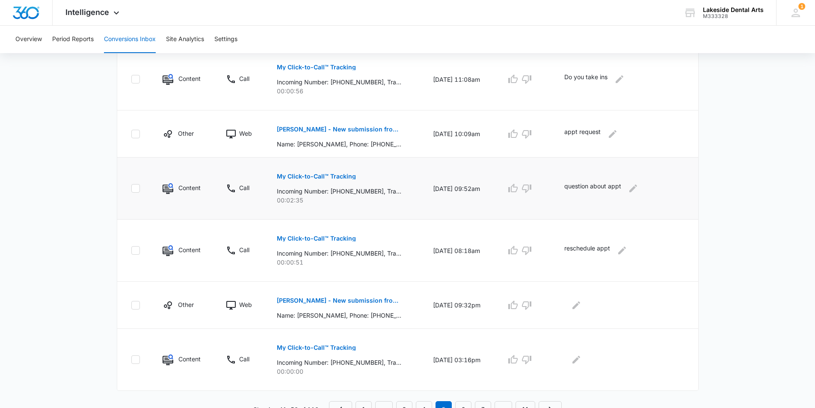
scroll to position [449, 0]
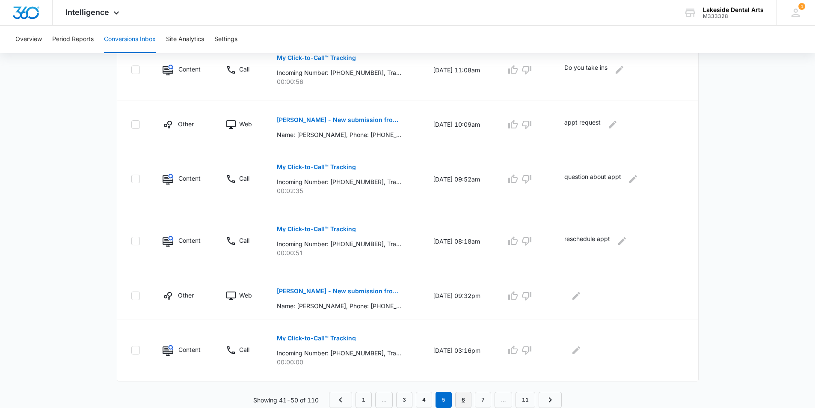
click at [461, 400] on link "6" at bounding box center [463, 399] width 16 height 16
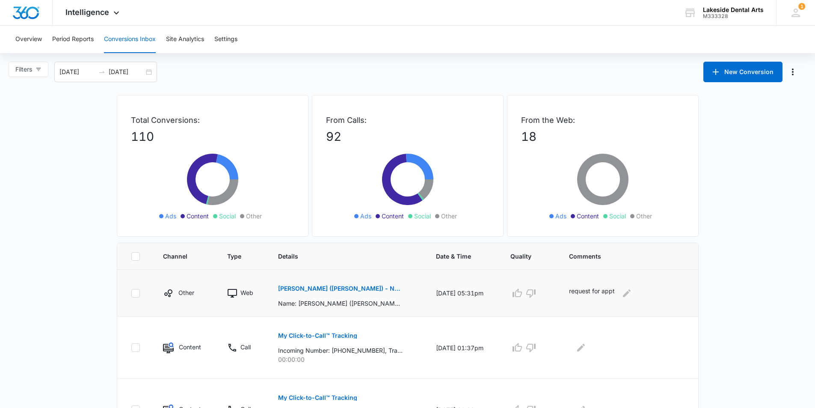
click at [359, 287] on p "[PERSON_NAME] ([PERSON_NAME]) - New submission from Contact Us Form" at bounding box center [340, 288] width 124 height 6
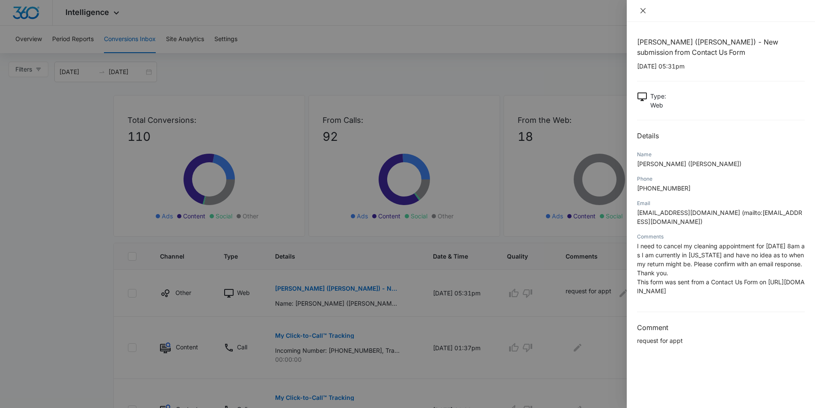
click at [643, 10] on icon "close" at bounding box center [642, 10] width 5 height 5
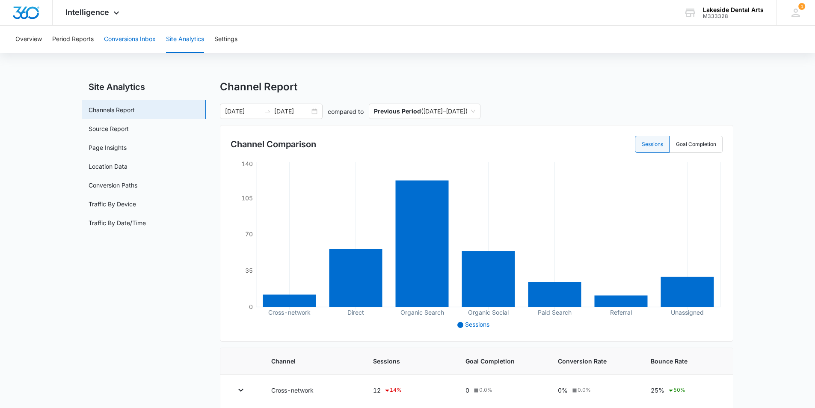
click at [130, 38] on button "Conversions Inbox" at bounding box center [130, 39] width 52 height 27
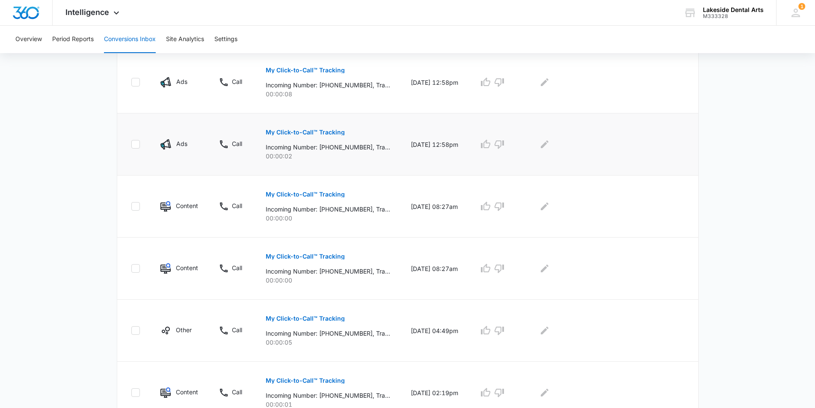
scroll to position [509, 0]
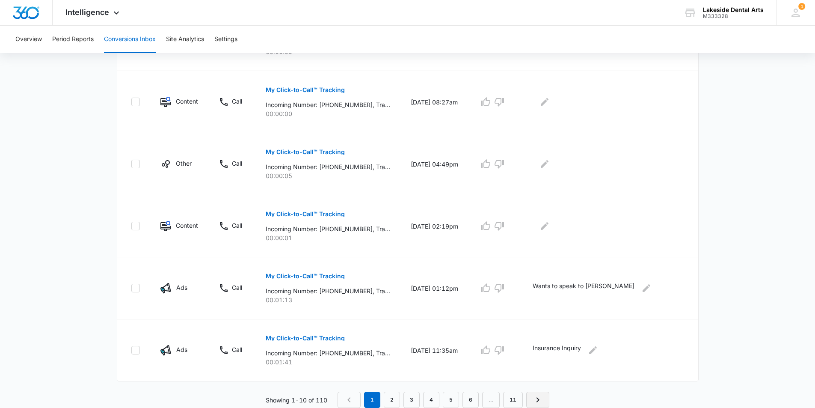
click at [537, 401] on icon "Next Page" at bounding box center [538, 399] width 10 height 10
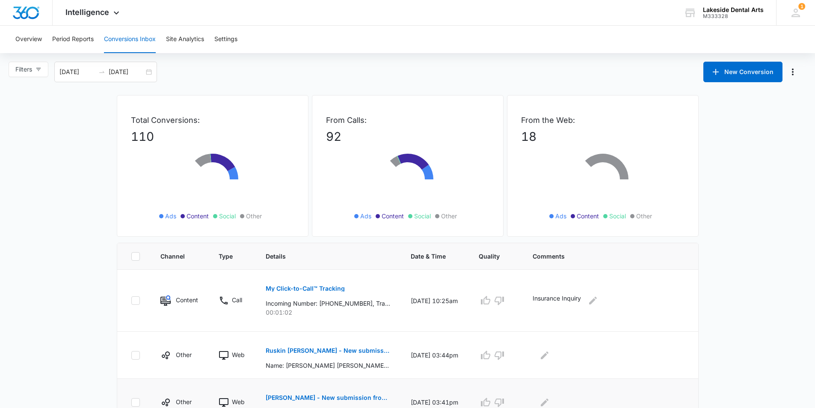
scroll to position [128, 0]
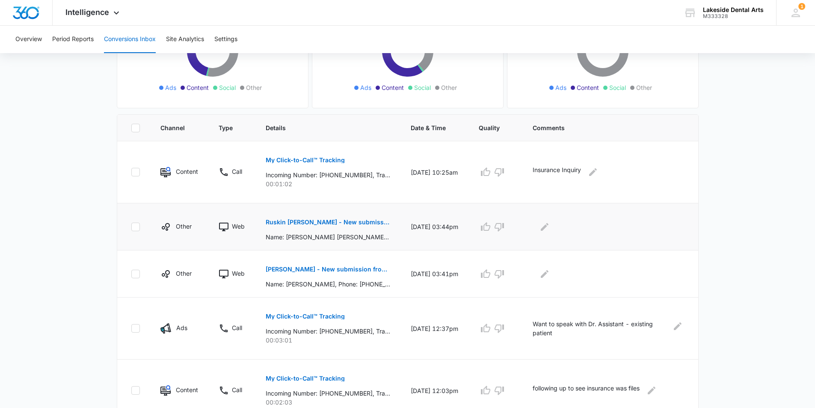
click at [307, 220] on p "Ruskin [PERSON_NAME] - New submission from Medical Request Appointment Form" at bounding box center [328, 222] width 124 height 6
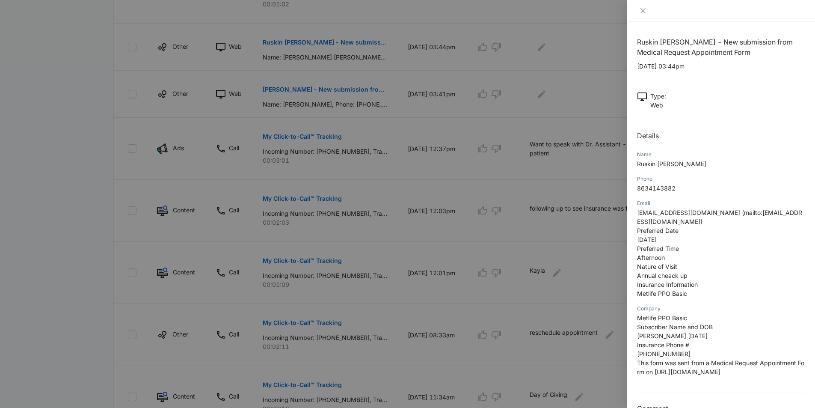
scroll to position [299, 0]
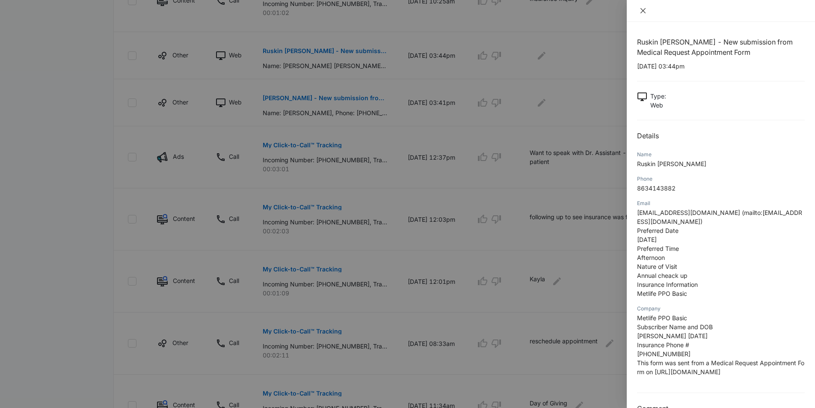
click at [643, 12] on icon "close" at bounding box center [643, 10] width 7 height 7
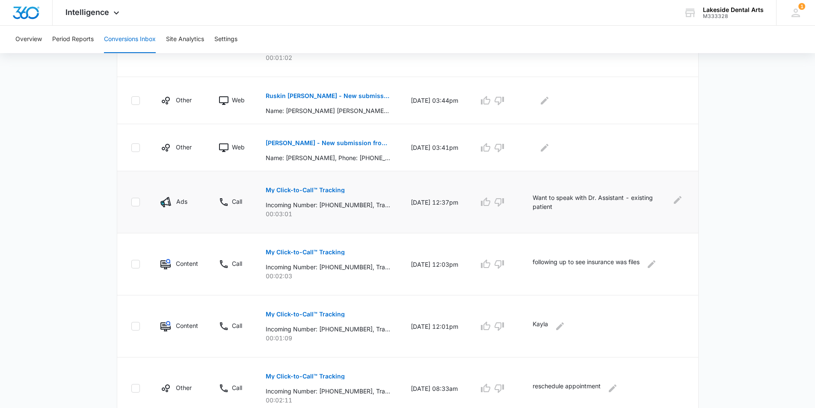
scroll to position [222, 0]
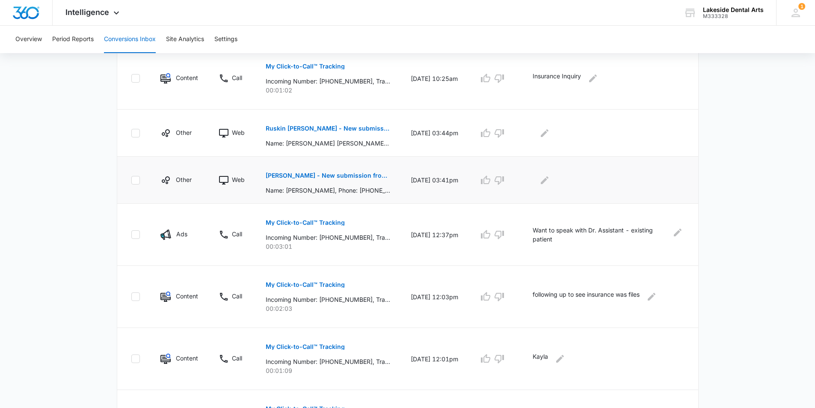
click at [350, 174] on p "[PERSON_NAME] - New submission from Medical Request Appointment Form" at bounding box center [328, 175] width 124 height 6
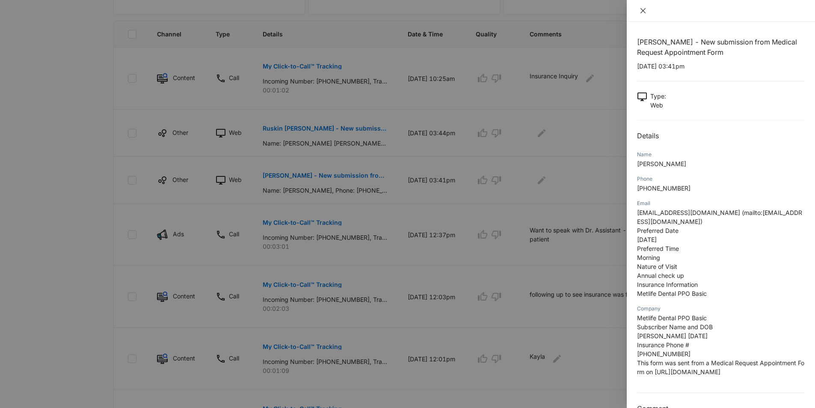
click at [644, 12] on icon "close" at bounding box center [642, 10] width 5 height 5
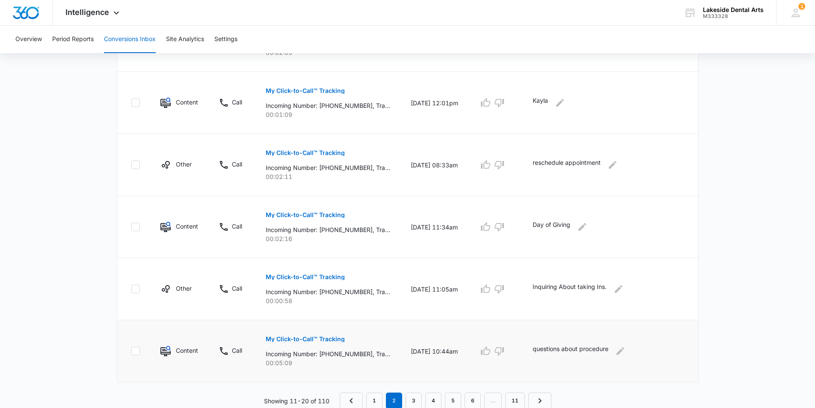
scroll to position [479, 0]
click at [414, 400] on link "3" at bounding box center [414, 399] width 16 height 16
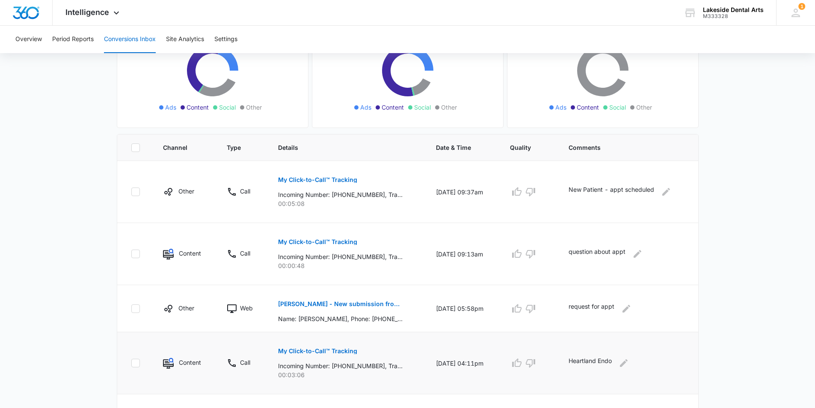
scroll to position [128, 0]
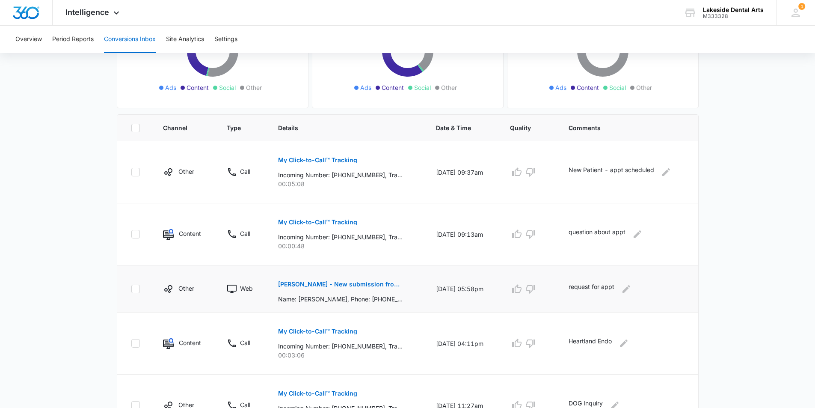
click at [340, 285] on p "[PERSON_NAME] - New submission from Medical Request Appointment Form" at bounding box center [340, 284] width 124 height 6
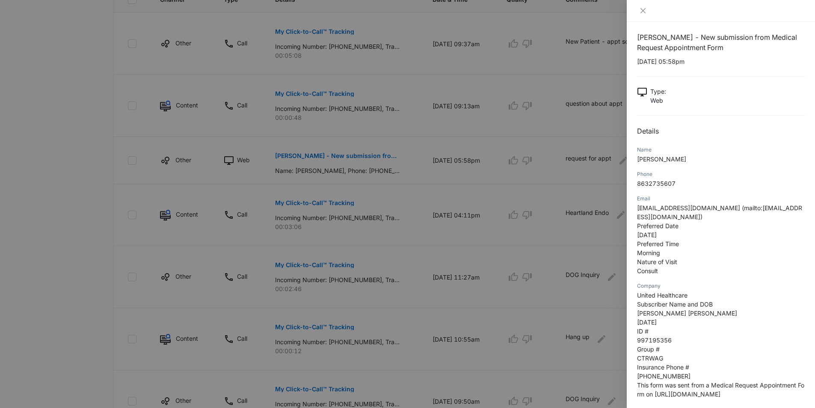
scroll to position [0, 0]
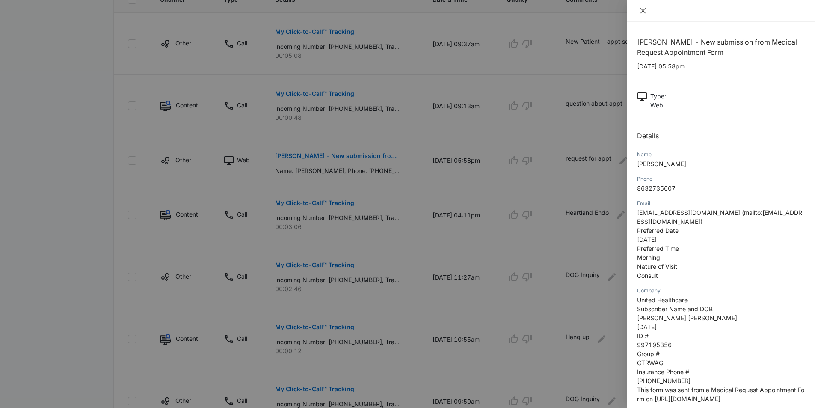
click at [643, 11] on icon "close" at bounding box center [642, 10] width 5 height 5
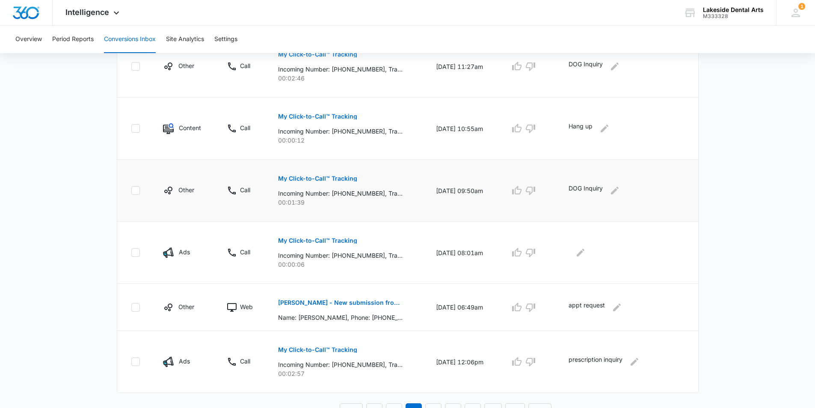
scroll to position [471, 0]
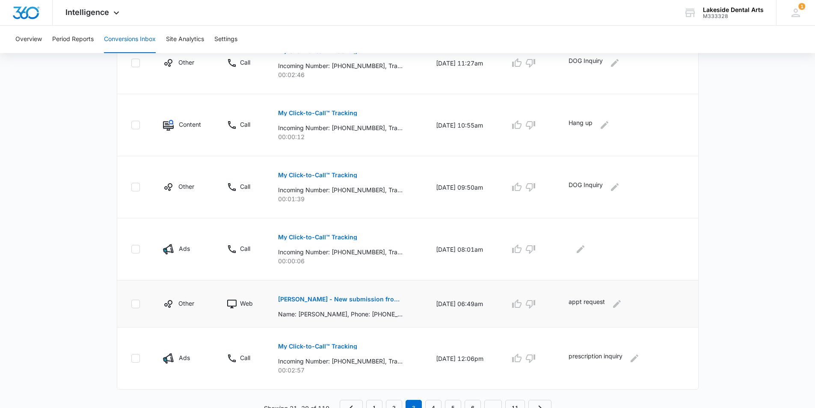
click at [327, 296] on p "[PERSON_NAME] - New submission from Medical Request Appointment Form" at bounding box center [340, 299] width 124 height 6
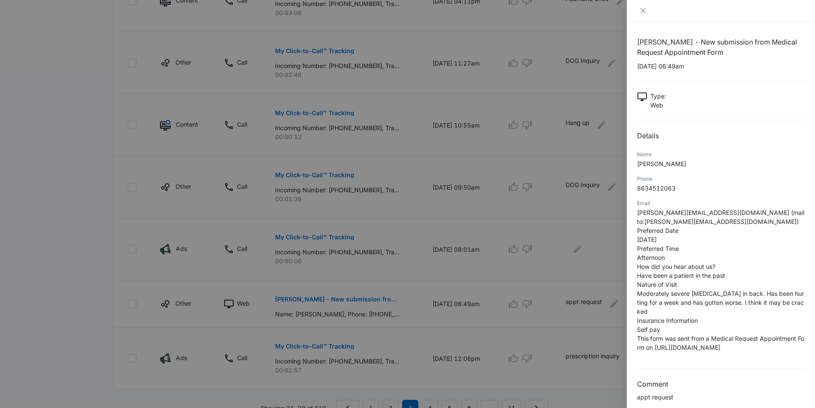
click at [644, 15] on div at bounding box center [721, 11] width 188 height 22
click at [643, 8] on icon "close" at bounding box center [643, 10] width 7 height 7
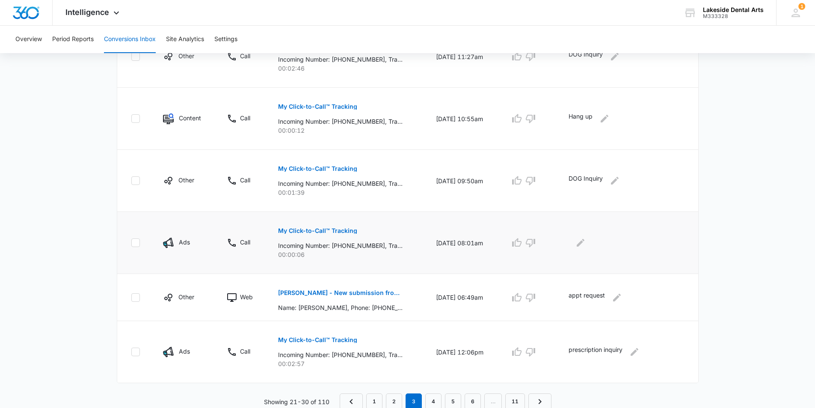
scroll to position [479, 0]
click at [436, 399] on link "4" at bounding box center [433, 399] width 16 height 16
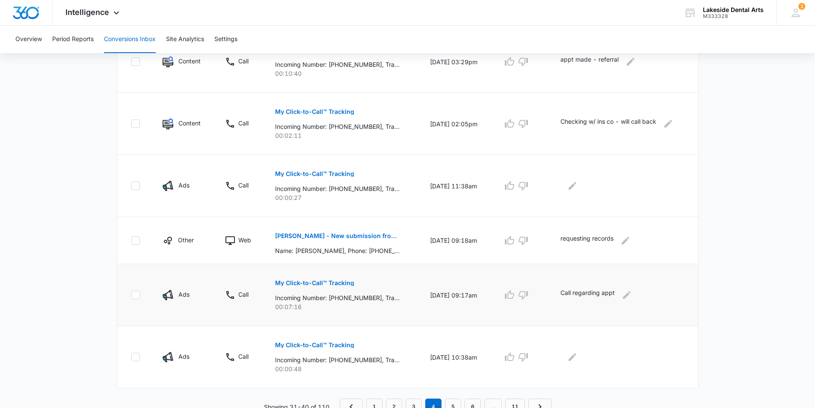
scroll to position [494, 0]
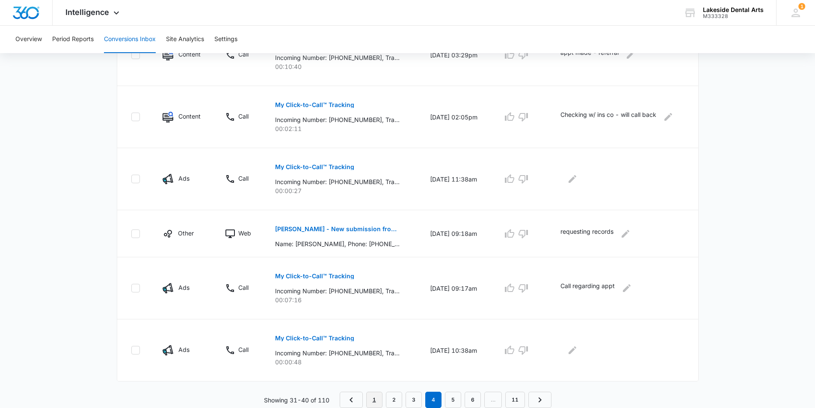
click at [376, 401] on link "1" at bounding box center [374, 399] width 16 height 16
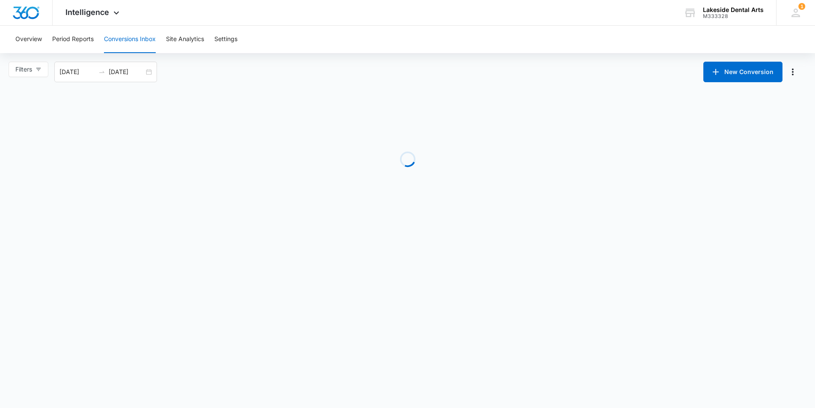
scroll to position [0, 0]
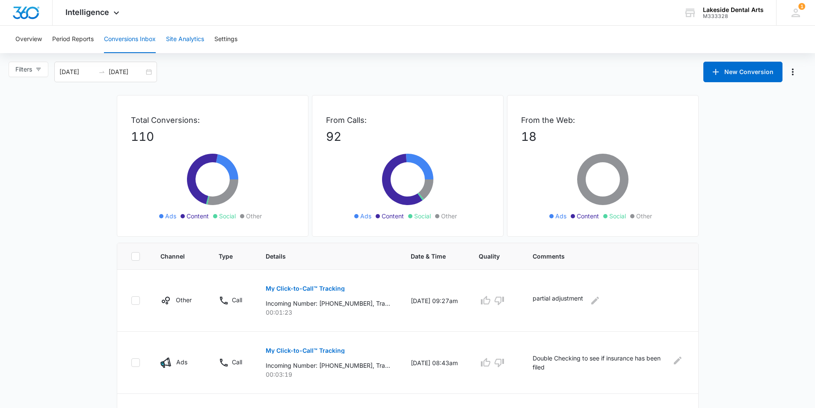
click at [184, 41] on button "Site Analytics" at bounding box center [185, 39] width 38 height 27
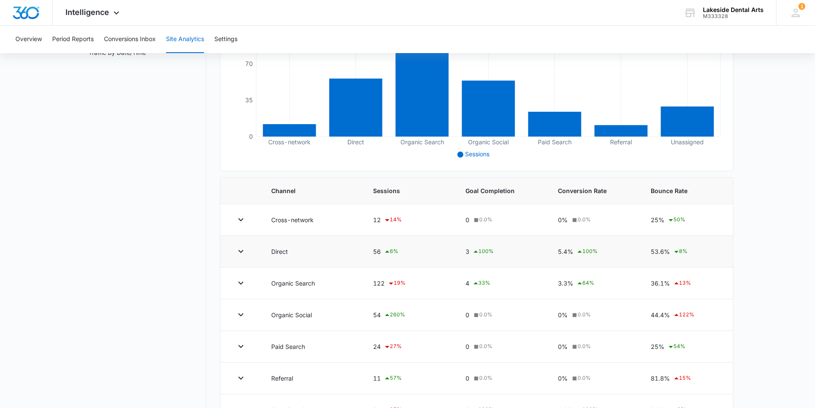
scroll to position [171, 0]
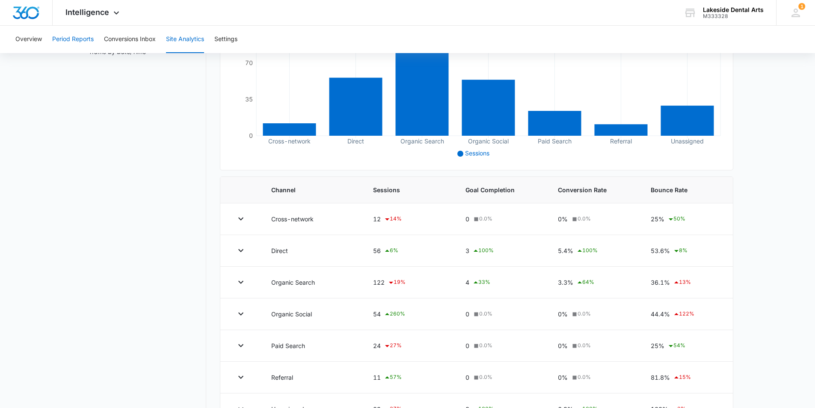
click at [71, 37] on button "Period Reports" at bounding box center [72, 39] width 41 height 27
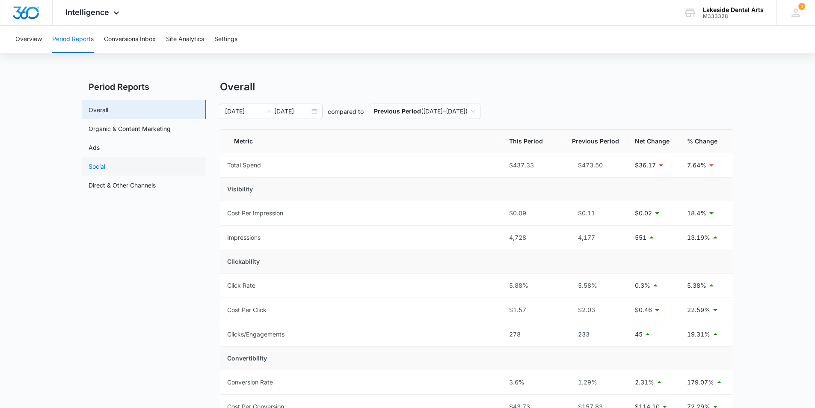
click at [91, 166] on link "Social" at bounding box center [97, 166] width 17 height 9
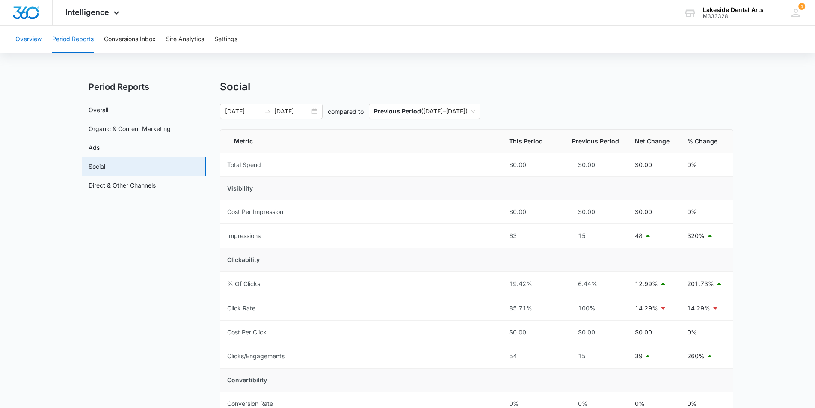
click at [27, 39] on button "Overview" at bounding box center [28, 39] width 27 height 27
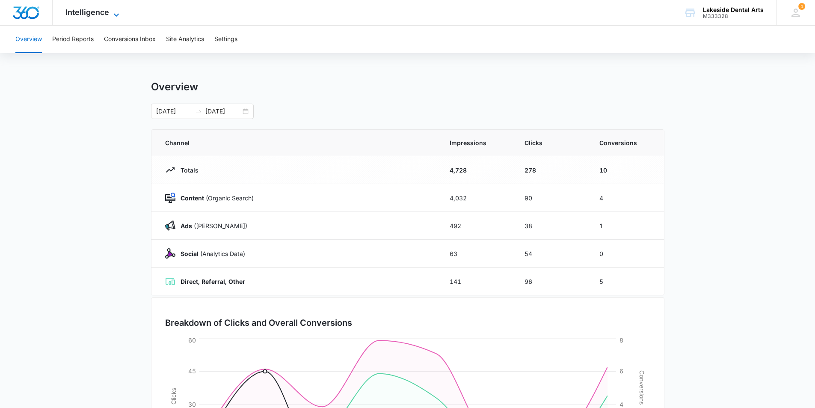
click at [115, 12] on icon at bounding box center [116, 15] width 10 height 10
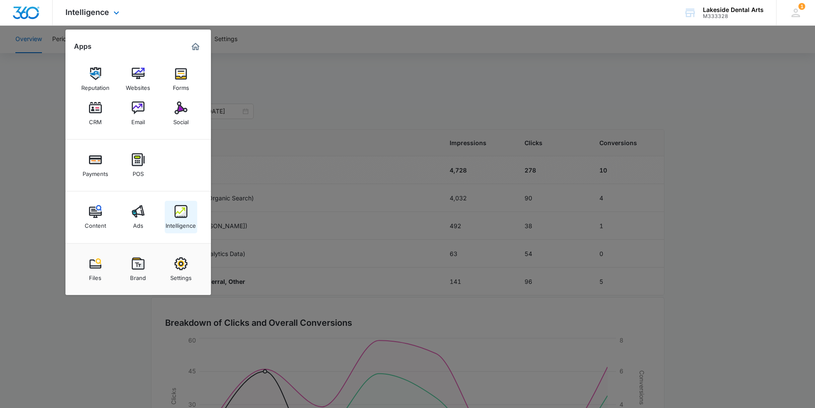
click at [179, 214] on img at bounding box center [181, 211] width 13 height 13
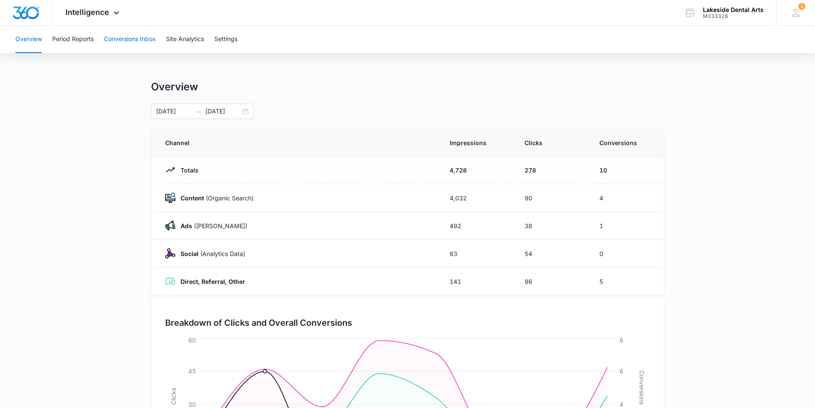
click at [134, 40] on button "Conversions Inbox" at bounding box center [130, 39] width 52 height 27
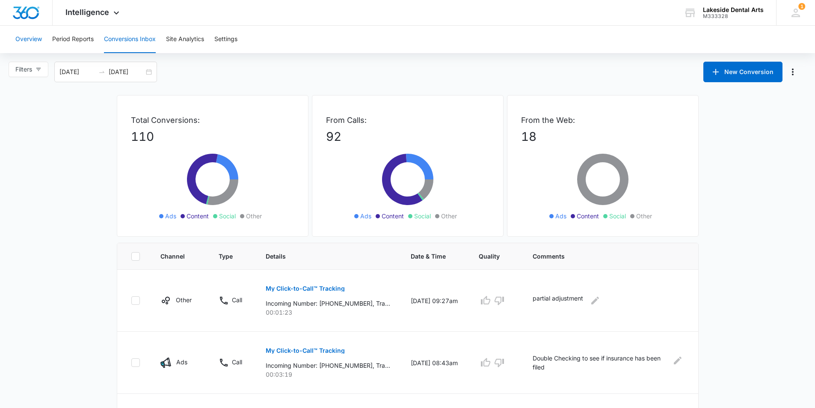
click at [24, 41] on button "Overview" at bounding box center [28, 39] width 27 height 27
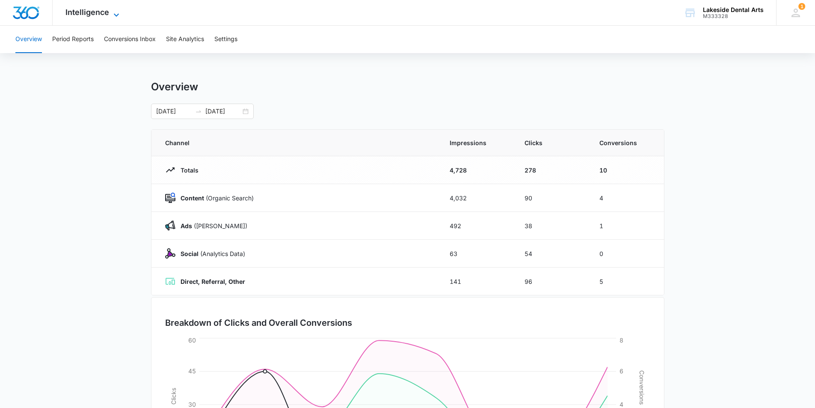
click at [114, 12] on icon at bounding box center [116, 15] width 10 height 10
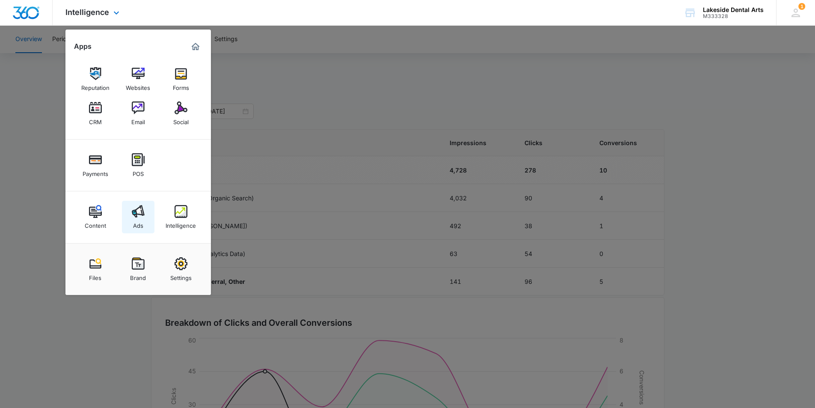
click at [132, 214] on img at bounding box center [138, 211] width 13 height 13
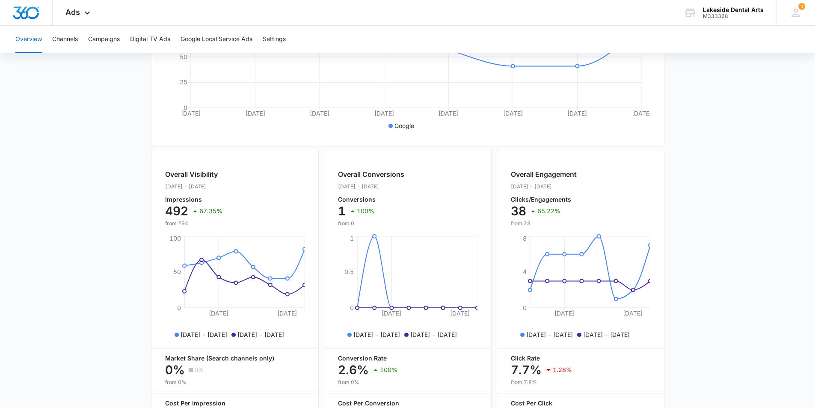
scroll to position [80, 0]
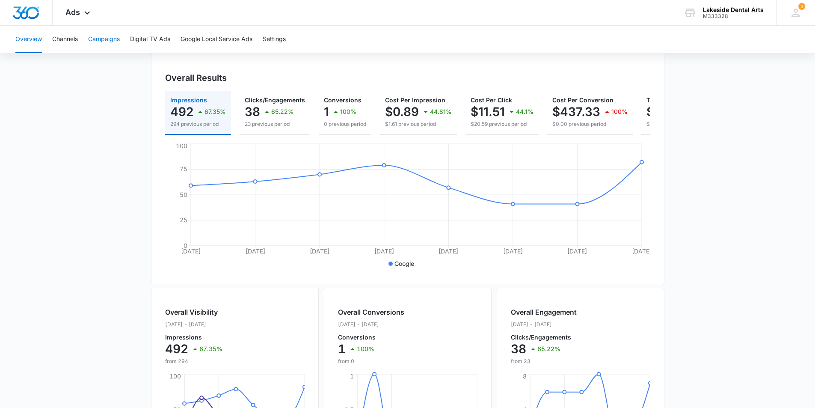
click at [104, 37] on button "Campaigns" at bounding box center [104, 39] width 32 height 27
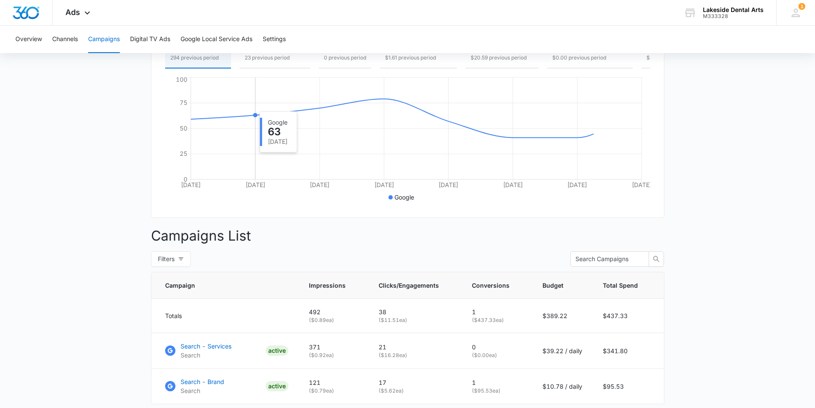
scroll to position [171, 0]
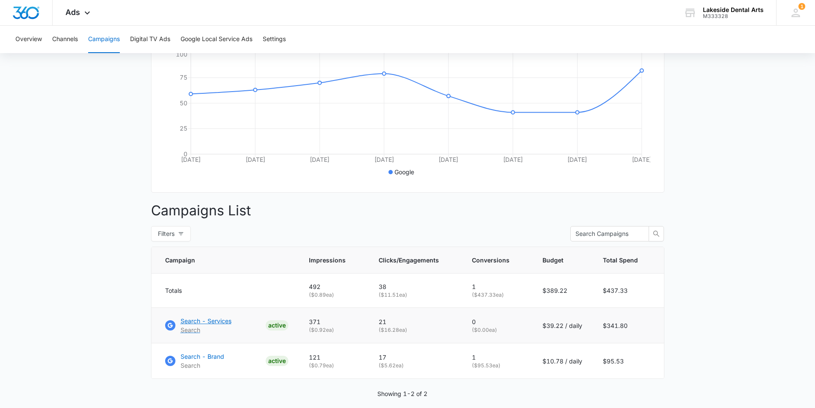
click at [214, 325] on p "Search - Services" at bounding box center [206, 320] width 51 height 9
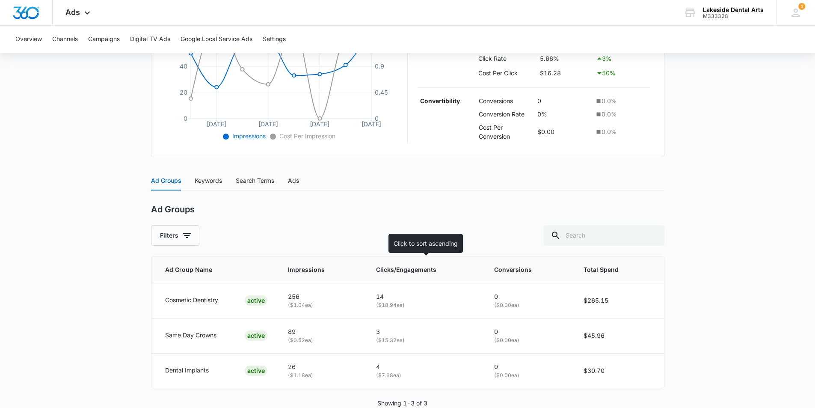
scroll to position [256, 0]
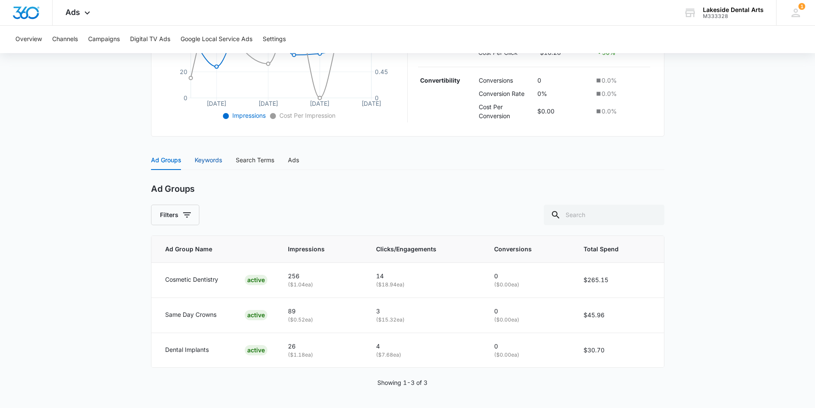
click at [204, 160] on div "Keywords" at bounding box center [208, 159] width 27 height 9
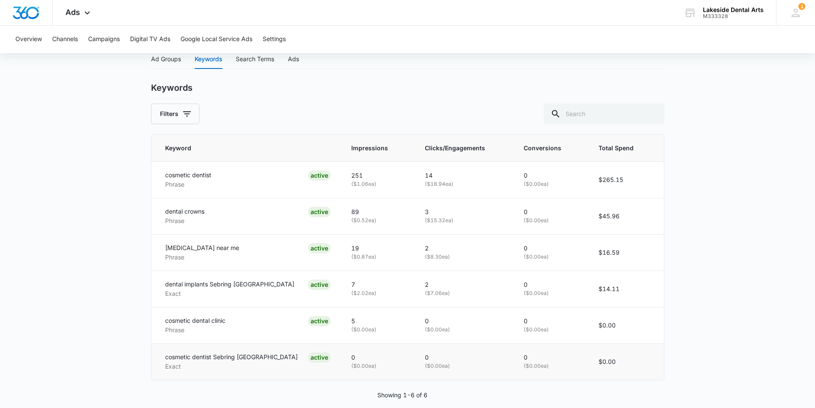
scroll to position [199, 0]
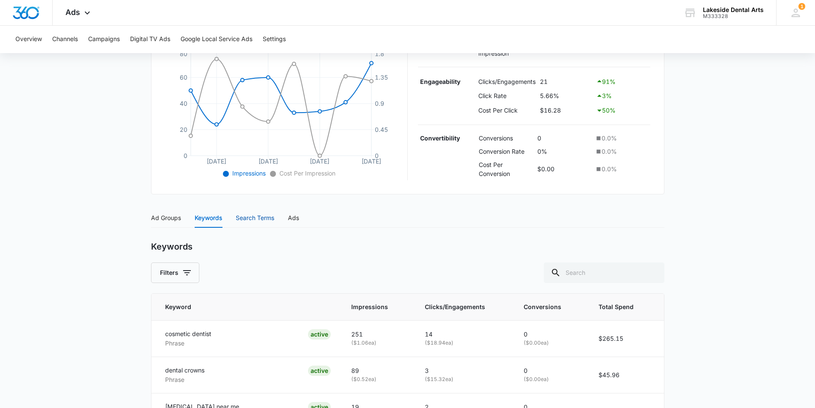
click at [254, 217] on div "Search Terms" at bounding box center [255, 217] width 39 height 9
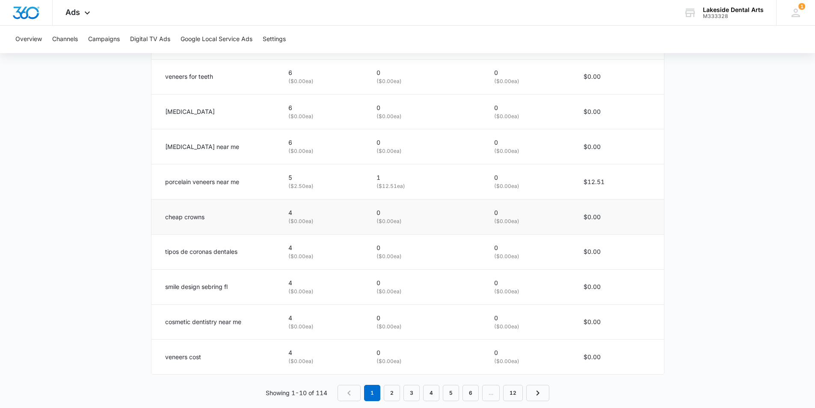
scroll to position [508, 0]
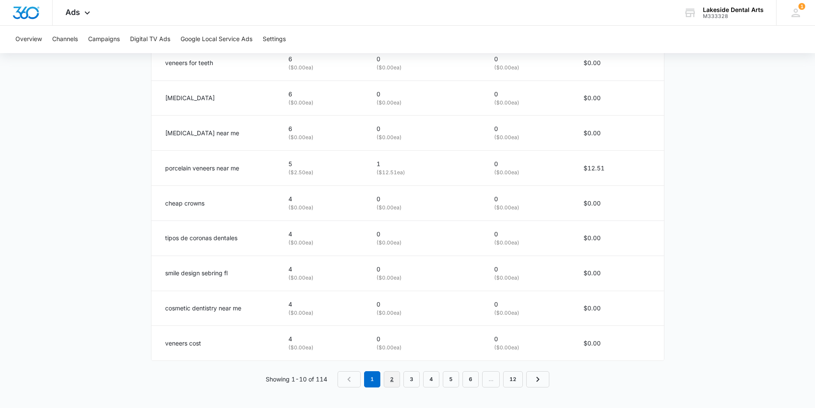
click at [391, 378] on link "2" at bounding box center [392, 379] width 16 height 16
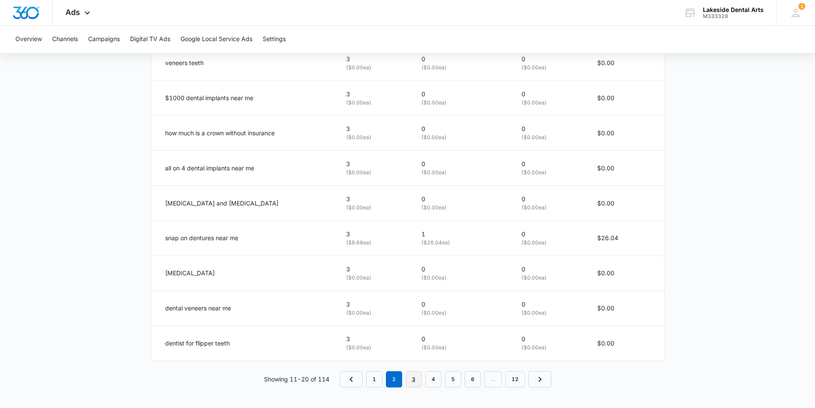
click at [414, 380] on link "3" at bounding box center [414, 379] width 16 height 16
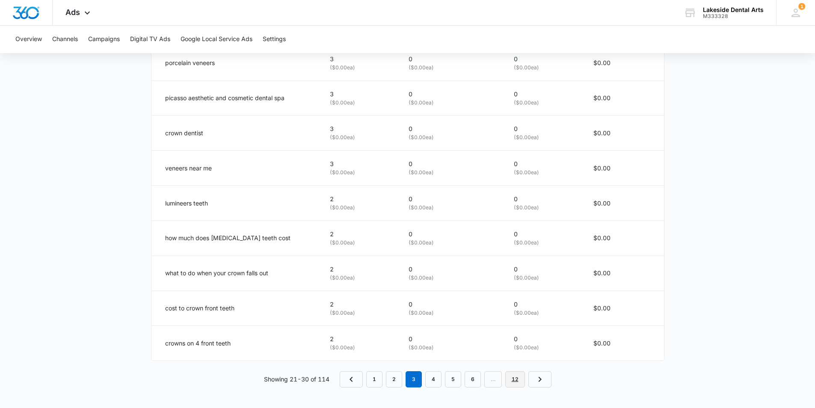
click at [516, 381] on link "12" at bounding box center [515, 379] width 20 height 16
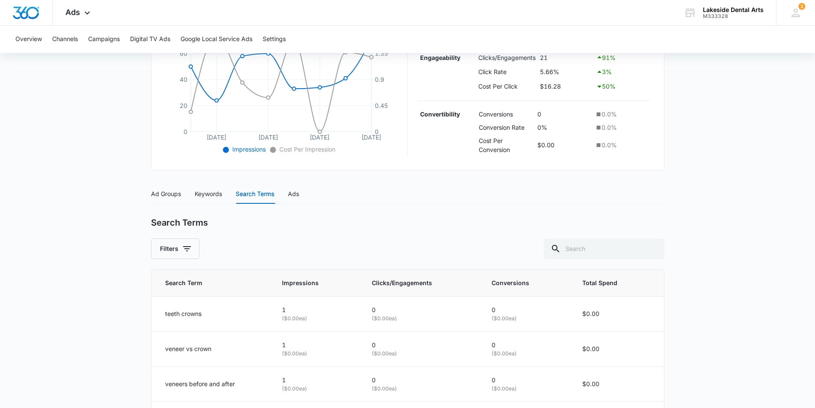
scroll to position [298, 0]
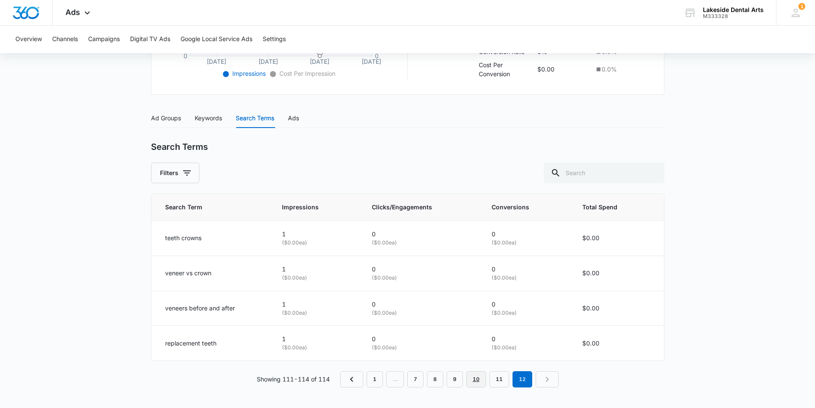
click at [474, 379] on link "10" at bounding box center [476, 379] width 20 height 16
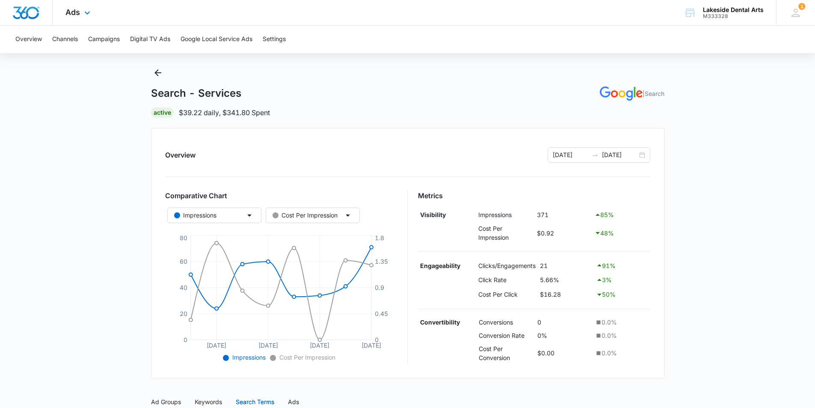
scroll to position [0, 0]
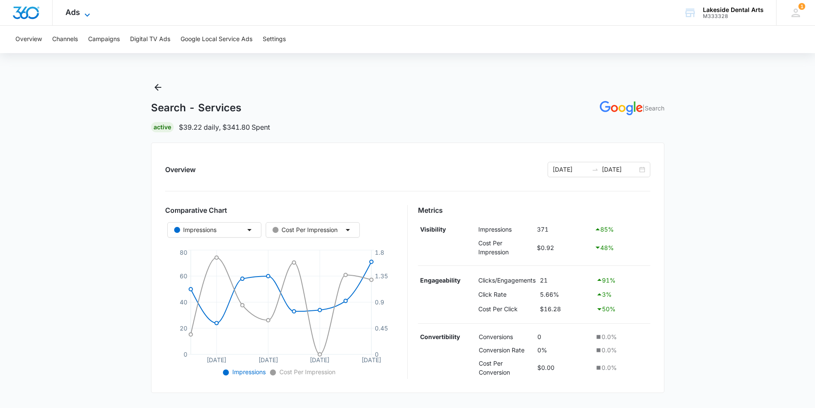
click at [83, 16] on icon at bounding box center [87, 15] width 10 height 10
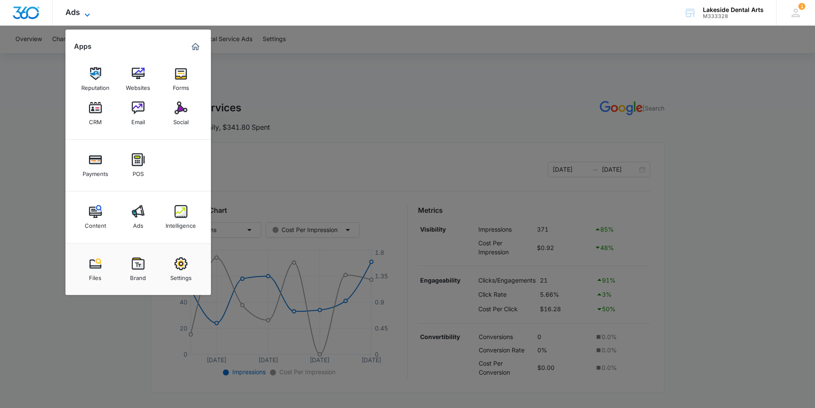
click at [84, 14] on icon at bounding box center [87, 15] width 10 height 10
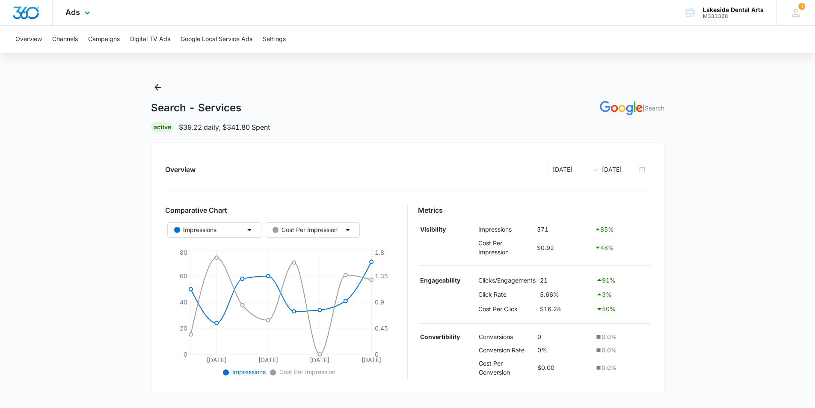
click at [33, 14] on img "Dashboard" at bounding box center [25, 12] width 27 height 13
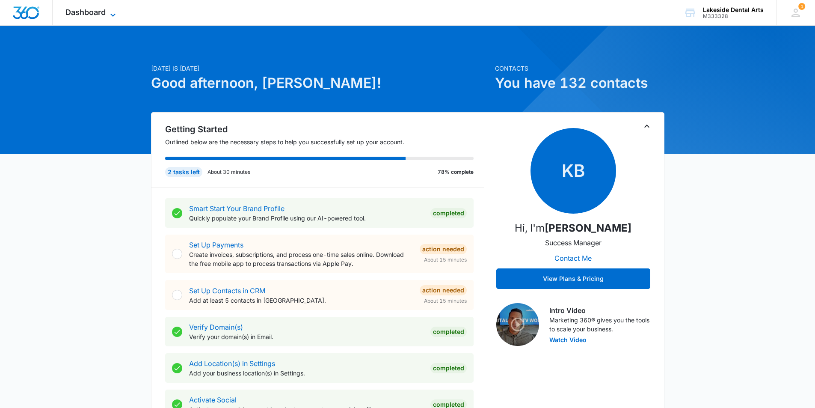
click at [110, 12] on icon at bounding box center [113, 15] width 10 height 10
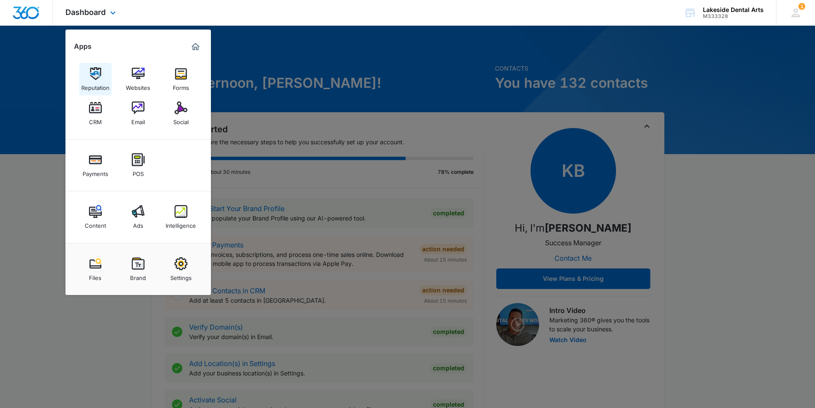
click at [94, 77] on img at bounding box center [95, 73] width 13 height 13
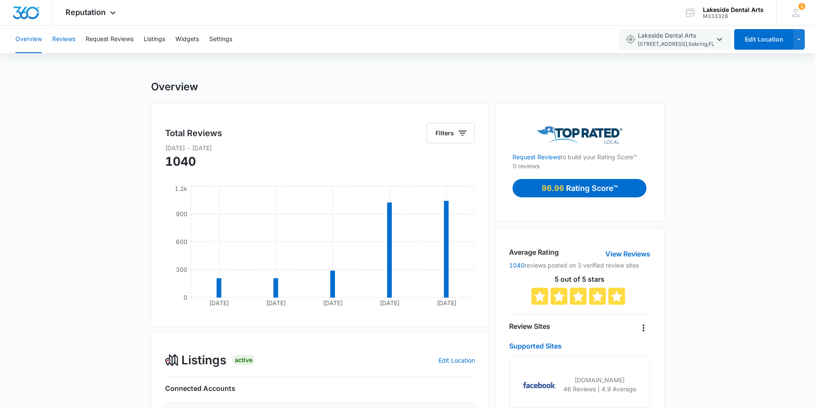
click at [67, 36] on button "Reviews" at bounding box center [63, 39] width 23 height 27
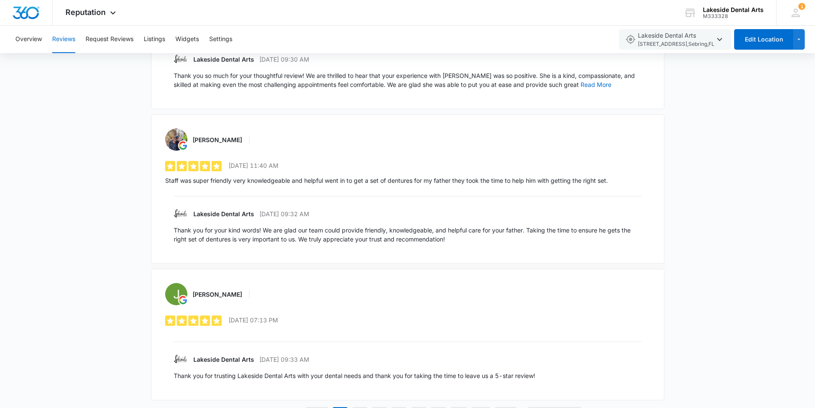
scroll to position [1241, 0]
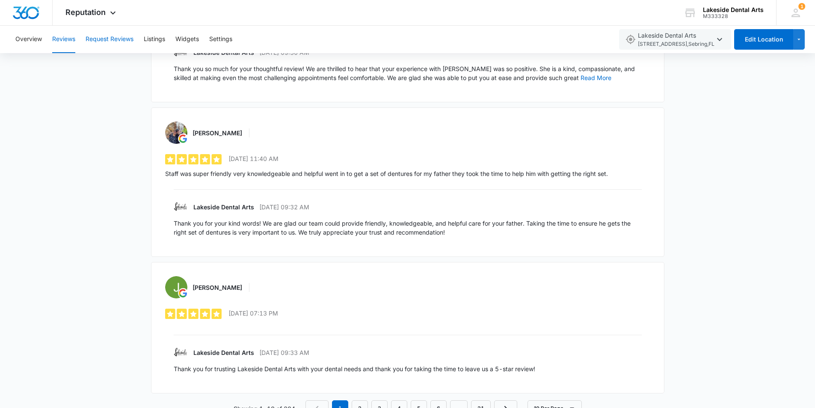
click at [108, 36] on button "Request Reviews" at bounding box center [110, 39] width 48 height 27
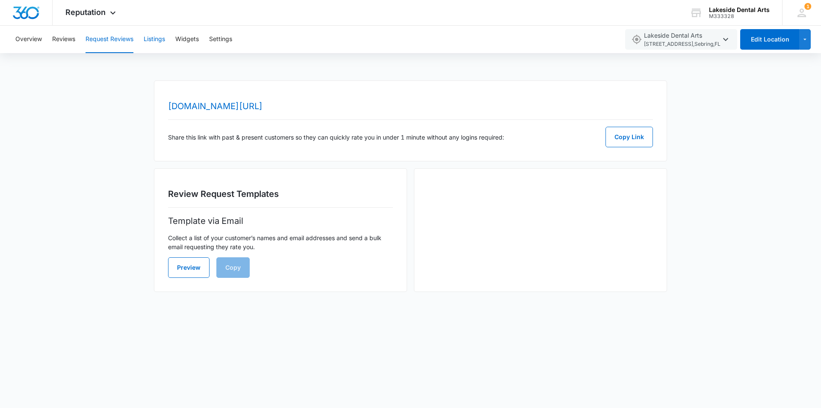
click at [152, 37] on button "Listings" at bounding box center [154, 39] width 21 height 27
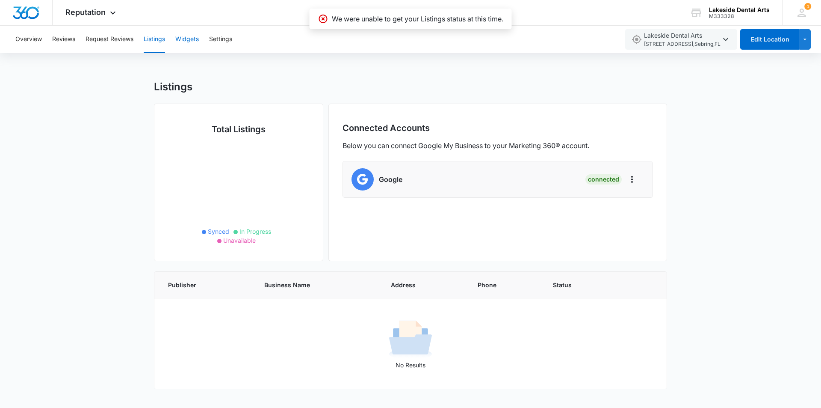
click at [184, 38] on button "Widgets" at bounding box center [187, 39] width 24 height 27
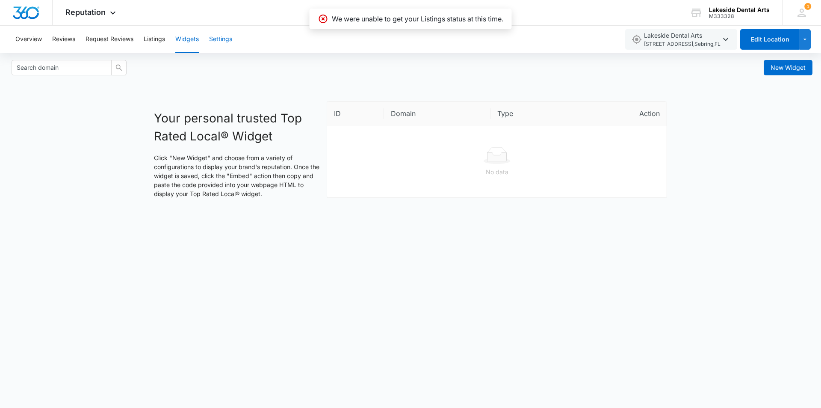
click at [219, 40] on button "Settings" at bounding box center [220, 39] width 23 height 27
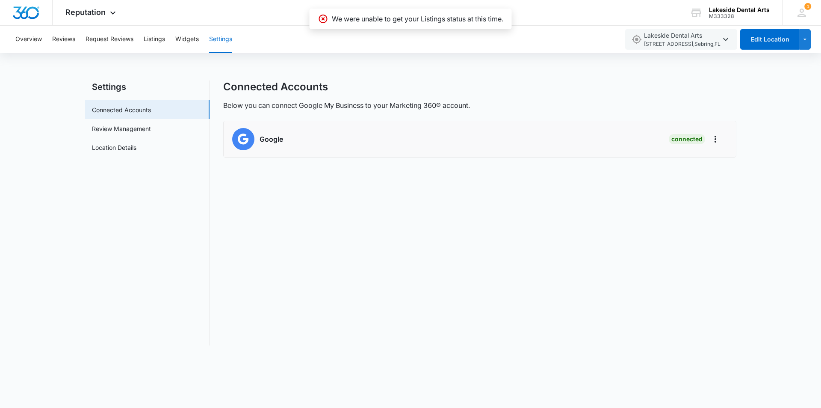
click at [320, 18] on icon at bounding box center [323, 19] width 9 height 9
click at [131, 128] on link "Review Management" at bounding box center [121, 128] width 59 height 9
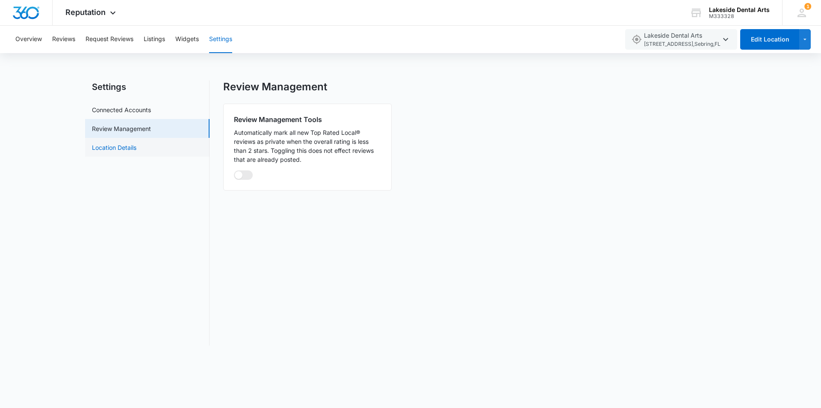
click at [124, 147] on link "Location Details" at bounding box center [114, 147] width 44 height 9
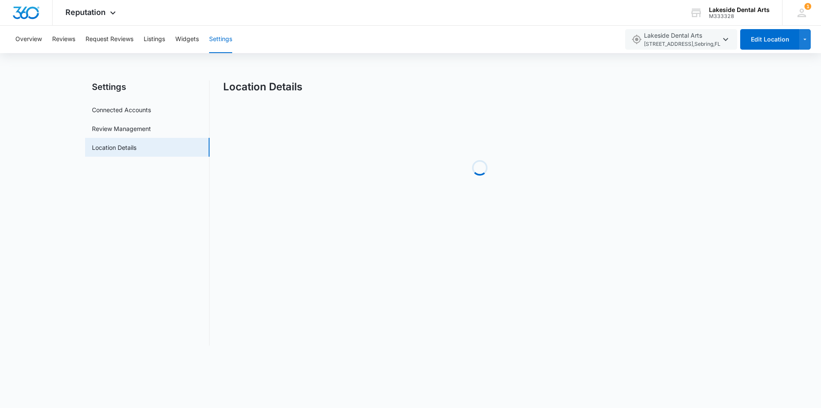
select select "Florida"
select select "1988"
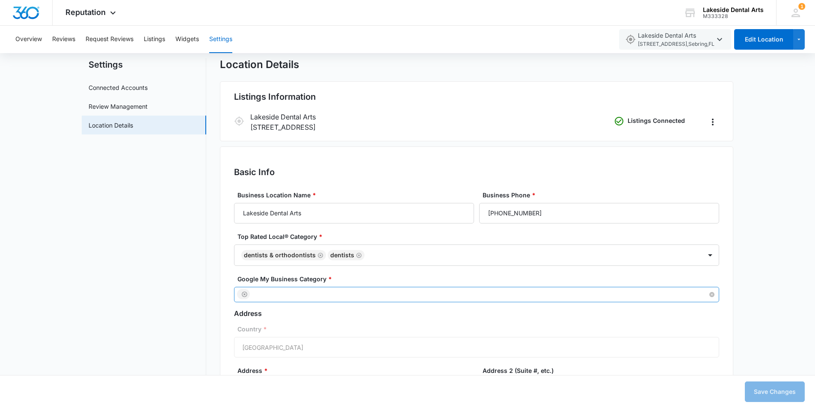
scroll to position [43, 0]
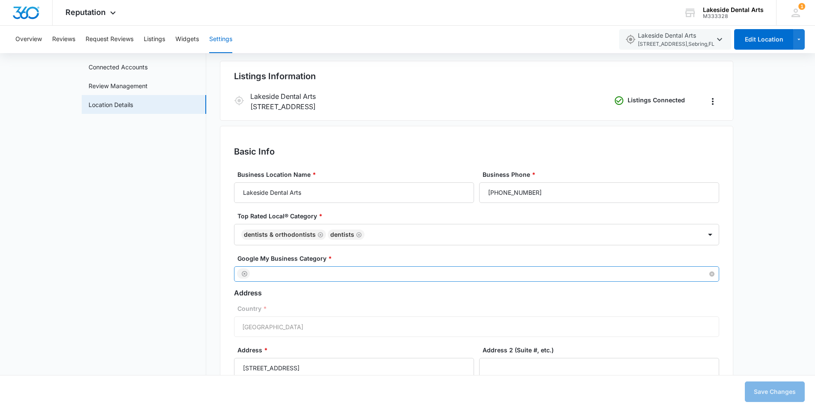
click at [261, 272] on div at bounding box center [472, 273] width 471 height 11
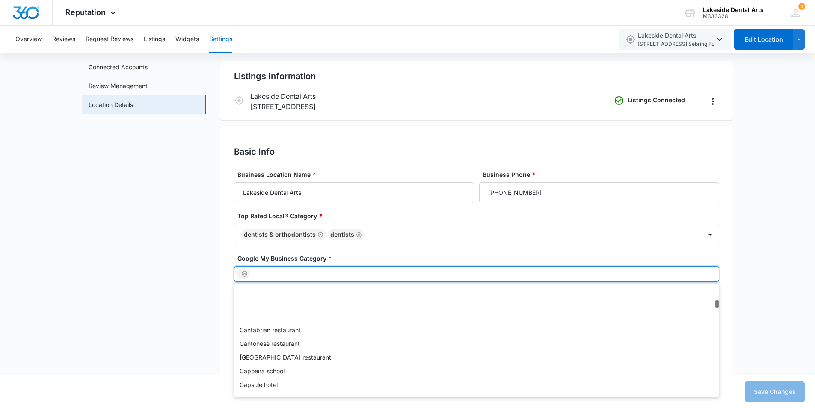
scroll to position [7658, 0]
click at [260, 273] on div at bounding box center [472, 273] width 471 height 11
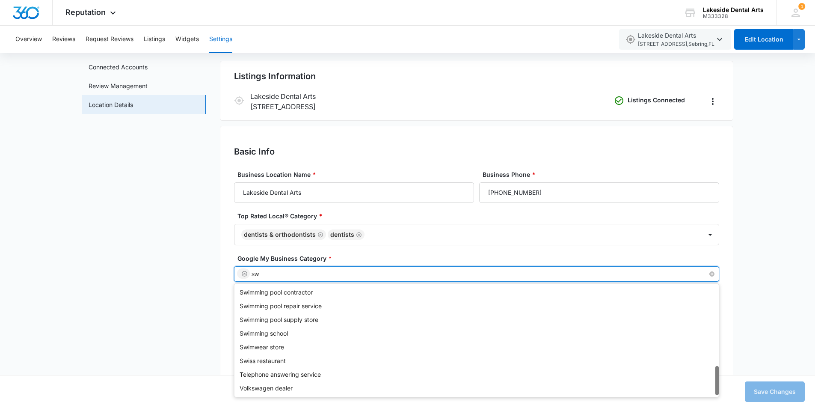
scroll to position [301, 0]
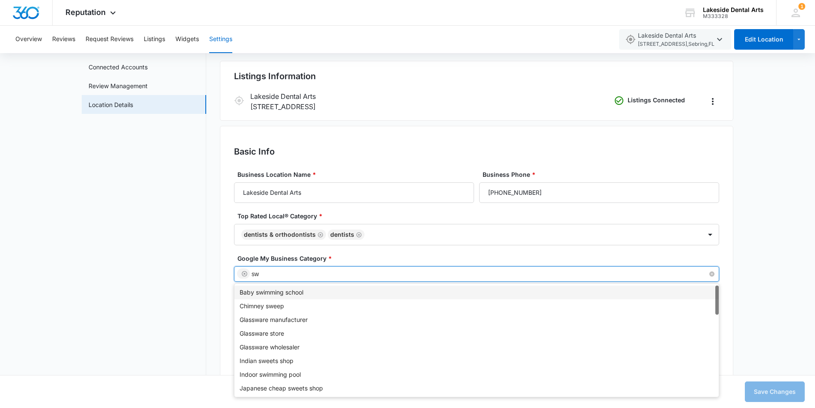
type input "s"
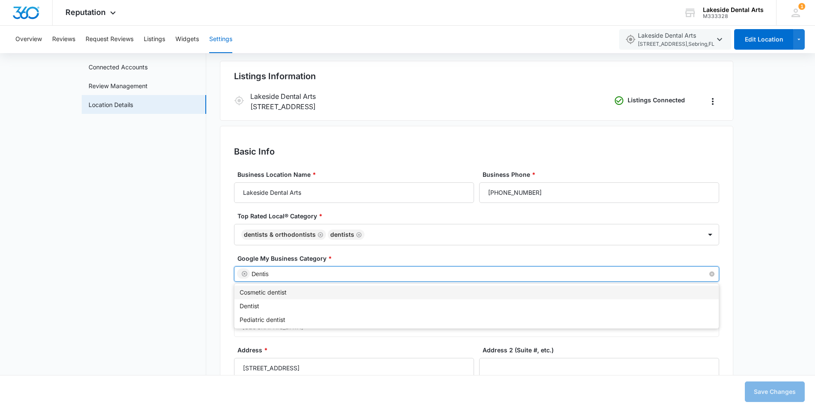
type input "Dentist"
click at [252, 306] on div "Dentist" at bounding box center [477, 305] width 474 height 9
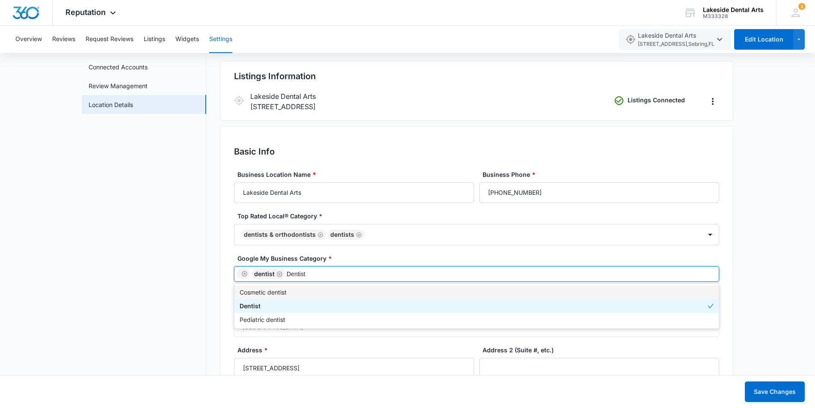
click at [279, 292] on div "Cosmetic dentist" at bounding box center [477, 291] width 474 height 9
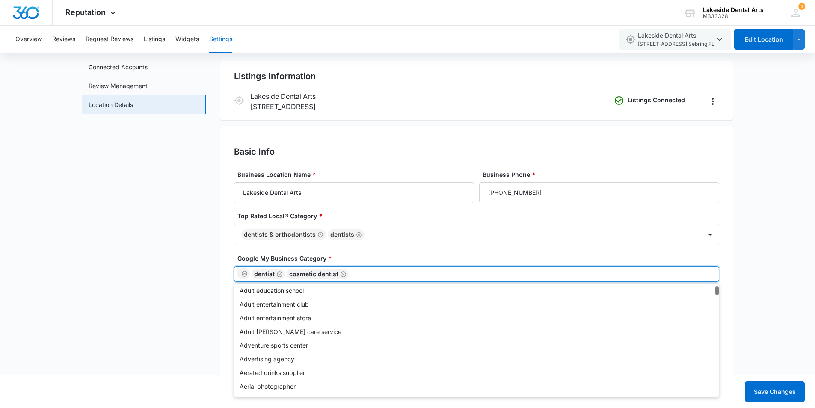
scroll to position [471, 0]
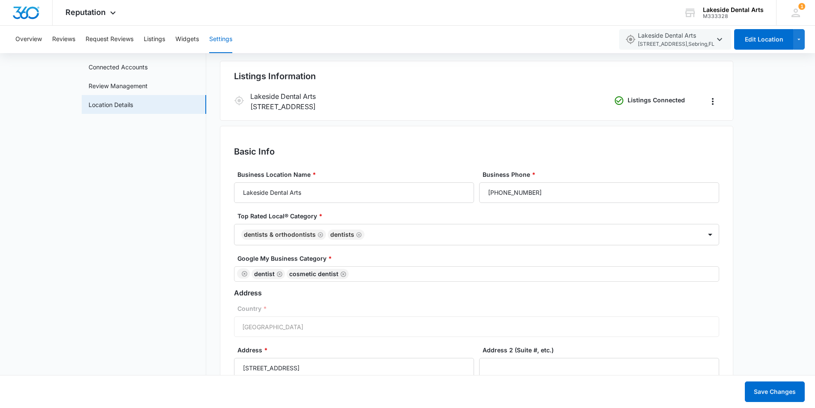
click at [273, 327] on div "Country * United States of America" at bounding box center [476, 320] width 485 height 33
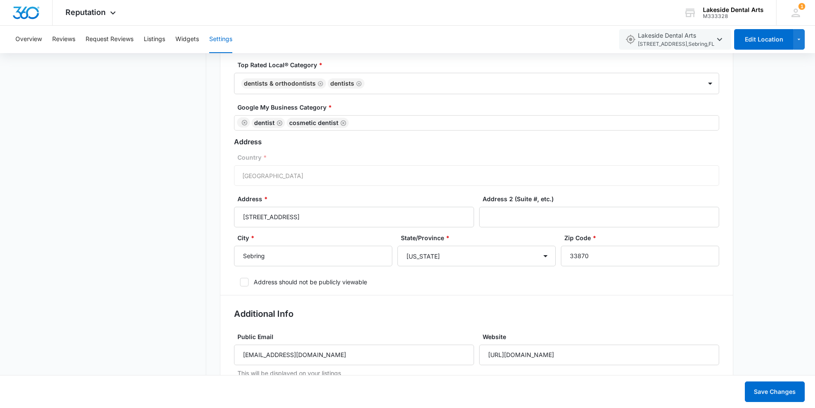
scroll to position [214, 0]
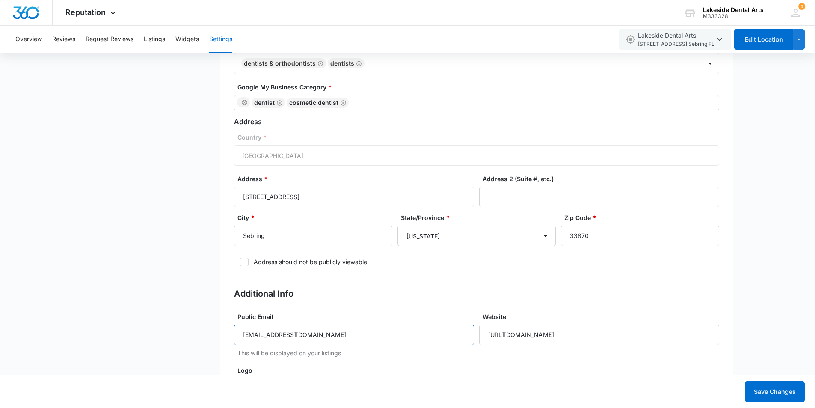
click at [271, 335] on input "[EMAIL_ADDRESS][DOMAIN_NAME]" at bounding box center [354, 334] width 240 height 21
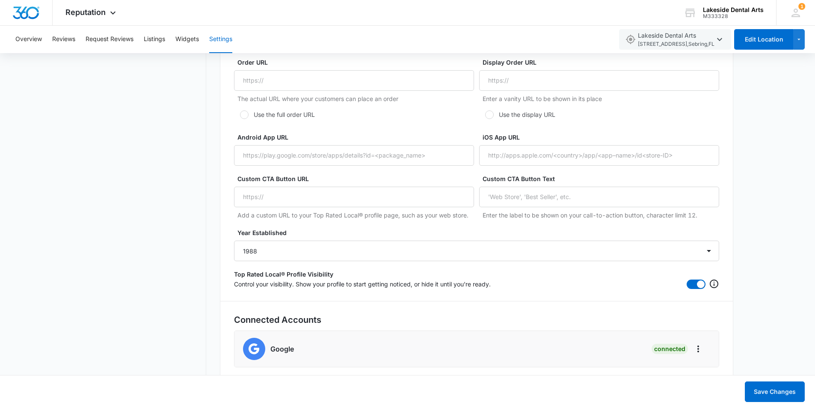
scroll to position [1559, 0]
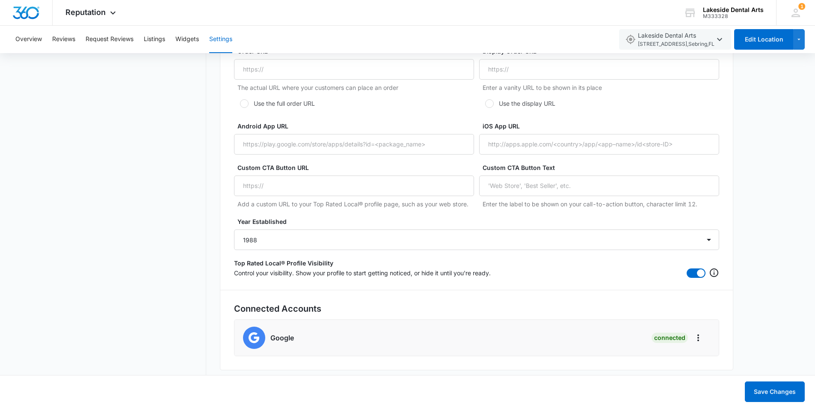
type input "info@lakesidedentalarts.com"
click at [777, 390] on button "Save Changes" at bounding box center [775, 391] width 60 height 21
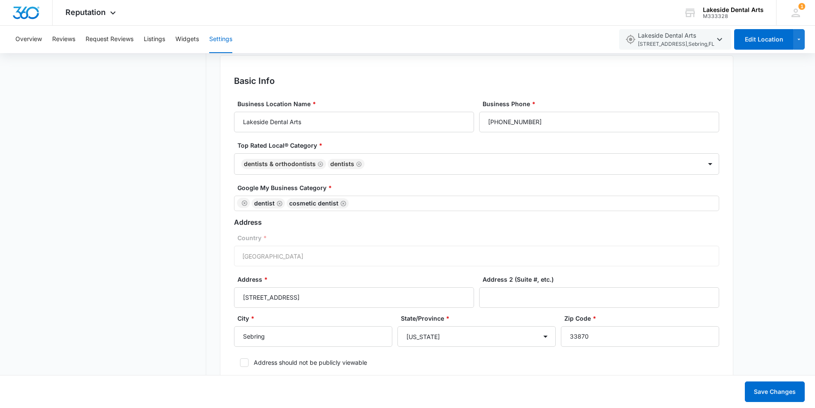
scroll to position [0, 0]
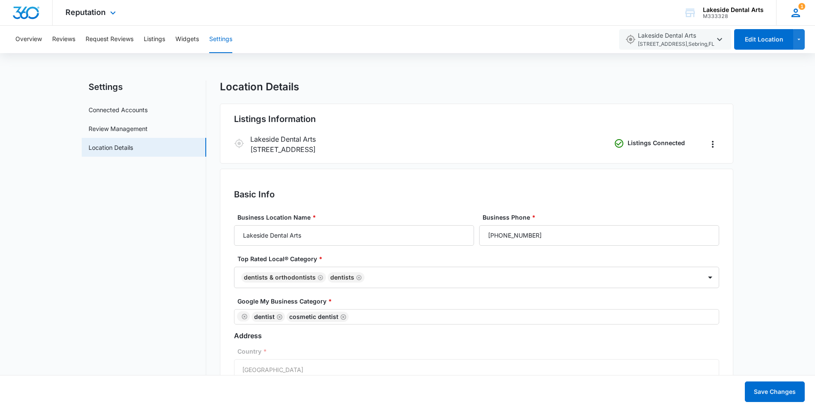
click at [797, 9] on icon at bounding box center [795, 13] width 9 height 9
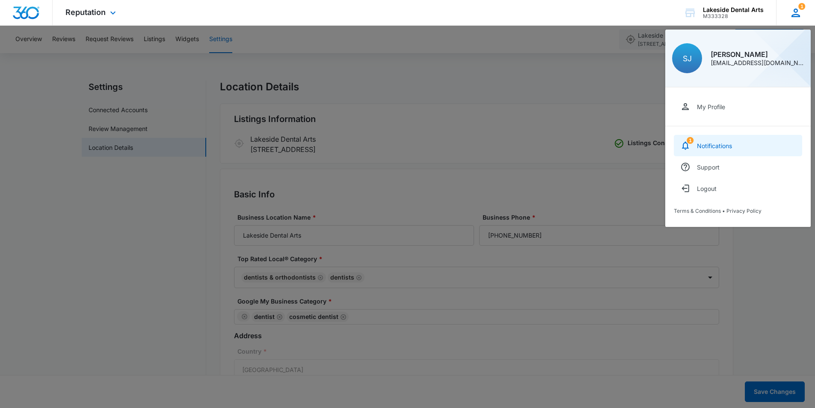
click at [706, 143] on div "Notifications" at bounding box center [714, 145] width 35 height 7
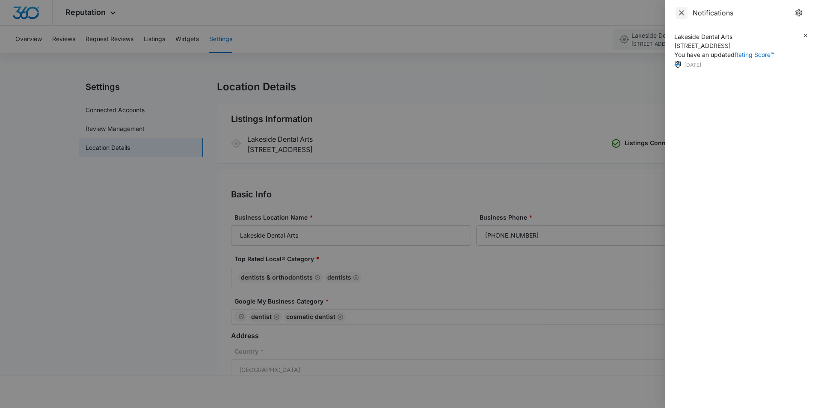
click at [680, 12] on icon "Close" at bounding box center [681, 12] width 5 height 5
